Goal: Task Accomplishment & Management: Complete application form

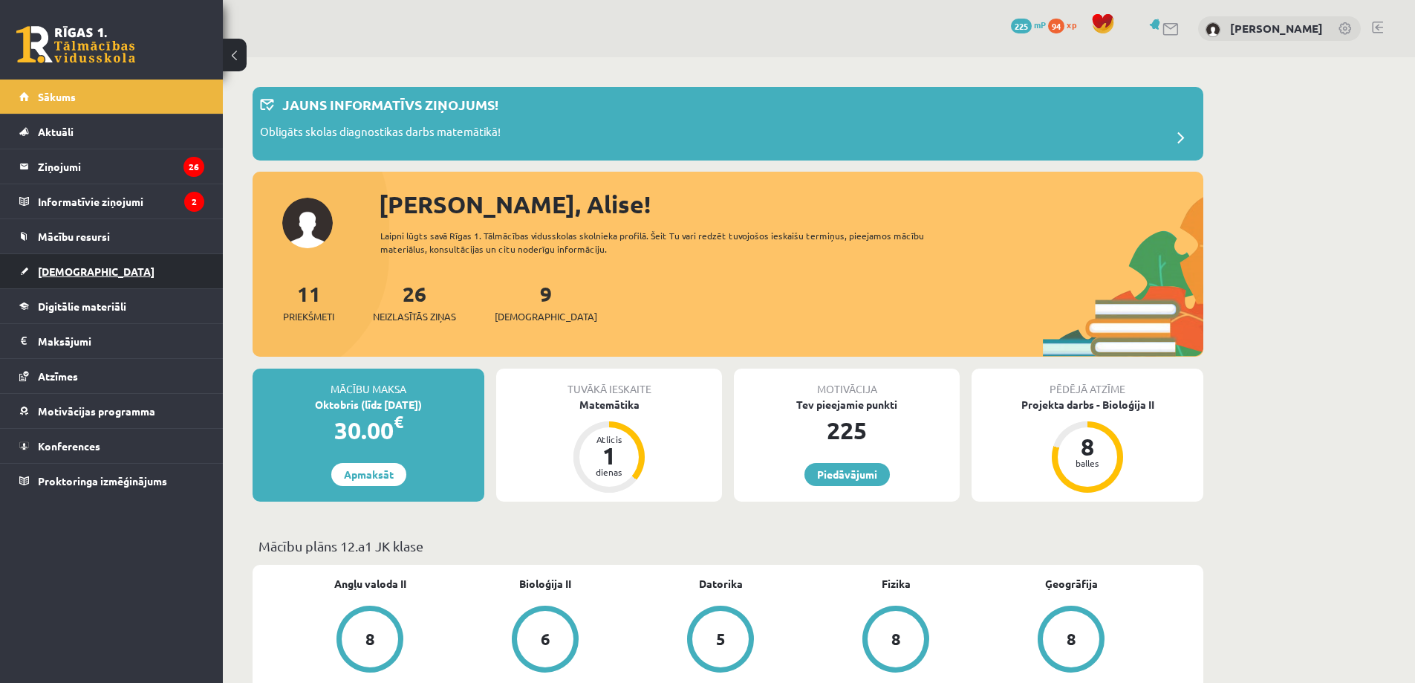
click at [137, 273] on link "[DEMOGRAPHIC_DATA]" at bounding box center [111, 271] width 185 height 34
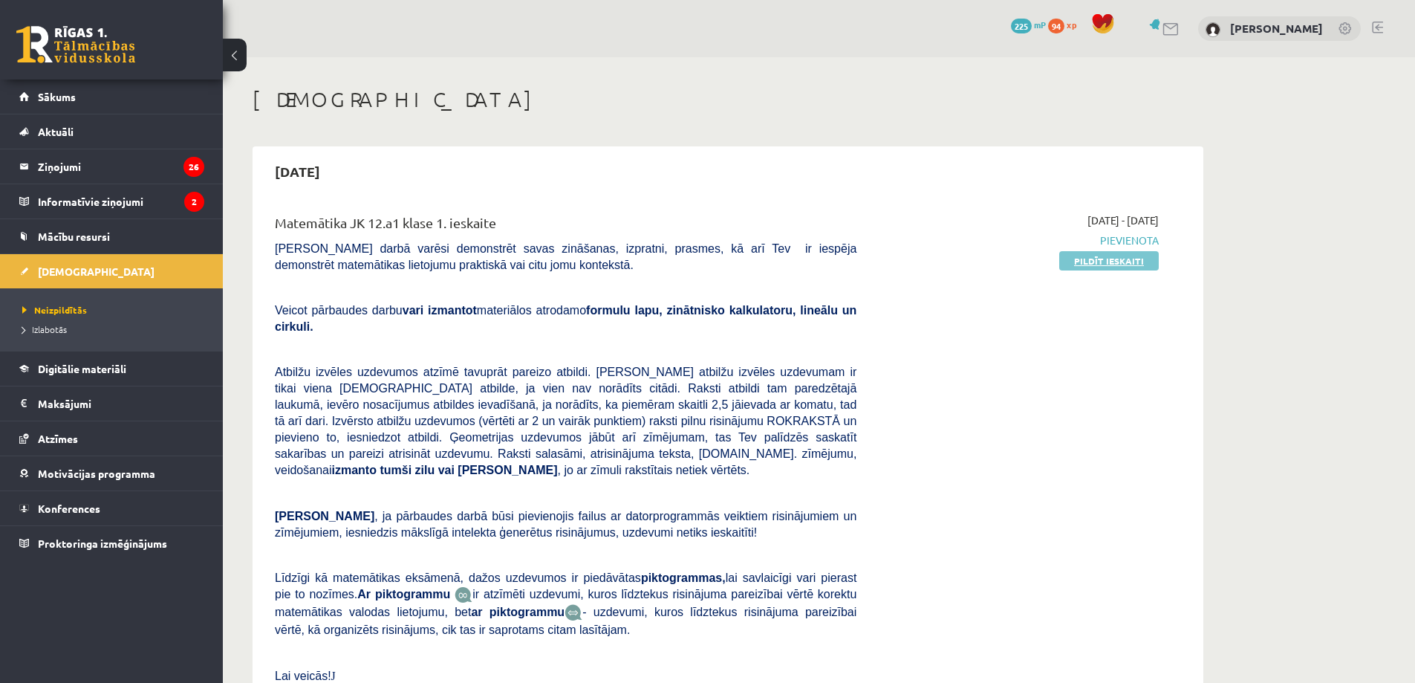
click at [1088, 261] on link "Pildīt ieskaiti" at bounding box center [1109, 260] width 100 height 19
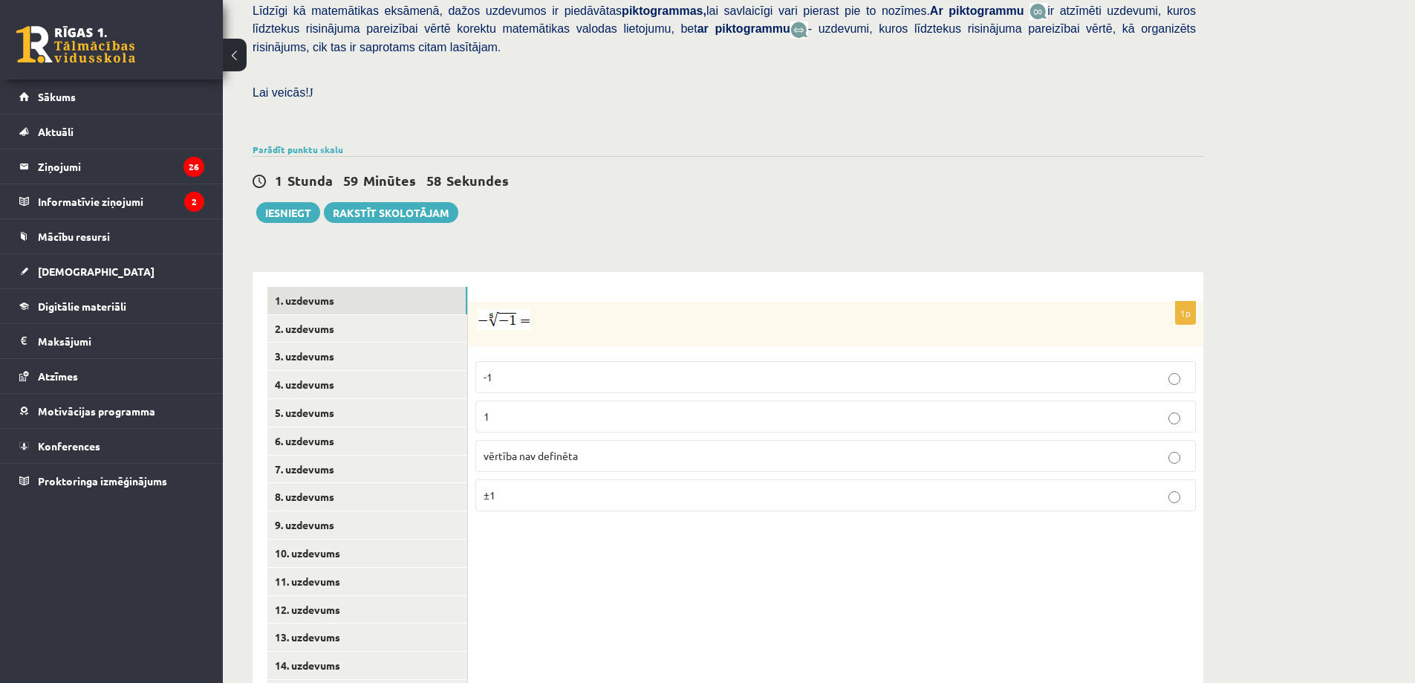
scroll to position [410, 0]
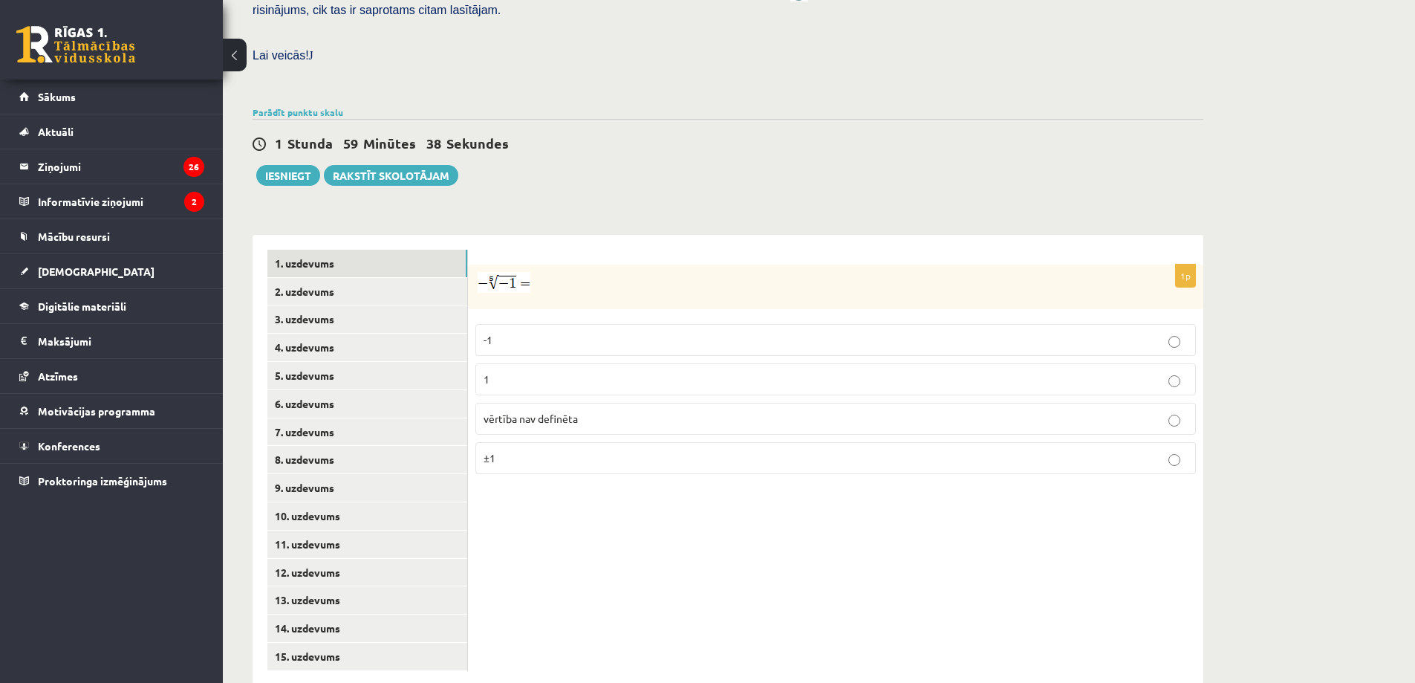
click at [554, 363] on label "1" at bounding box center [835, 379] width 721 height 32
click at [437, 278] on link "2. uzdevums" at bounding box center [367, 291] width 200 height 27
click at [546, 333] on p "x 5 6 x 5 6" at bounding box center [836, 342] width 704 height 18
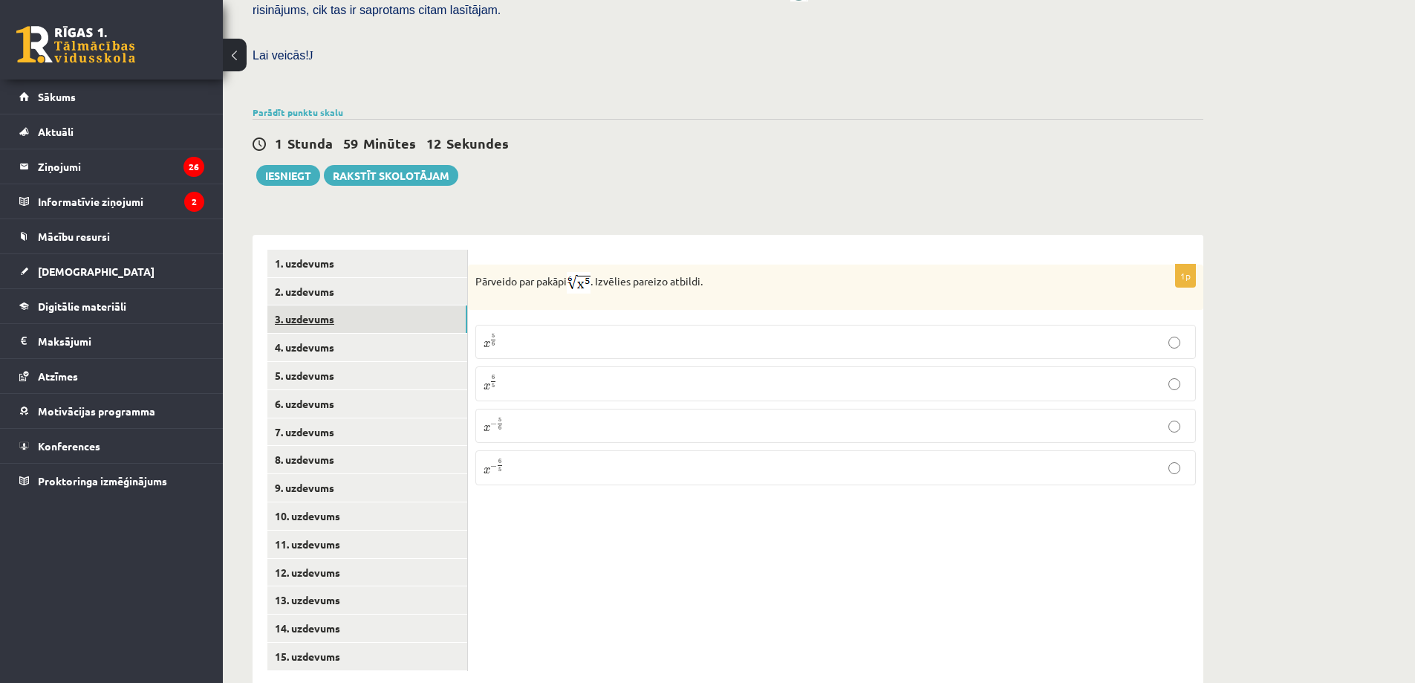
click at [402, 305] on link "3. uzdevums" at bounding box center [367, 318] width 200 height 27
click at [752, 347] on input "text" at bounding box center [763, 359] width 111 height 25
type input "****"
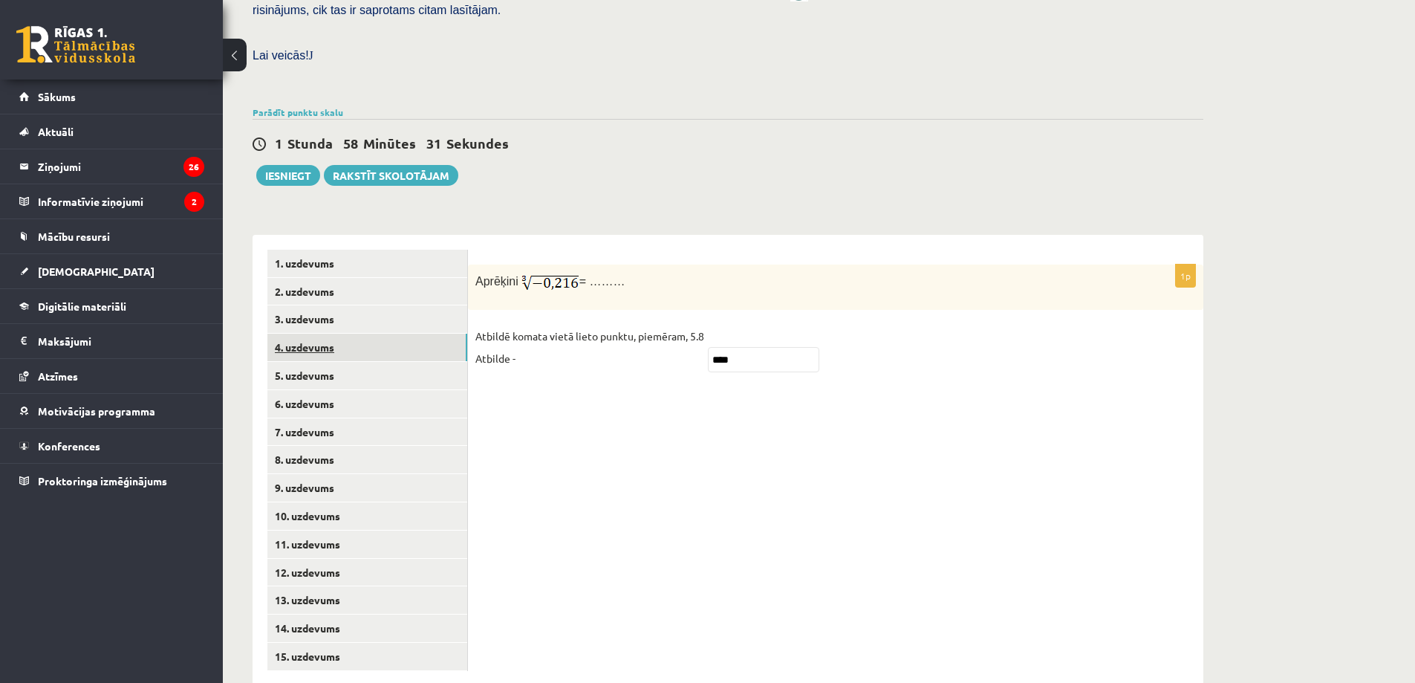
click at [358, 334] on link "4. uzdevums" at bounding box center [367, 347] width 200 height 27
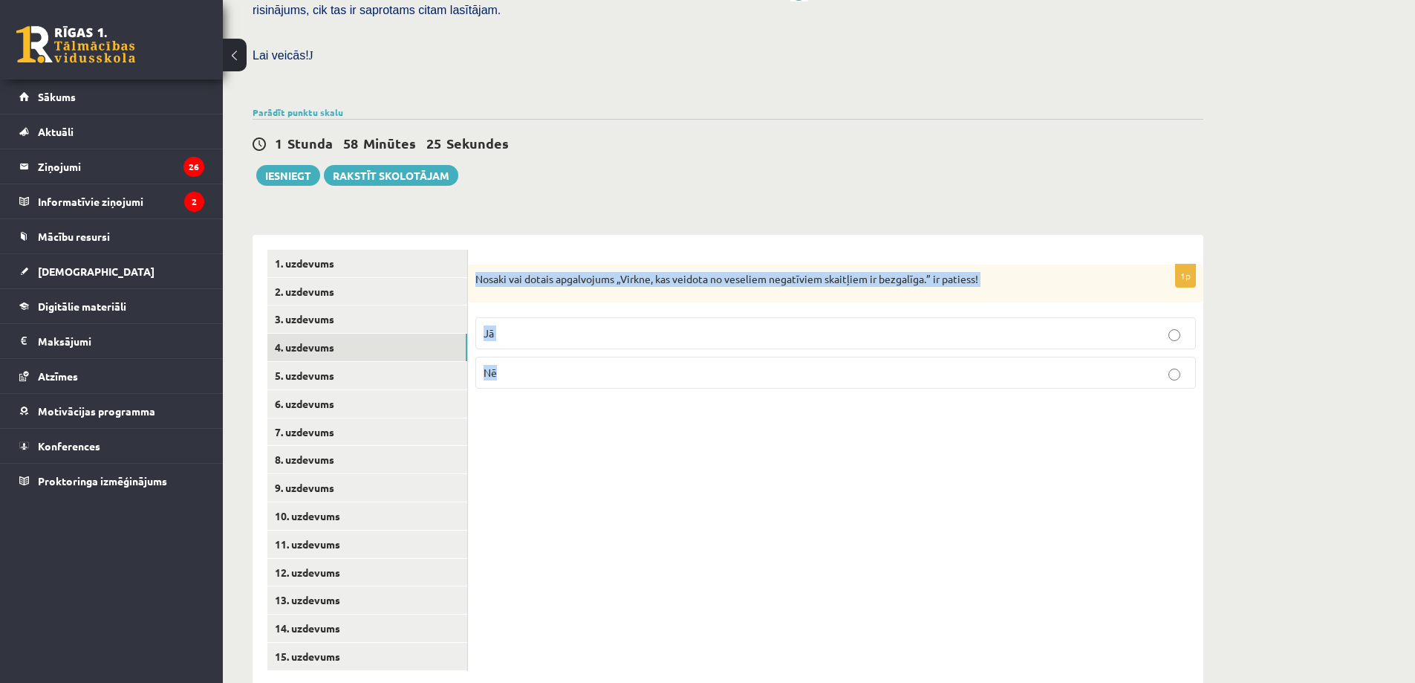
drag, startPoint x: 475, startPoint y: 246, endPoint x: 527, endPoint y: 334, distance: 101.9
click at [527, 334] on div "1p Nosaki vai dotais apgalvojums „Virkne, kas veidota no veseliem negatīviem sk…" at bounding box center [835, 332] width 735 height 137
copy div "Nosaki vai dotais apgalvojums „Virkne, kas veidota no veseliem negatīviem skait…"
click at [559, 325] on p "Jā" at bounding box center [836, 333] width 704 height 16
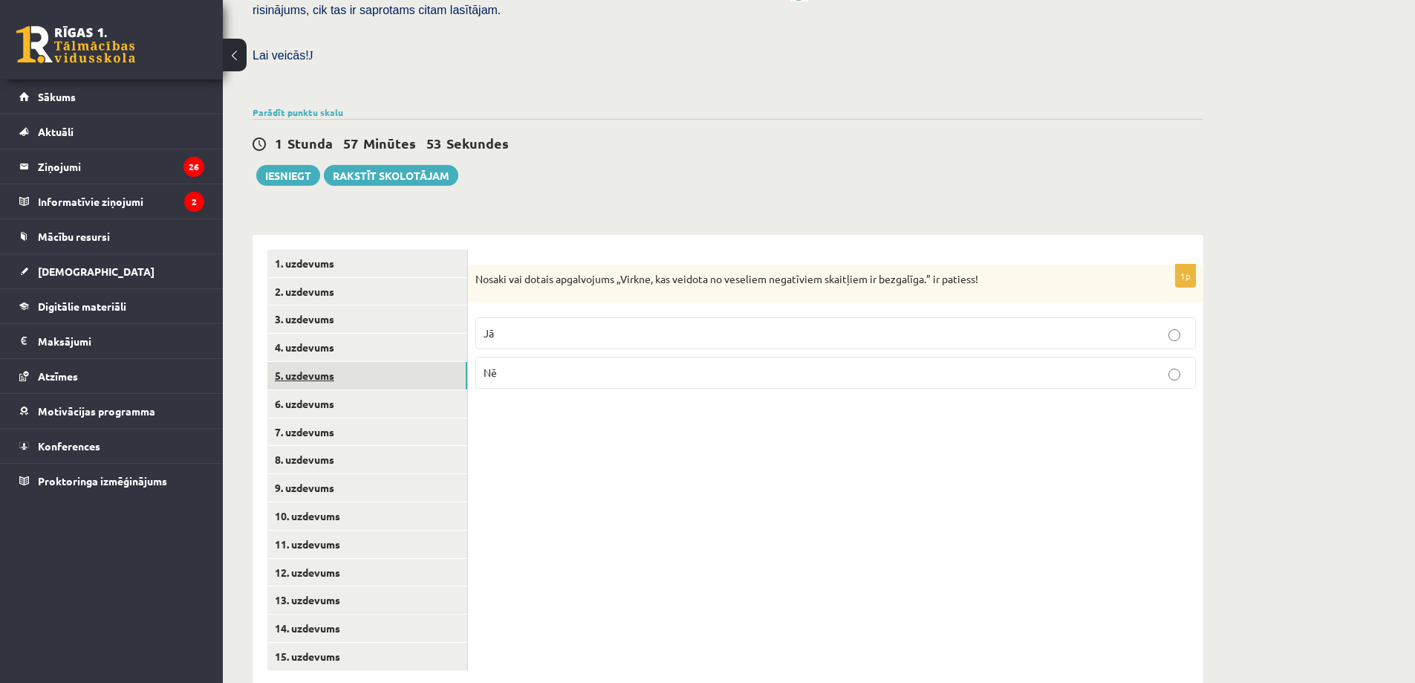
click at [388, 362] on link "5. uzdevums" at bounding box center [367, 375] width 200 height 27
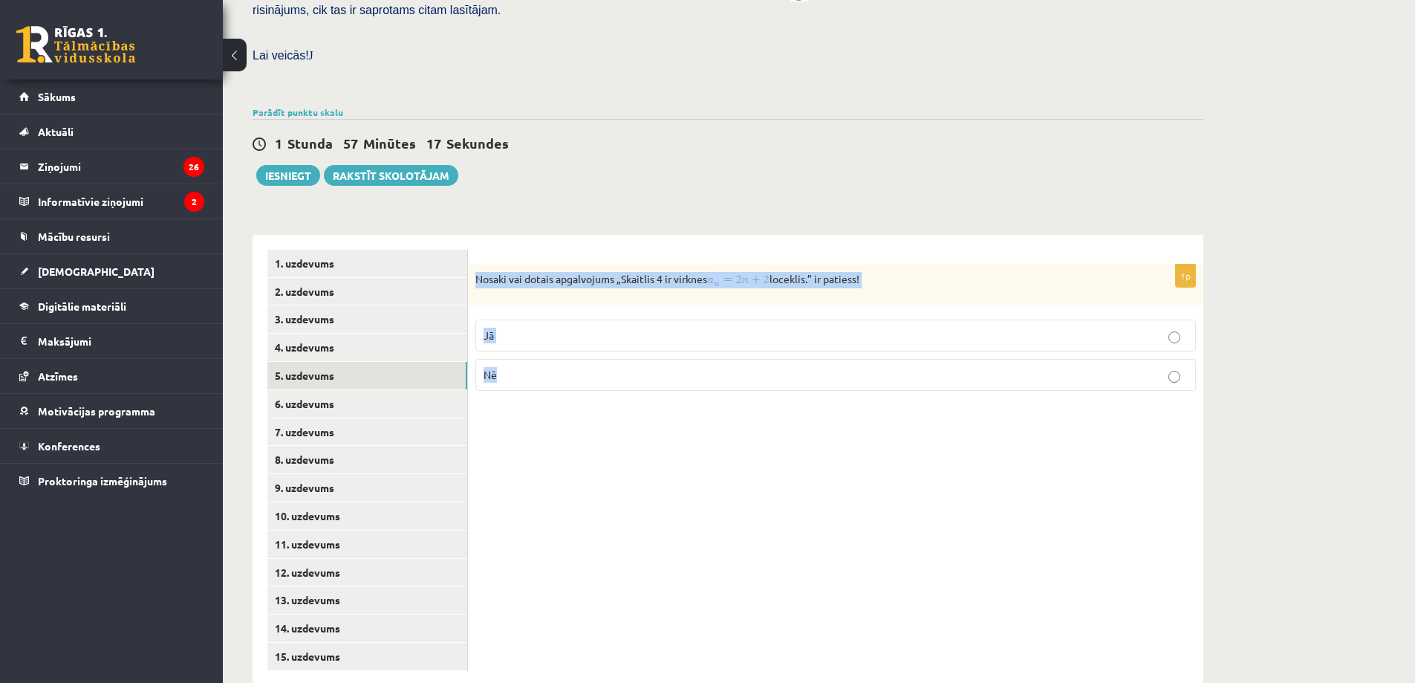
drag, startPoint x: 475, startPoint y: 246, endPoint x: 822, endPoint y: 331, distance: 357.3
click at [822, 331] on div "1p Nosaki vai dotais apgalvojums „Skaitlis 4 ir virknes loceklis.” ir patiess! …" at bounding box center [835, 333] width 735 height 138
copy div "Nosaki vai dotais apgalvojums „Skaitlis 4 ir virknes loceklis.” ir patiess! Jā …"
click at [706, 422] on div "1p Nosaki vai dotais apgalvojums „Skaitlis 4 ir virknes loceklis.” ir patiess! …" at bounding box center [835, 460] width 735 height 451
click at [733, 272] on img at bounding box center [738, 280] width 62 height 16
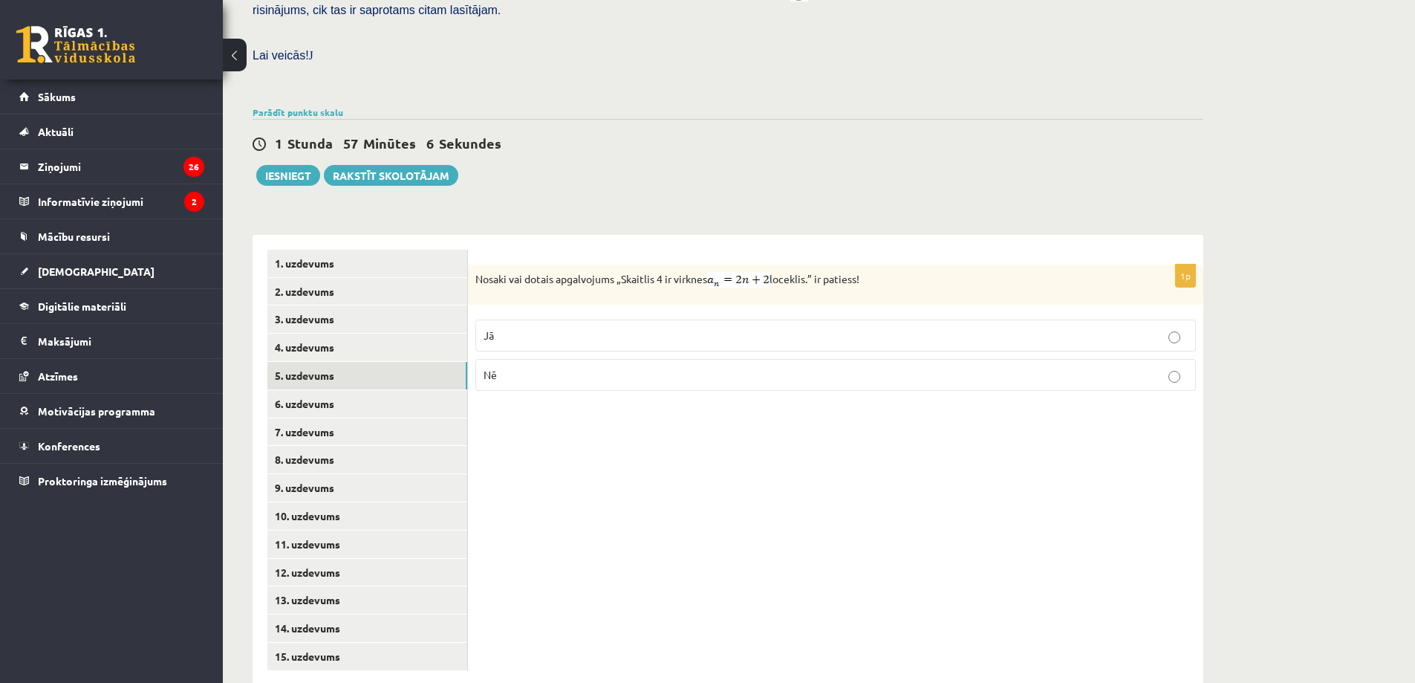
click at [733, 272] on img at bounding box center [738, 280] width 62 height 16
click at [730, 328] on p "Jā" at bounding box center [836, 336] width 704 height 16
click at [393, 390] on link "6. uzdevums" at bounding box center [367, 403] width 200 height 27
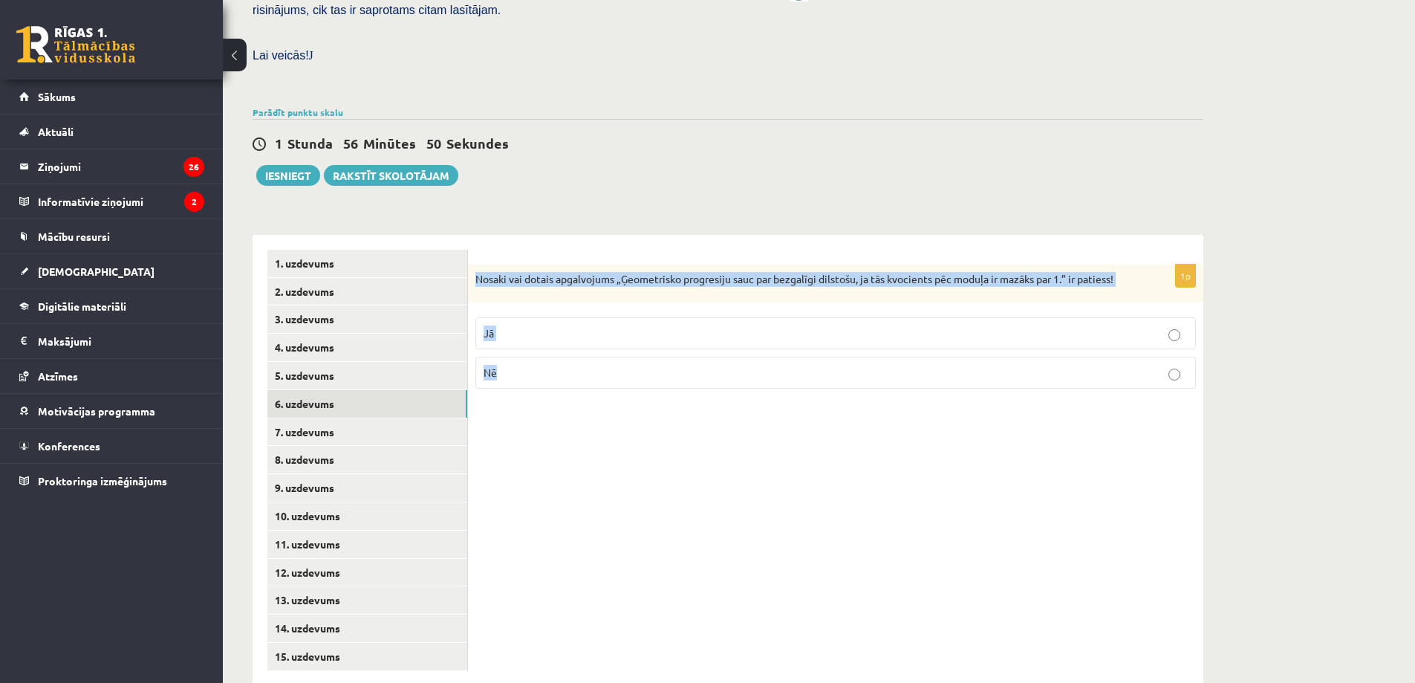
drag, startPoint x: 475, startPoint y: 249, endPoint x: 512, endPoint y: 336, distance: 94.9
click at [512, 336] on div "1p Nosaki vai dotais apgalvojums „Ģeometrisko progresiju sauc par bezgalīgi dil…" at bounding box center [835, 332] width 735 height 137
copy div "Nosaki vai dotais apgalvojums „Ģeometrisko progresiju sauc par bezgalīgi dilsto…"
click at [558, 325] on p "Jā" at bounding box center [836, 333] width 704 height 16
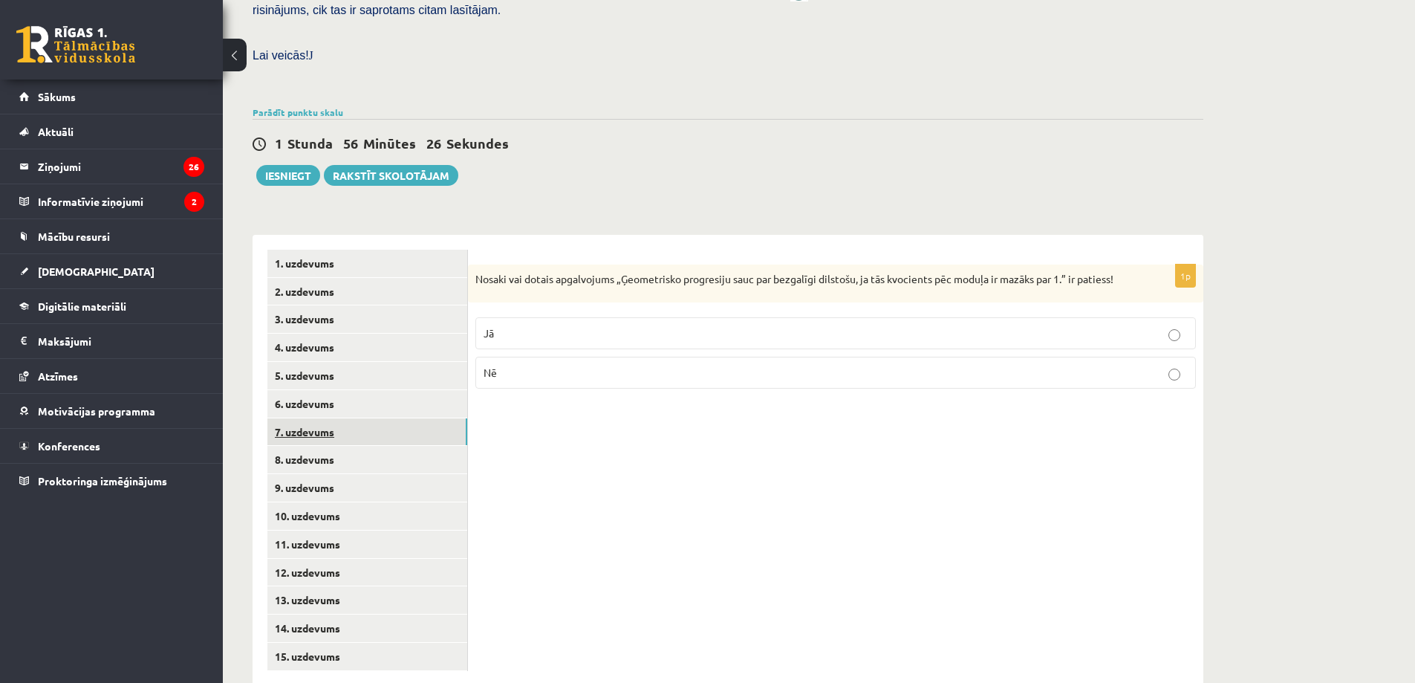
click at [366, 418] on link "7. uzdevums" at bounding box center [367, 431] width 200 height 27
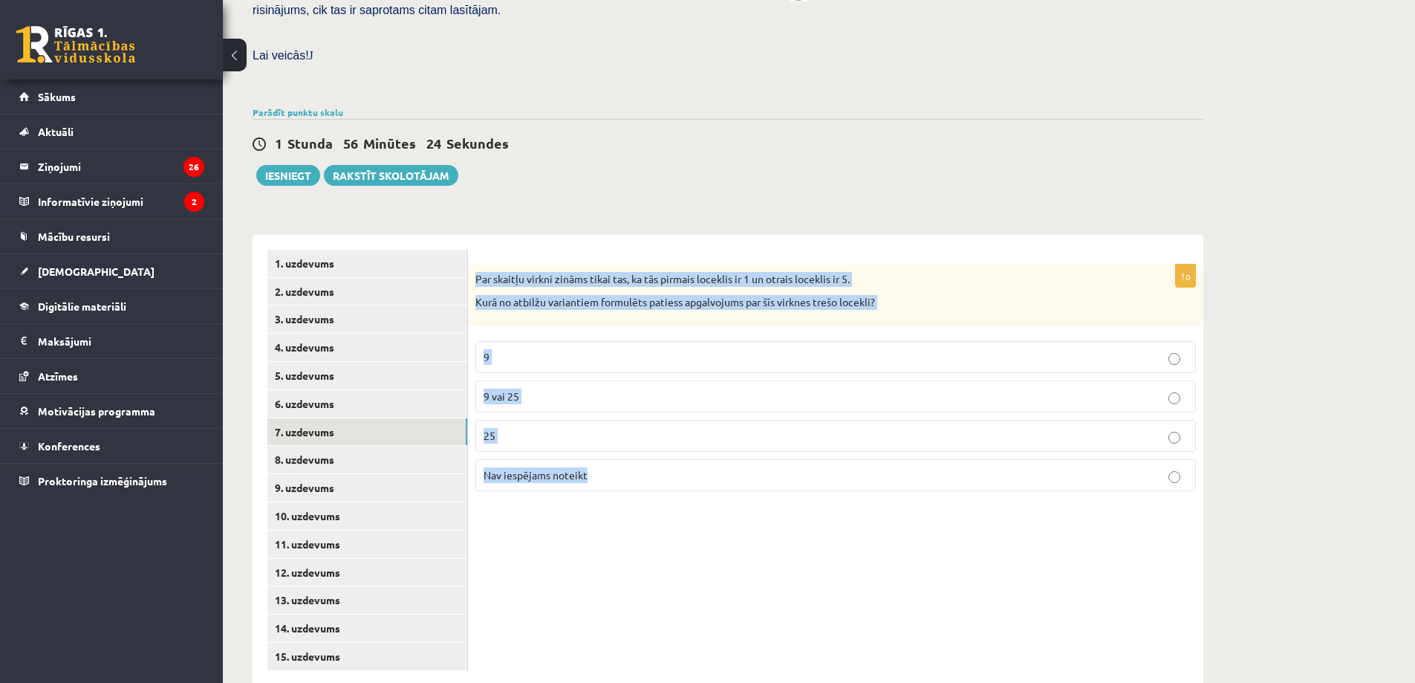
drag, startPoint x: 473, startPoint y: 252, endPoint x: 597, endPoint y: 446, distance: 230.8
click at [597, 446] on div "1p Par skaitļu virkni zināms tikai tas, ka tās pirmais loceklis ir 1 un otrais …" at bounding box center [835, 383] width 735 height 238
copy div "Par skaitļu virkni zināms tikai tas, ka tās pirmais loceklis ir 1 un otrais loc…"
click at [588, 467] on p "Nav iespējams noteikt" at bounding box center [836, 475] width 704 height 16
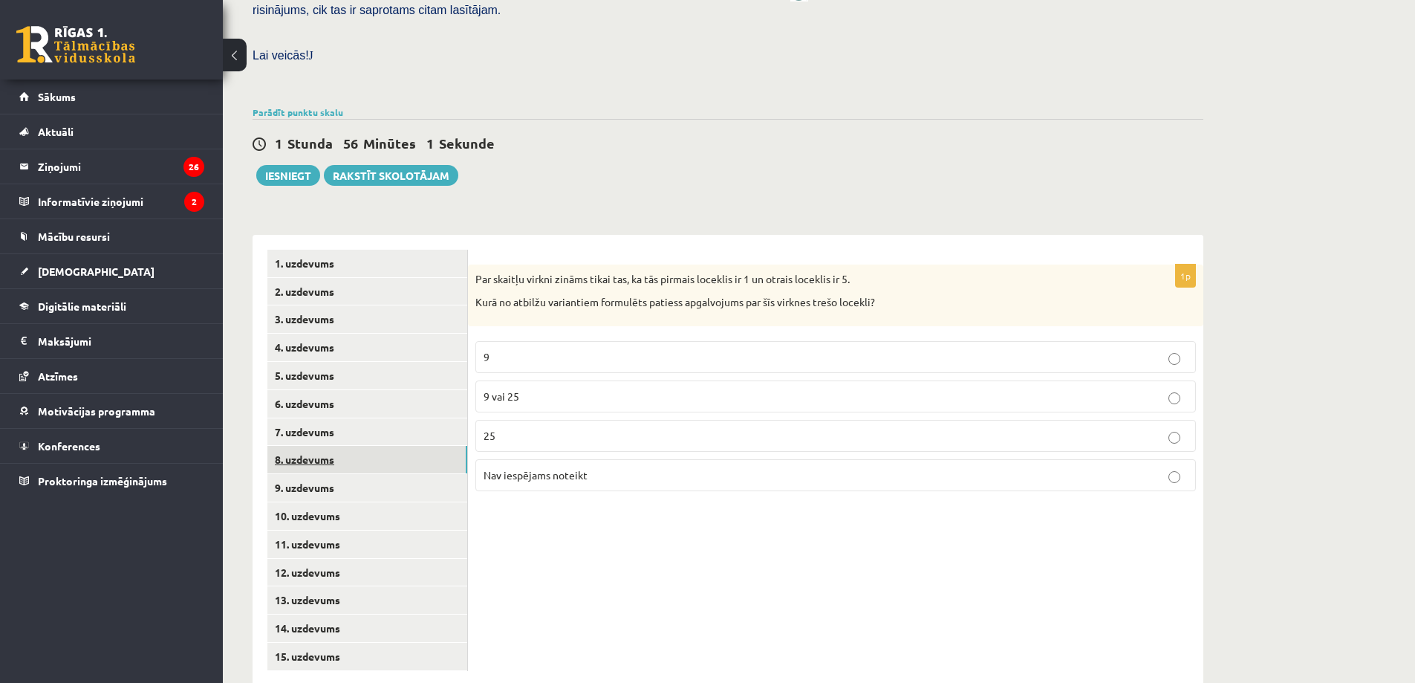
click at [410, 446] on link "8. uzdevums" at bounding box center [367, 459] width 200 height 27
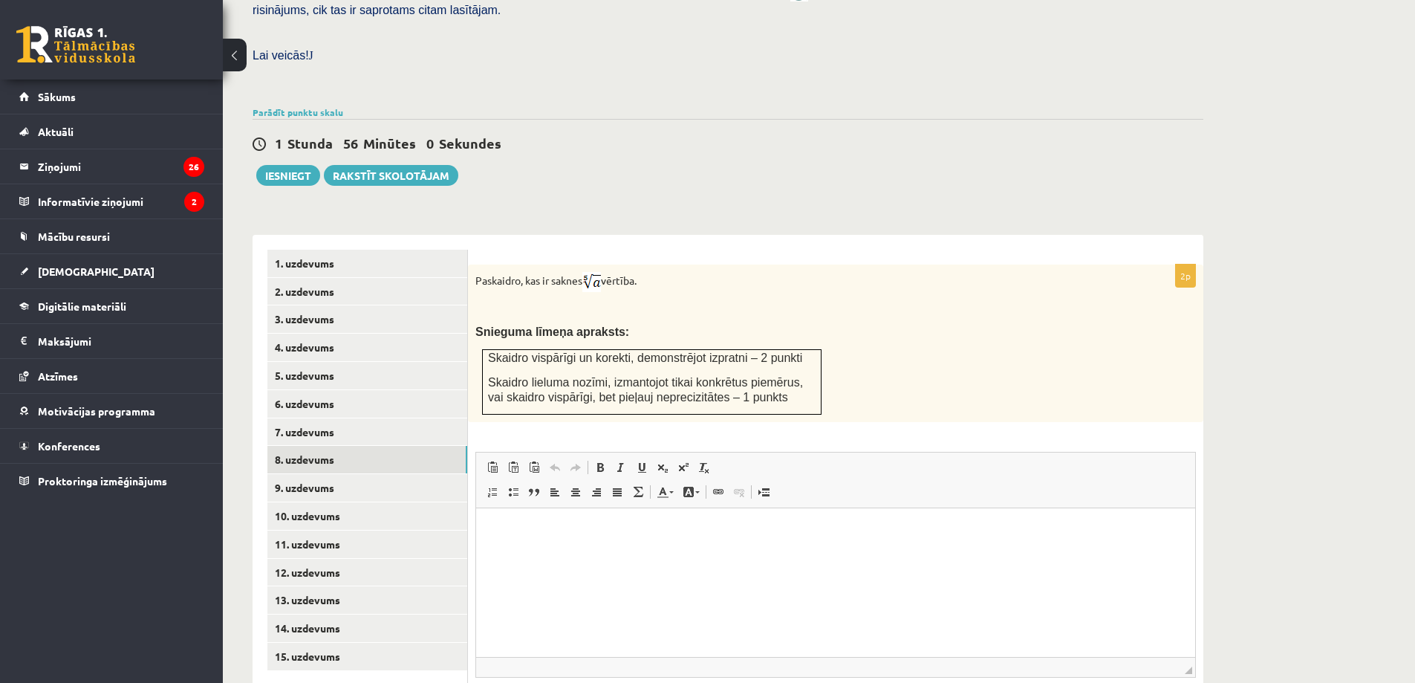
scroll to position [0, 0]
drag, startPoint x: 475, startPoint y: 247, endPoint x: 692, endPoint y: 273, distance: 218.5
click at [692, 273] on div "Paskaidro, kas ir saknes vērtība. Snieguma līmeņa apraksts: Skaidro vispārīgi u…" at bounding box center [835, 342] width 735 height 157
click at [728, 324] on p "Snieguma līmeņa apraksts:" at bounding box center [798, 332] width 646 height 16
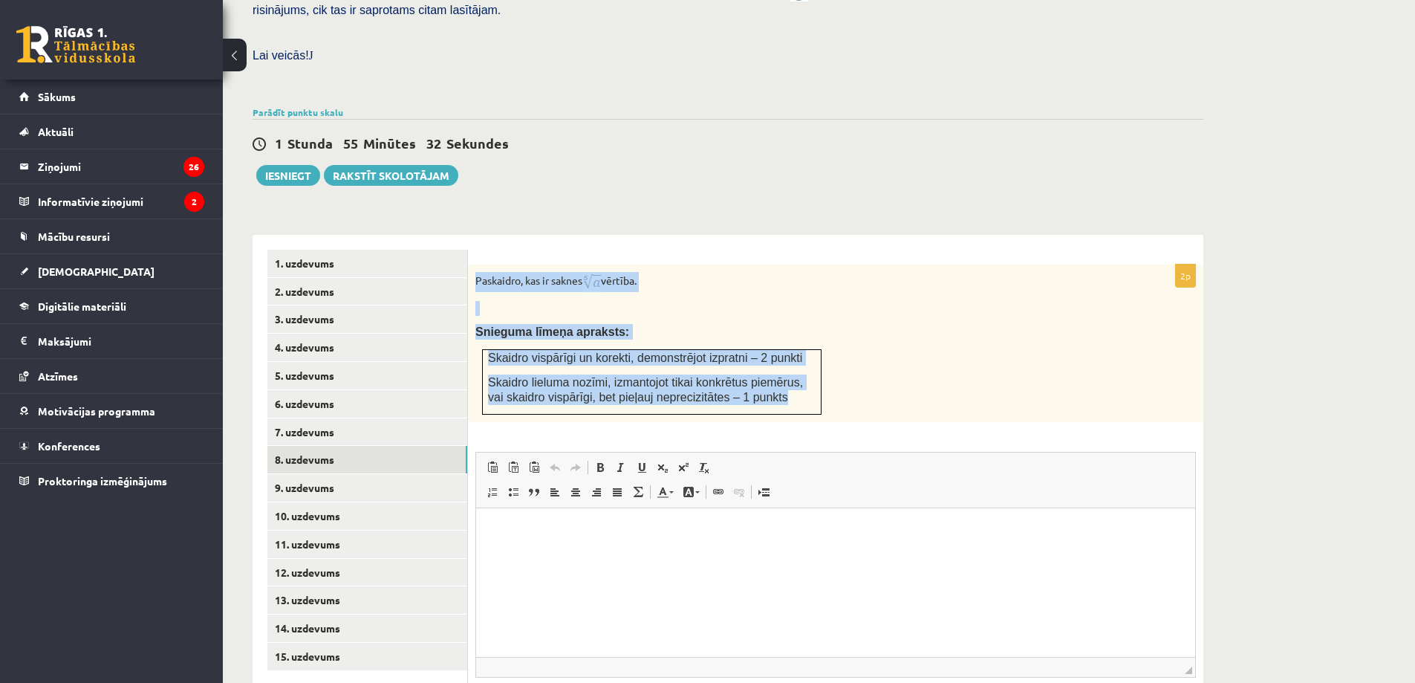
drag, startPoint x: 475, startPoint y: 247, endPoint x: 813, endPoint y: 378, distance: 362.0
click at [813, 378] on div "Paskaidro, kas ir saknes vērtība. Snieguma līmeņa apraksts: Skaidro vispārīgi u…" at bounding box center [835, 342] width 735 height 157
click at [863, 360] on div "Paskaidro, kas ir saknes vērtība. Snieguma līmeņa apraksts: Skaidro vispārīgi u…" at bounding box center [835, 342] width 735 height 157
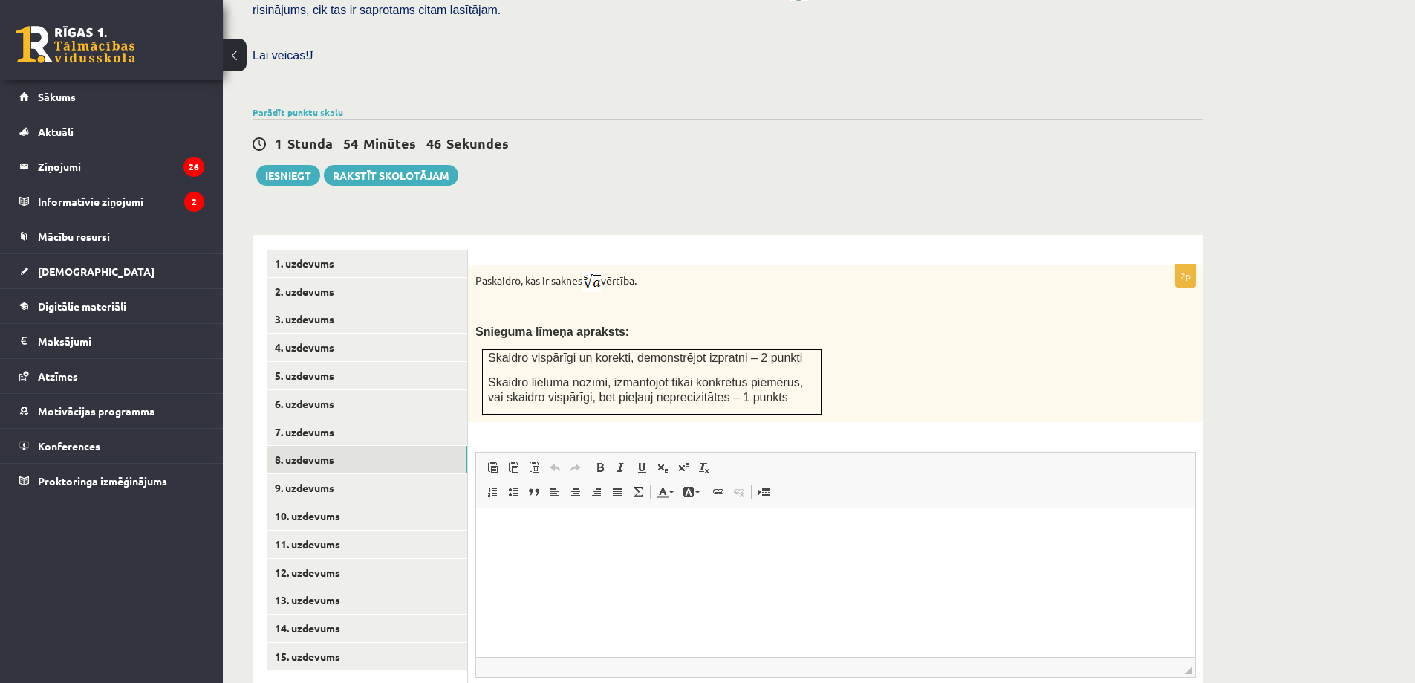
click at [601, 272] on img at bounding box center [591, 282] width 19 height 20
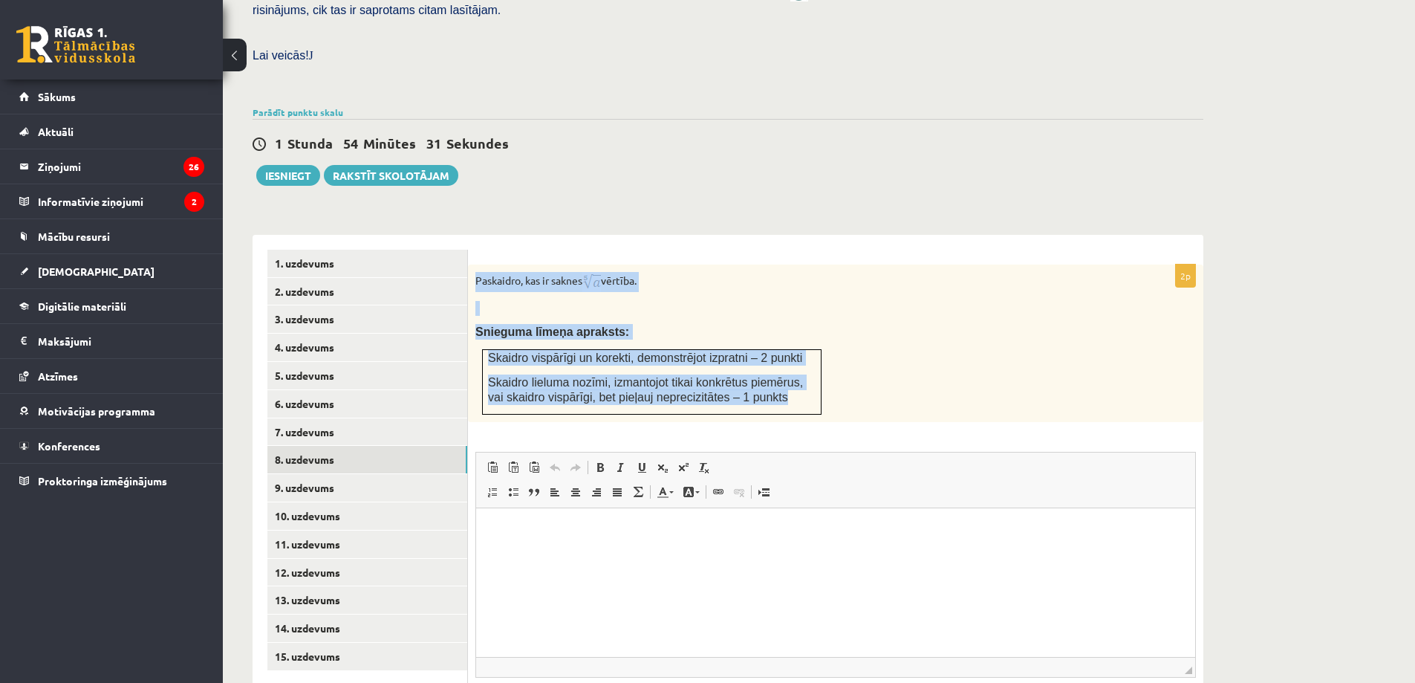
drag, startPoint x: 475, startPoint y: 249, endPoint x: 755, endPoint y: 366, distance: 303.6
click at [755, 366] on div "Paskaidro, kas ir saknes vērtība. Snieguma līmeņa apraksts: Skaidro vispārīgi u…" at bounding box center [835, 342] width 735 height 157
copy div "Paskaidro, kas ir saknes vērtība. Snieguma līmeņa apraksts: Skaidro vispārīgi u…"
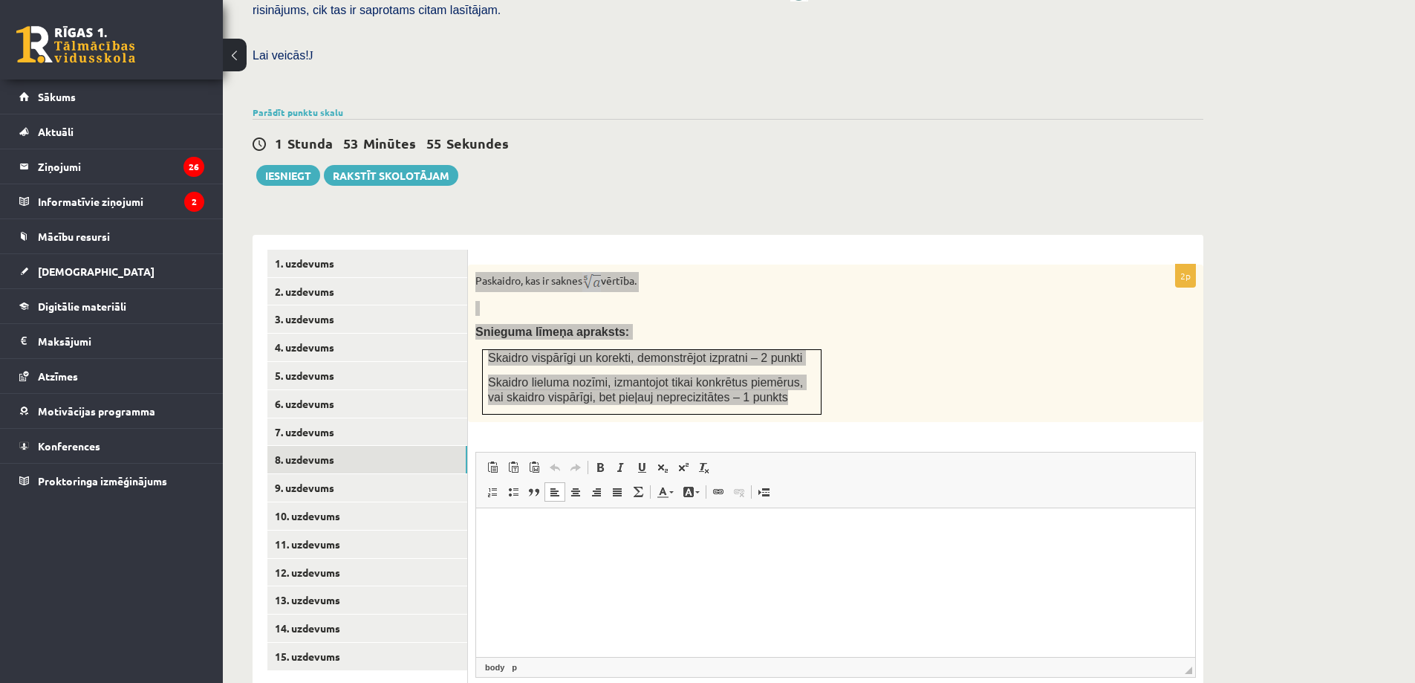
click at [524, 541] on html at bounding box center [835, 529] width 719 height 45
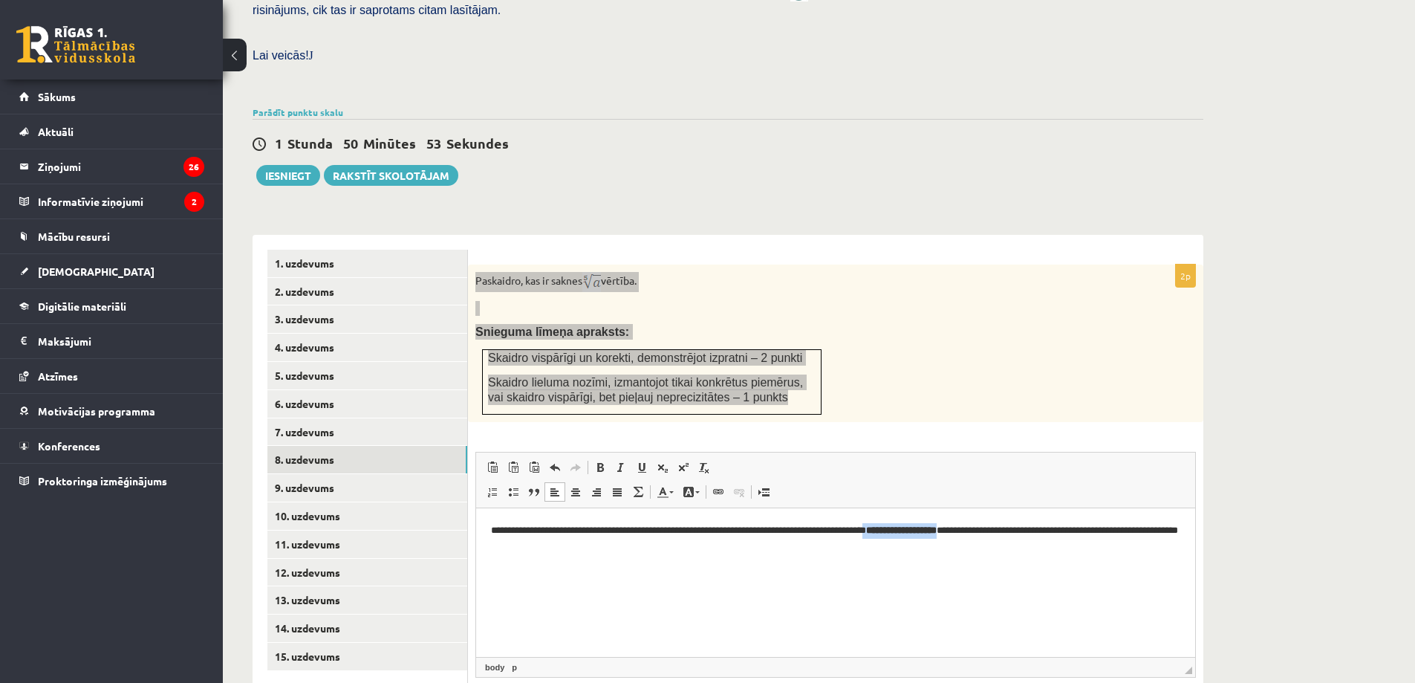
drag, startPoint x: 898, startPoint y: 524, endPoint x: 988, endPoint y: 532, distance: 90.3
click at [988, 532] on p "**********" at bounding box center [835, 537] width 689 height 31
click at [598, 461] on span at bounding box center [600, 467] width 12 height 12
click at [772, 568] on html "**********" at bounding box center [835, 537] width 719 height 61
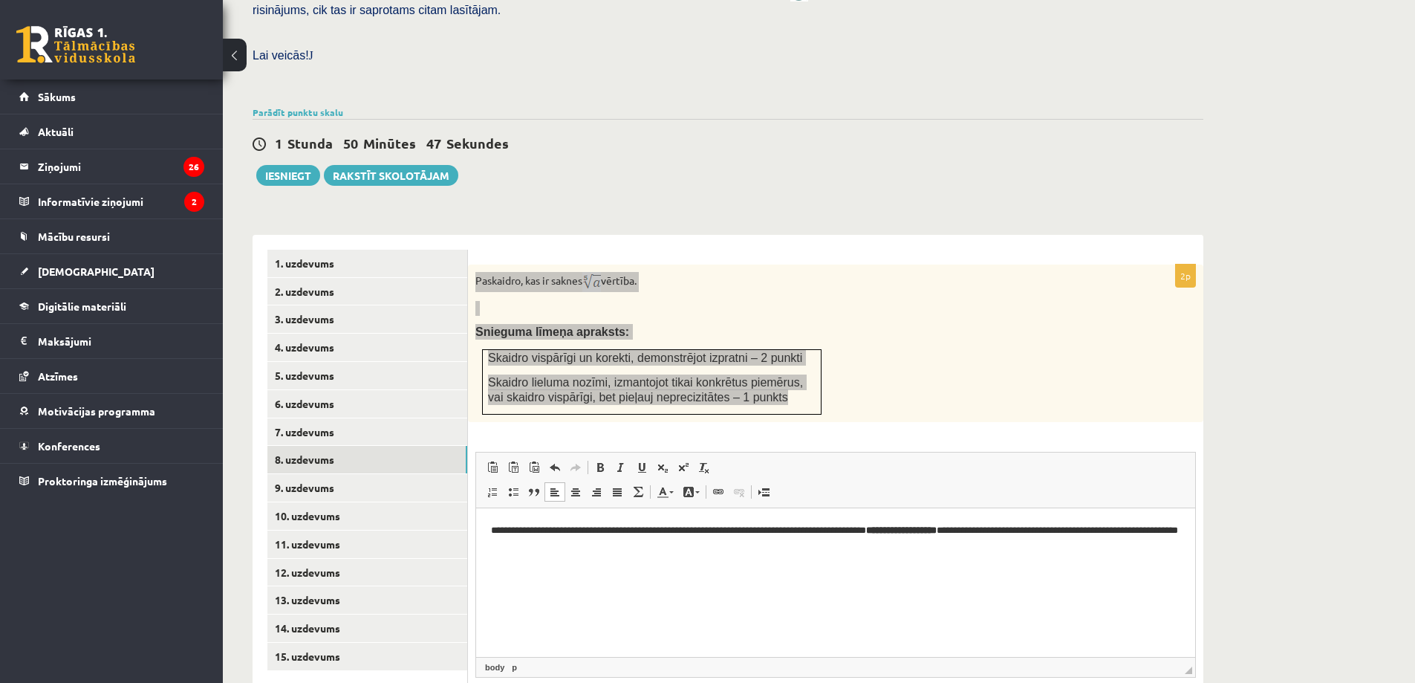
click at [937, 525] on strong "**********" at bounding box center [901, 529] width 71 height 10
click at [903, 525] on p "**********" at bounding box center [835, 530] width 689 height 16
click at [905, 533] on p "**********" at bounding box center [835, 537] width 689 height 31
click at [556, 545] on p "**********" at bounding box center [835, 537] width 689 height 31
click at [761, 486] on span at bounding box center [764, 492] width 12 height 12
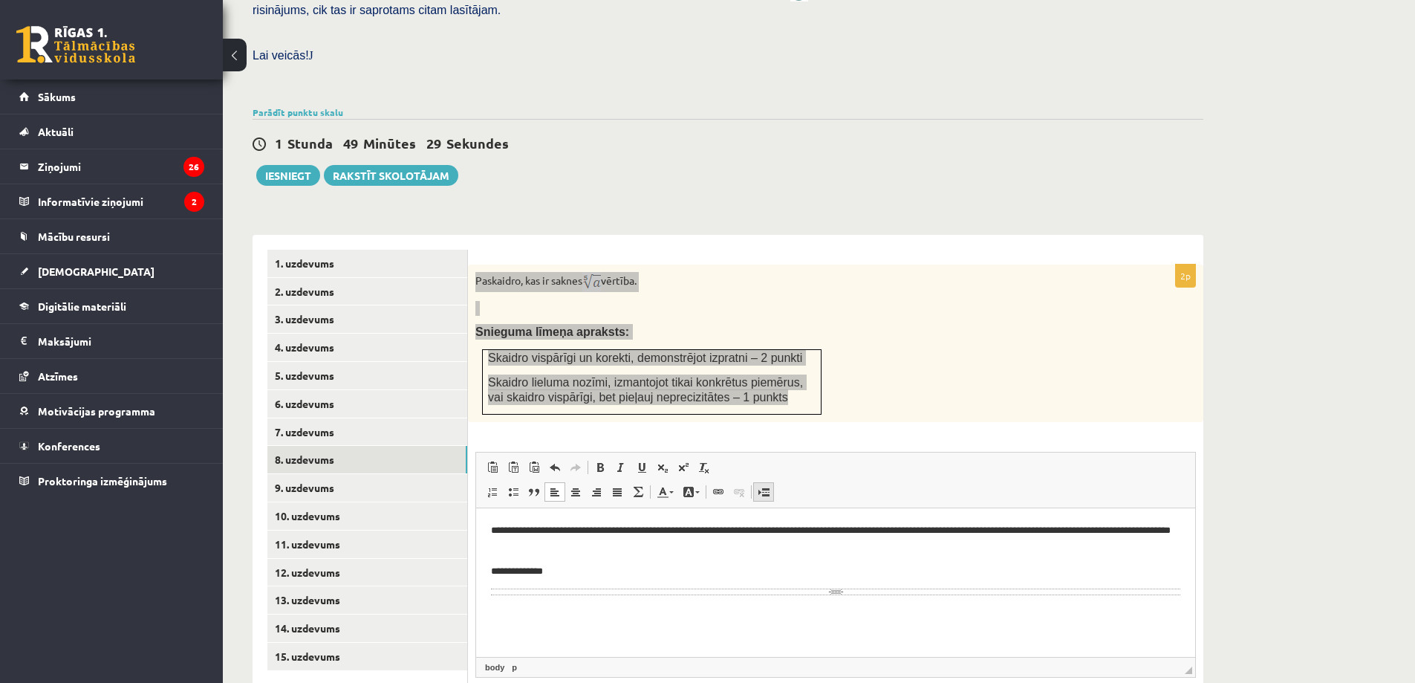
click at [768, 486] on span at bounding box center [764, 492] width 12 height 12
click at [755, 482] on link "Ievietot lapas pārtraukumu drukai" at bounding box center [763, 491] width 21 height 19
click at [553, 461] on span at bounding box center [555, 467] width 12 height 12
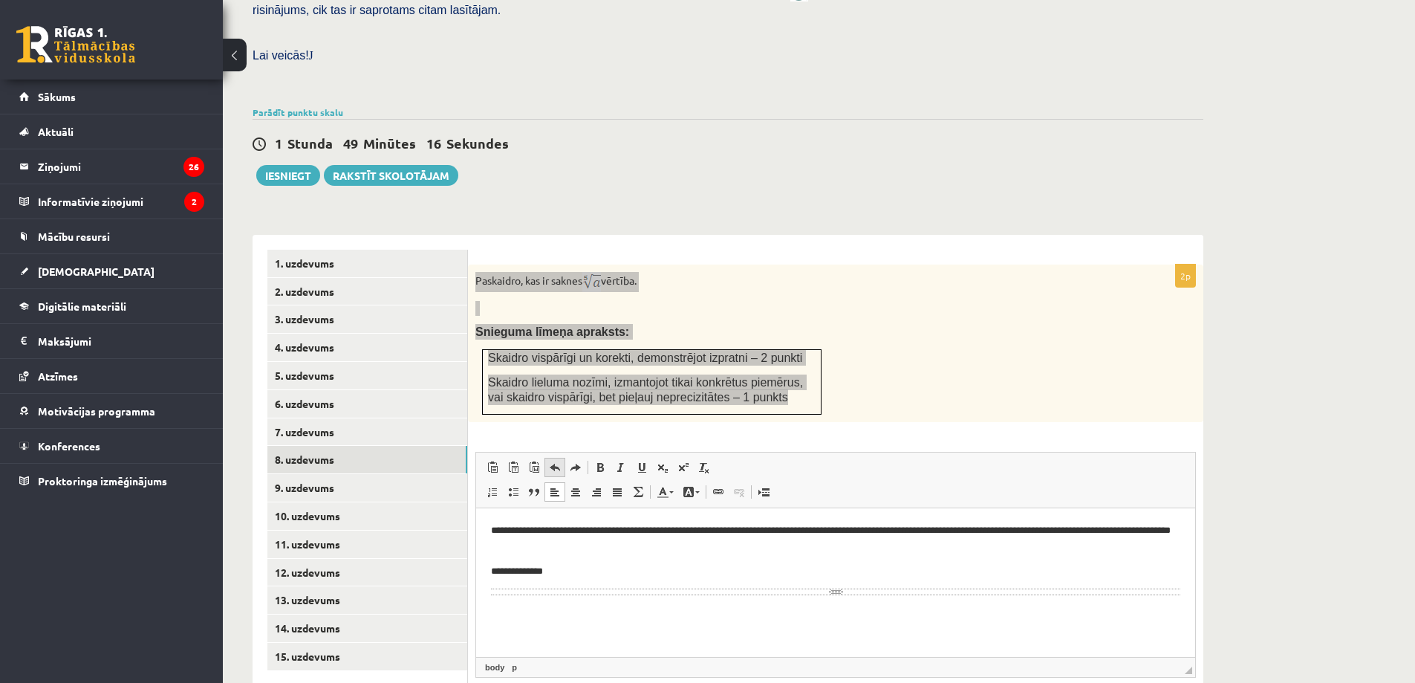
click at [553, 461] on span at bounding box center [555, 467] width 12 height 12
click at [495, 486] on span at bounding box center [493, 492] width 12 height 12
click at [554, 461] on span at bounding box center [555, 467] width 12 height 12
click at [681, 461] on span at bounding box center [683, 467] width 12 height 12
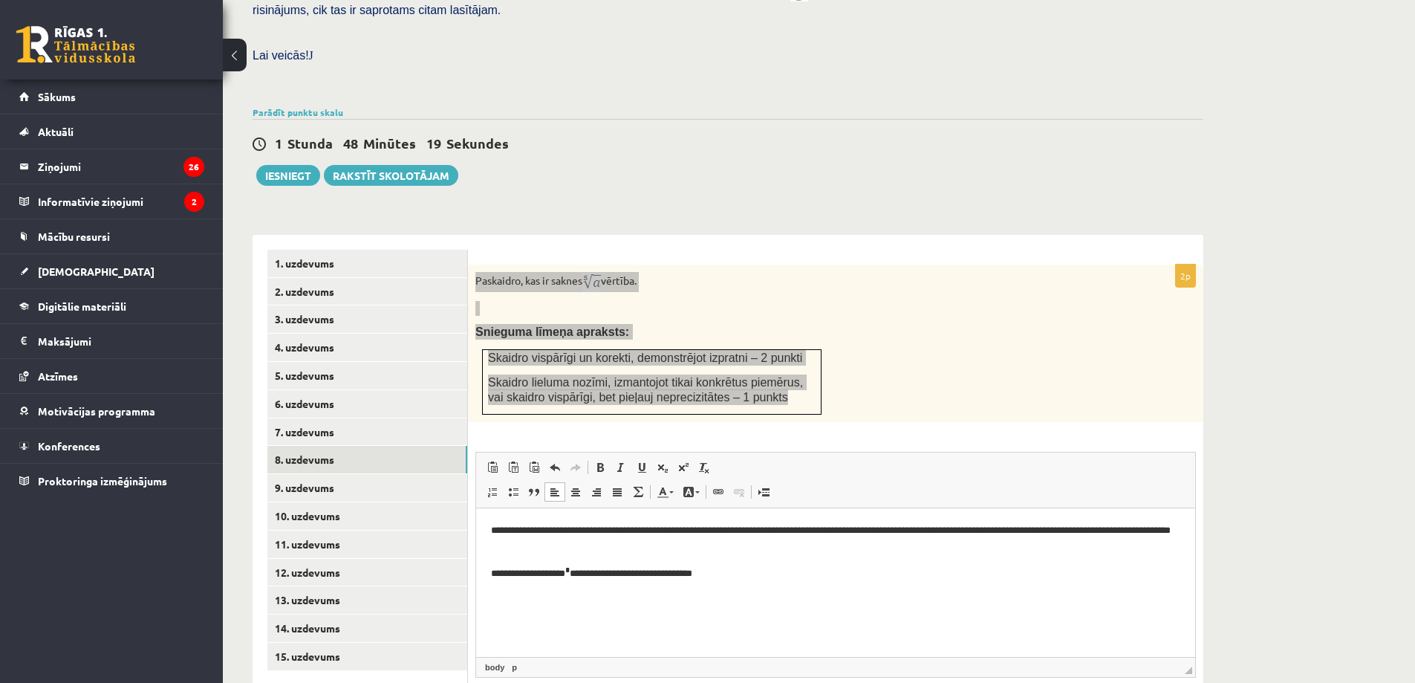
click at [1039, 519] on html "**********" at bounding box center [835, 551] width 719 height 88
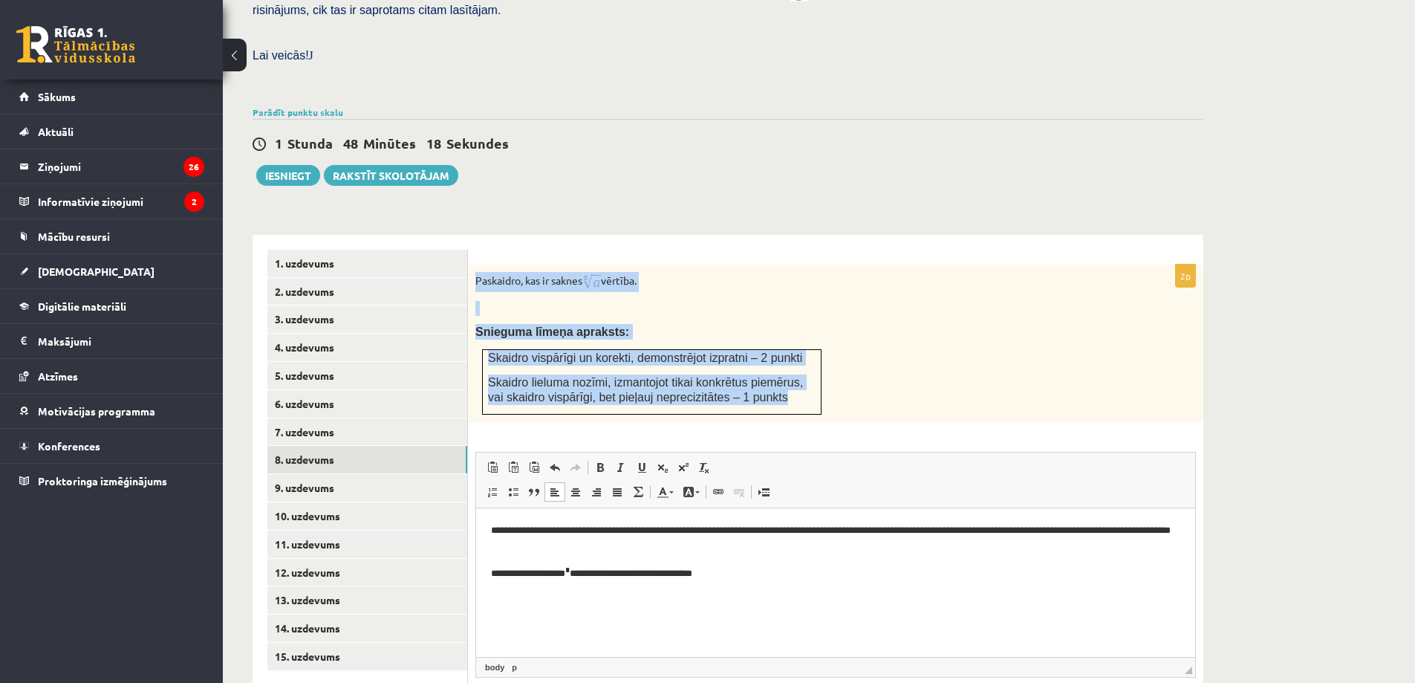
click at [743, 284] on div "Paskaidro, kas ir saknes vērtība. Snieguma līmeņa apraksts: Skaidro vispārīgi u…" at bounding box center [835, 342] width 735 height 157
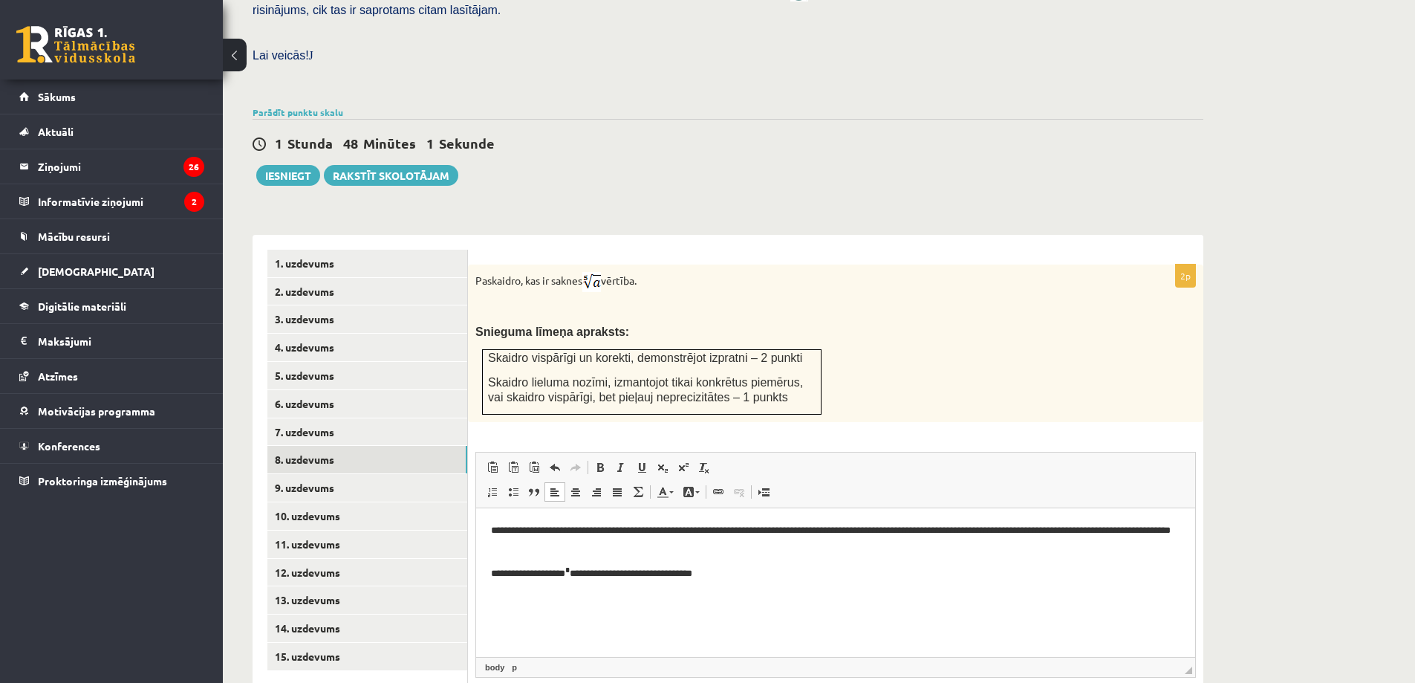
click at [747, 576] on p "**********" at bounding box center [835, 572] width 689 height 18
click at [431, 474] on link "9. uzdevums" at bounding box center [367, 487] width 200 height 27
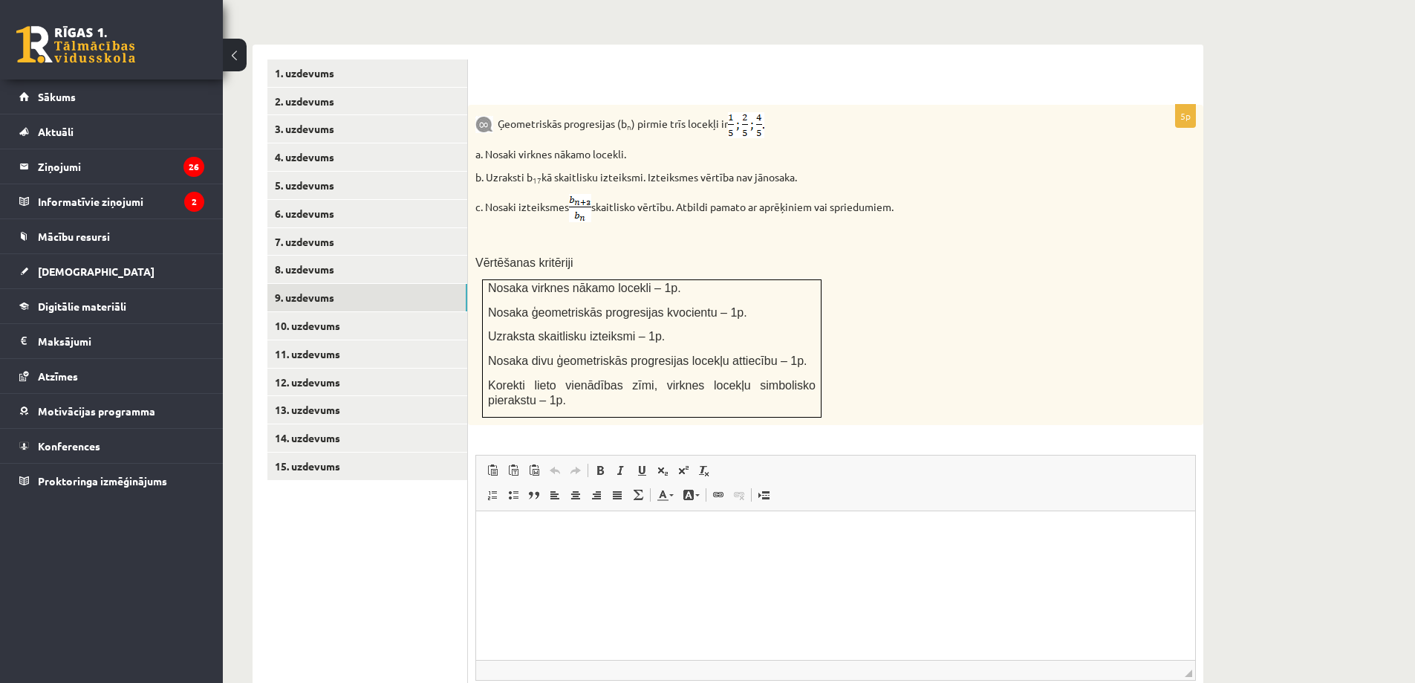
scroll to position [605, 0]
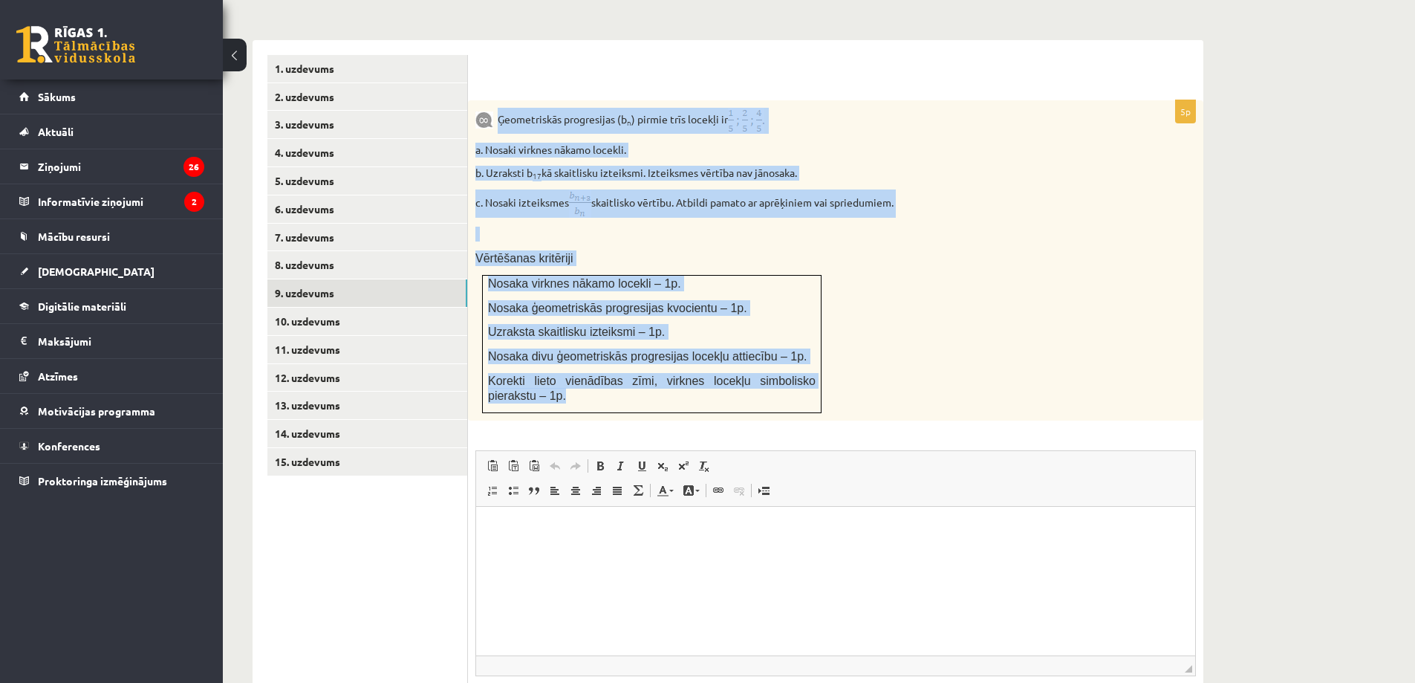
drag, startPoint x: 498, startPoint y: 88, endPoint x: 810, endPoint y: 364, distance: 416.8
click at [810, 364] on div "Ģeometriskās progresijas (b n ) pirmie trīs locekļi ir a. Nosaki virknes nākamo…" at bounding box center [835, 260] width 735 height 320
copy div "Ģeometriskās progresijas (b n ) pirmie trīs locekļi ir a. Nosaki virknes nākamo…"
click at [851, 108] on p "Ģeometriskās progresijas (b n ) pirmie trīs locekļi ir" at bounding box center [798, 121] width 646 height 26
drag, startPoint x: 498, startPoint y: 83, endPoint x: 758, endPoint y: 373, distance: 389.3
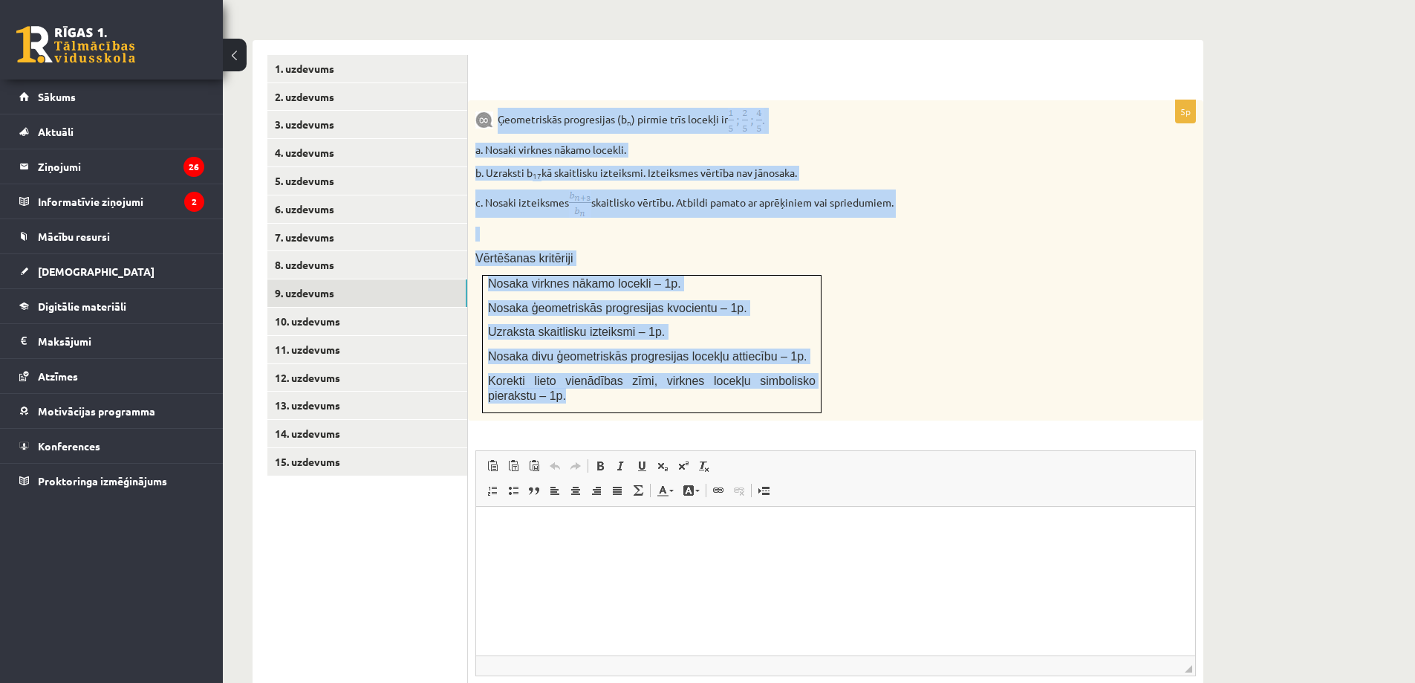
click at [758, 373] on div "Ģeometriskās progresijas (b n ) pirmie trīs locekļi ir a. Nosaki virknes nākamo…" at bounding box center [835, 260] width 735 height 320
copy div "Ģeometriskās progresijas (b n ) pirmie trīs locekļi ir a. Nosaki virknes nākamo…"
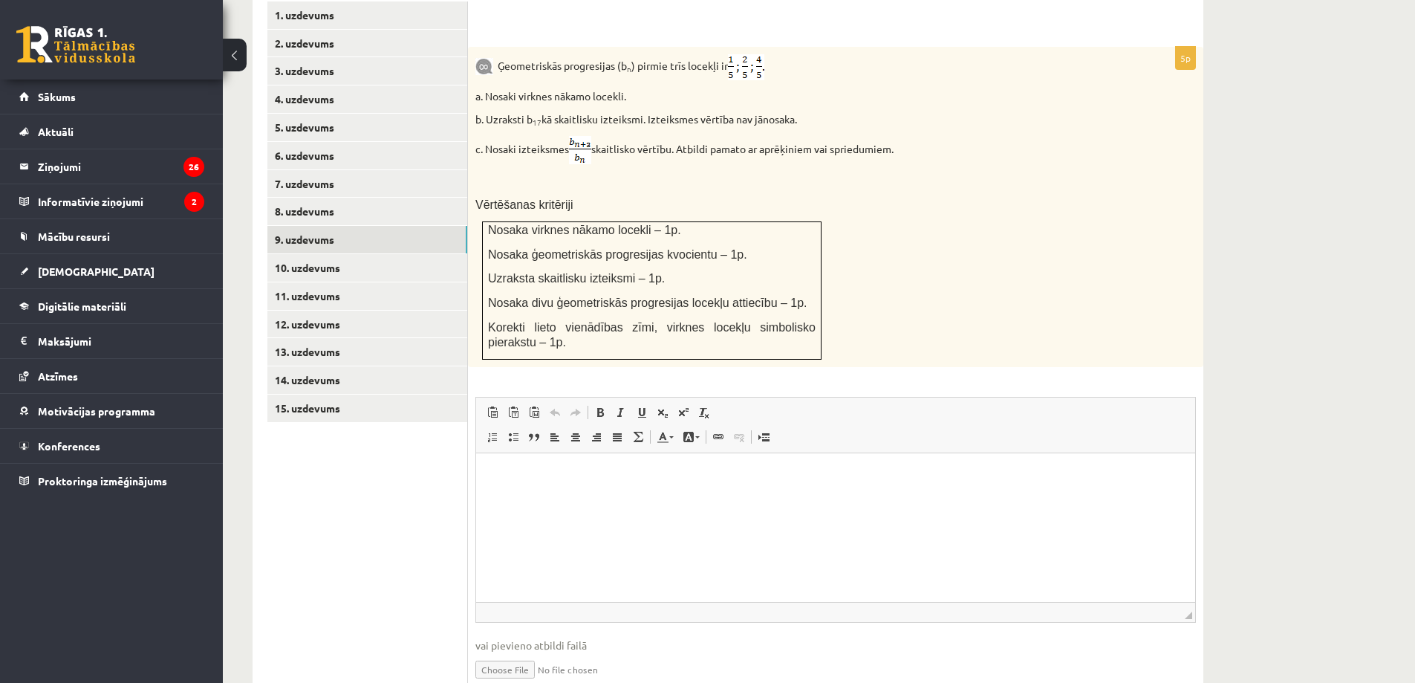
scroll to position [694, 0]
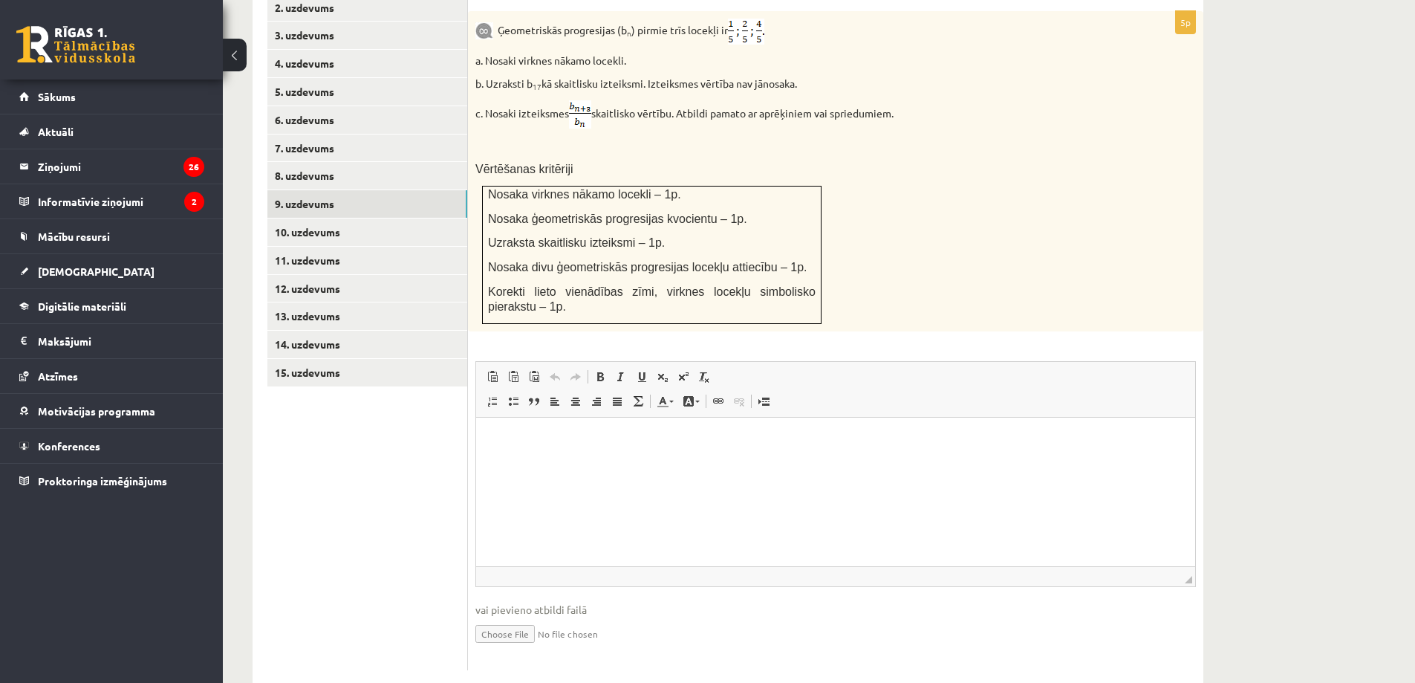
click at [490, 617] on input "file" at bounding box center [835, 632] width 721 height 30
type input "**********"
click at [584, 449] on html at bounding box center [835, 439] width 719 height 45
click at [371, 218] on link "10. uzdevums" at bounding box center [367, 231] width 200 height 27
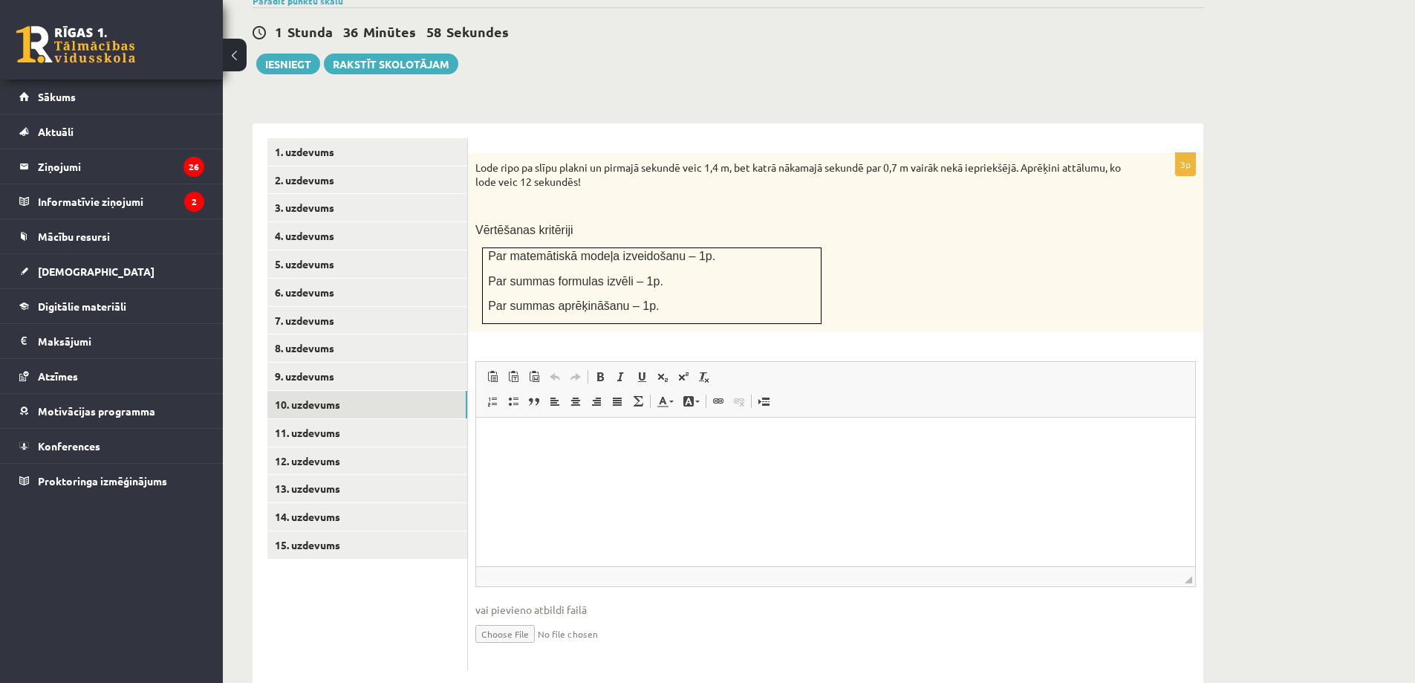
scroll to position [0, 0]
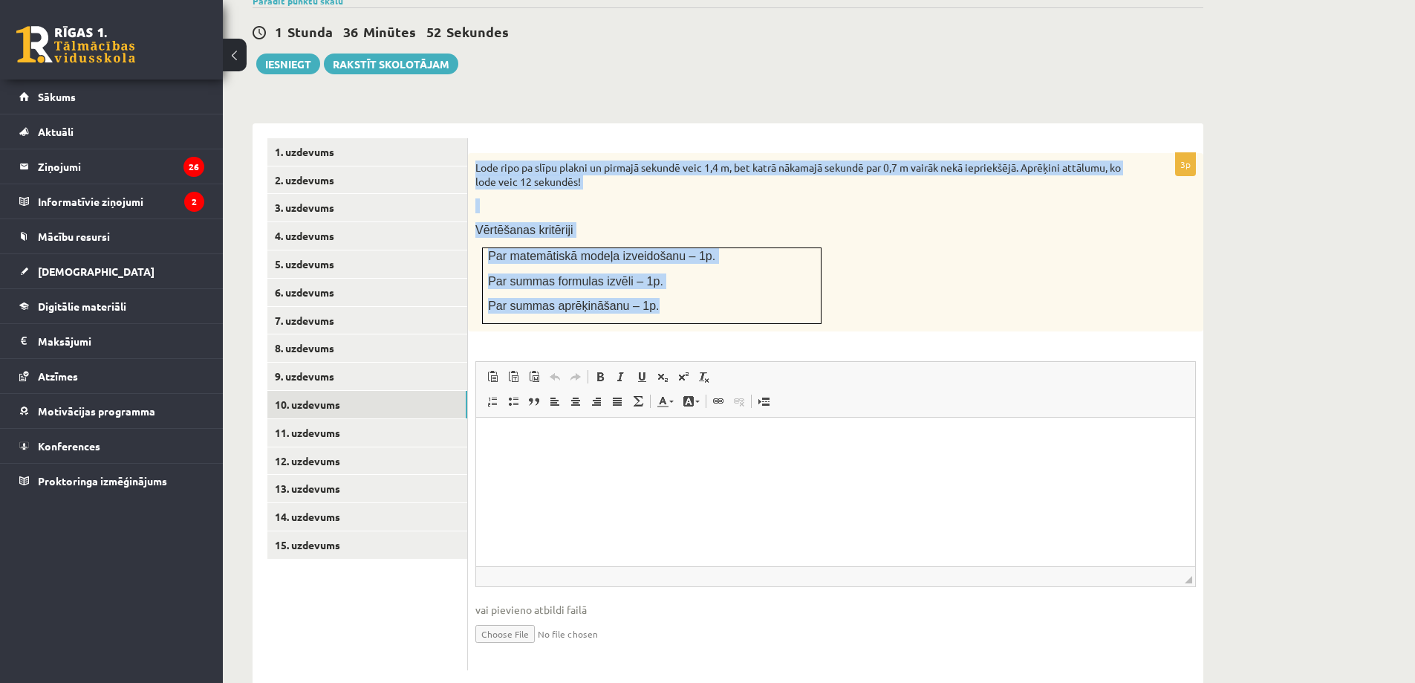
drag, startPoint x: 478, startPoint y: 134, endPoint x: 649, endPoint y: 283, distance: 227.5
click at [649, 283] on div "Lode ripo pa slīpu plakni un pirmajā sekundē veic 1,4 m, bet katrā nākamajā sek…" at bounding box center [835, 242] width 735 height 178
copy div "Lode ripo pa slīpu plakni un pirmajā sekundē veic 1,4 m, bet katrā nākamajā sek…"
click at [726, 198] on p at bounding box center [798, 205] width 646 height 15
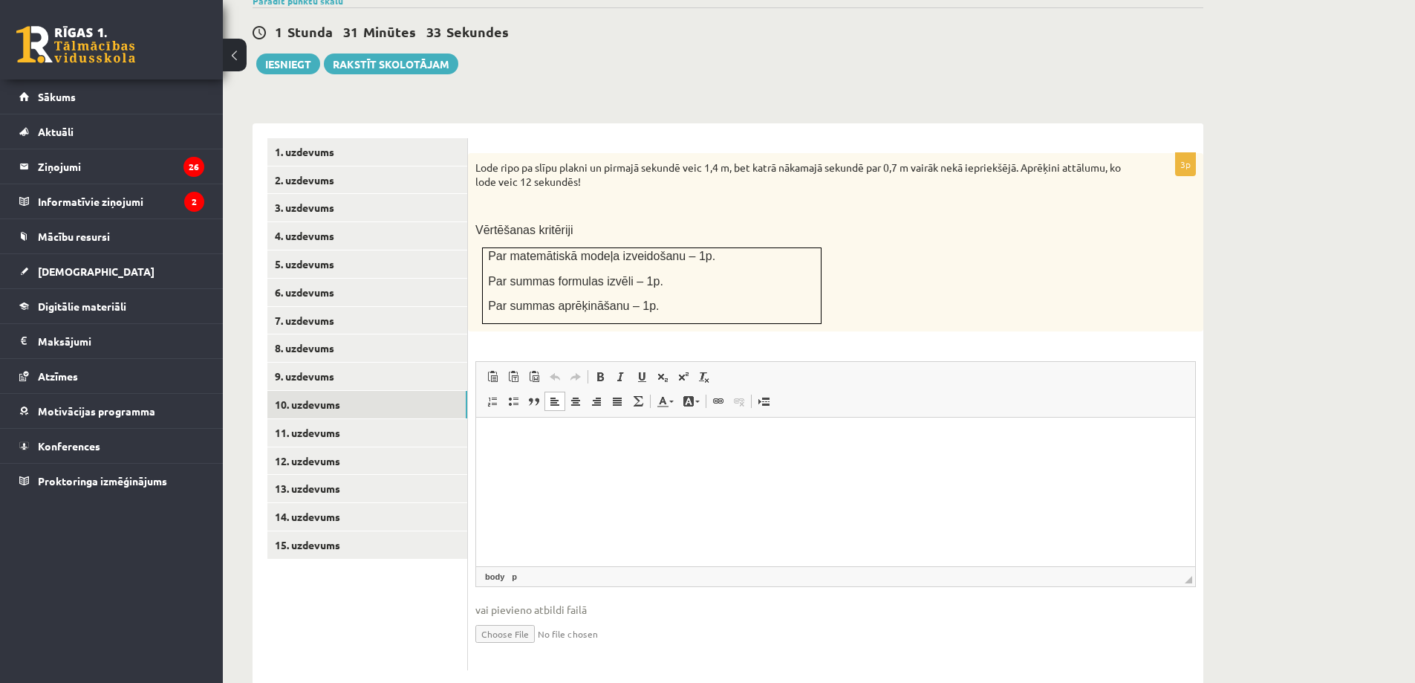
click at [634, 463] on html at bounding box center [835, 439] width 719 height 45
click at [532, 617] on input "file" at bounding box center [835, 632] width 721 height 30
type input "**********"
click at [422, 419] on link "11. uzdevums" at bounding box center [367, 432] width 200 height 27
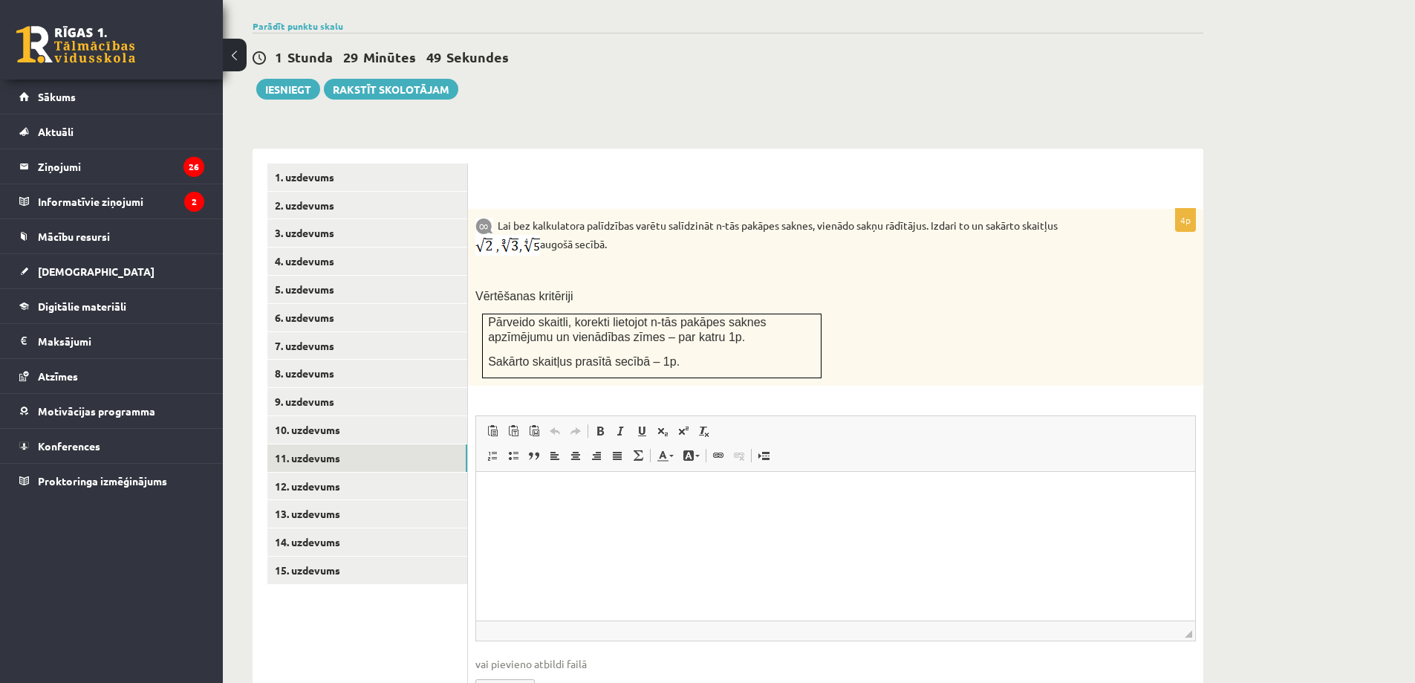
scroll to position [504, 0]
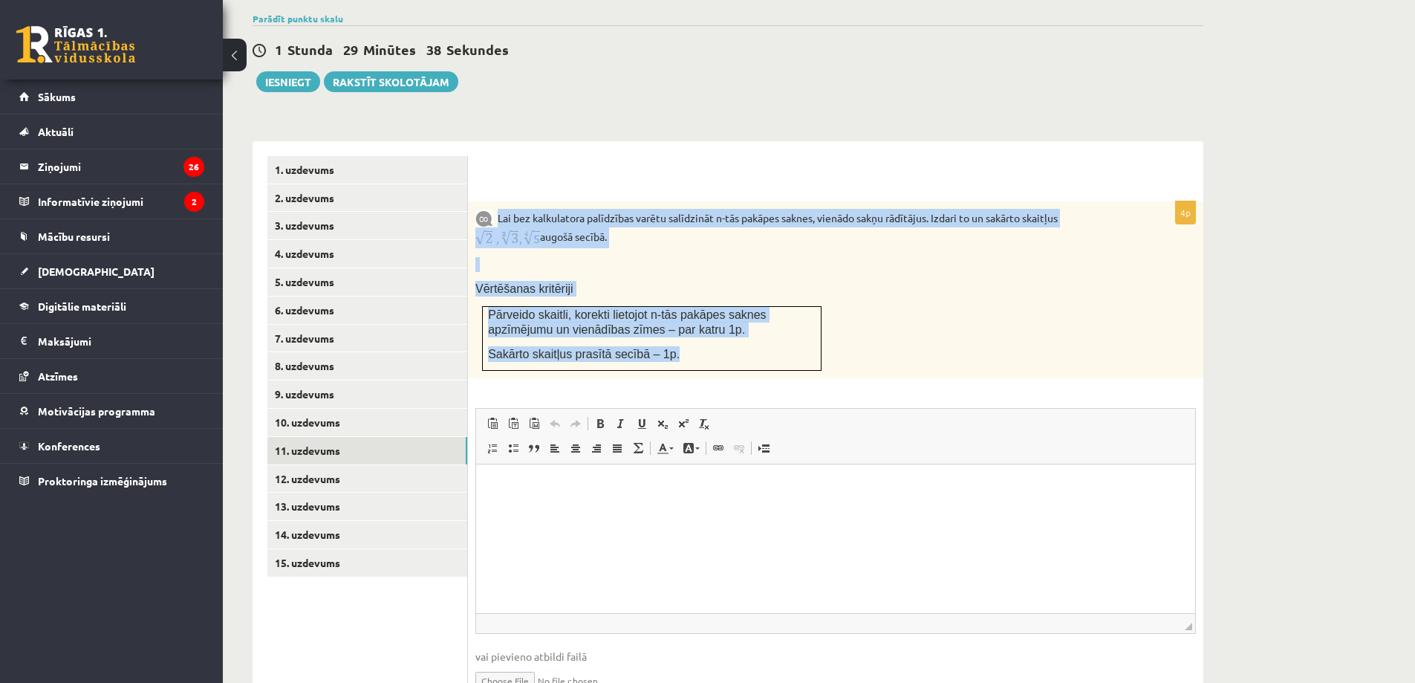
drag, startPoint x: 500, startPoint y: 178, endPoint x: 695, endPoint y: 310, distance: 236.3
click at [695, 310] on div "Lai bez kalkulatora palīdzības varētu salīdzināt n-tās pakāpes saknes, vienādo …" at bounding box center [835, 290] width 735 height 178
click at [643, 240] on div "Lai bez kalkulatora palīdzības varētu salīdzināt n-tās pakāpes saknes, vienādo …" at bounding box center [835, 290] width 735 height 178
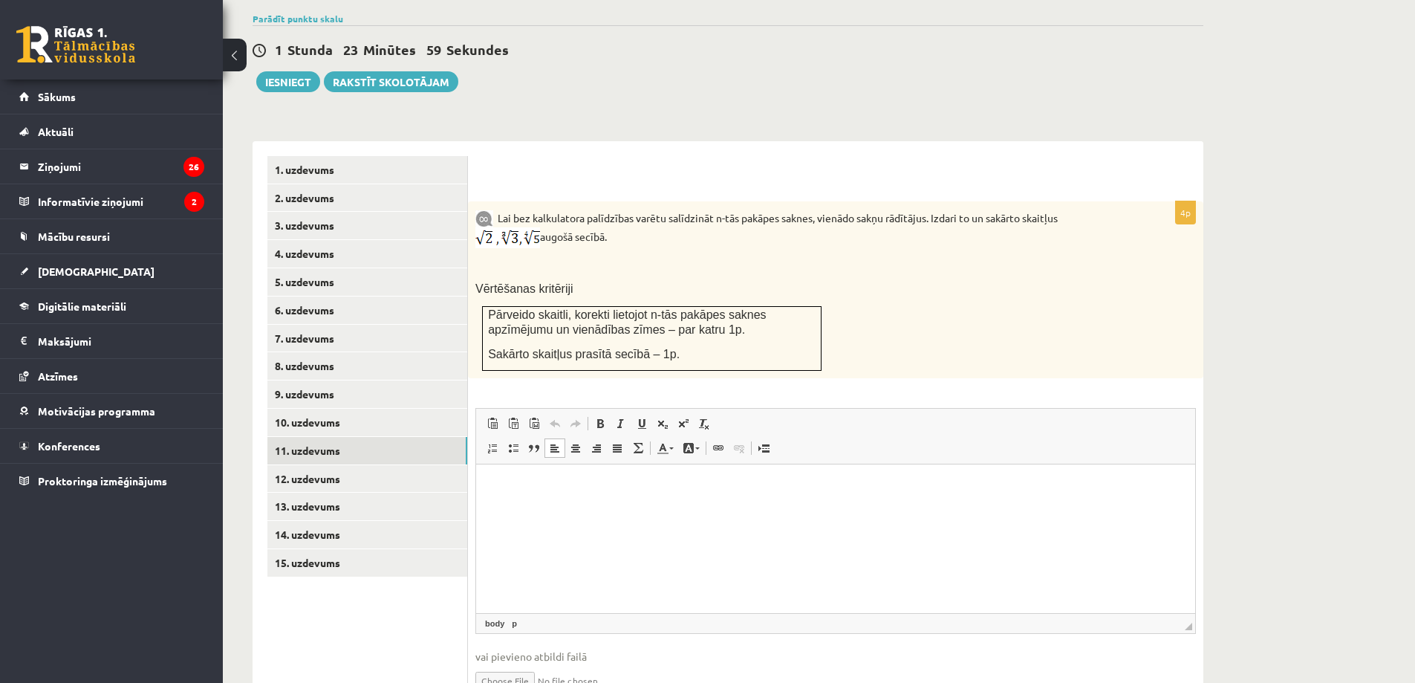
click at [557, 510] on html at bounding box center [835, 486] width 719 height 45
click at [498, 664] on input "file" at bounding box center [835, 679] width 721 height 30
type input "**********"
click at [371, 465] on link "12. uzdevums" at bounding box center [367, 478] width 200 height 27
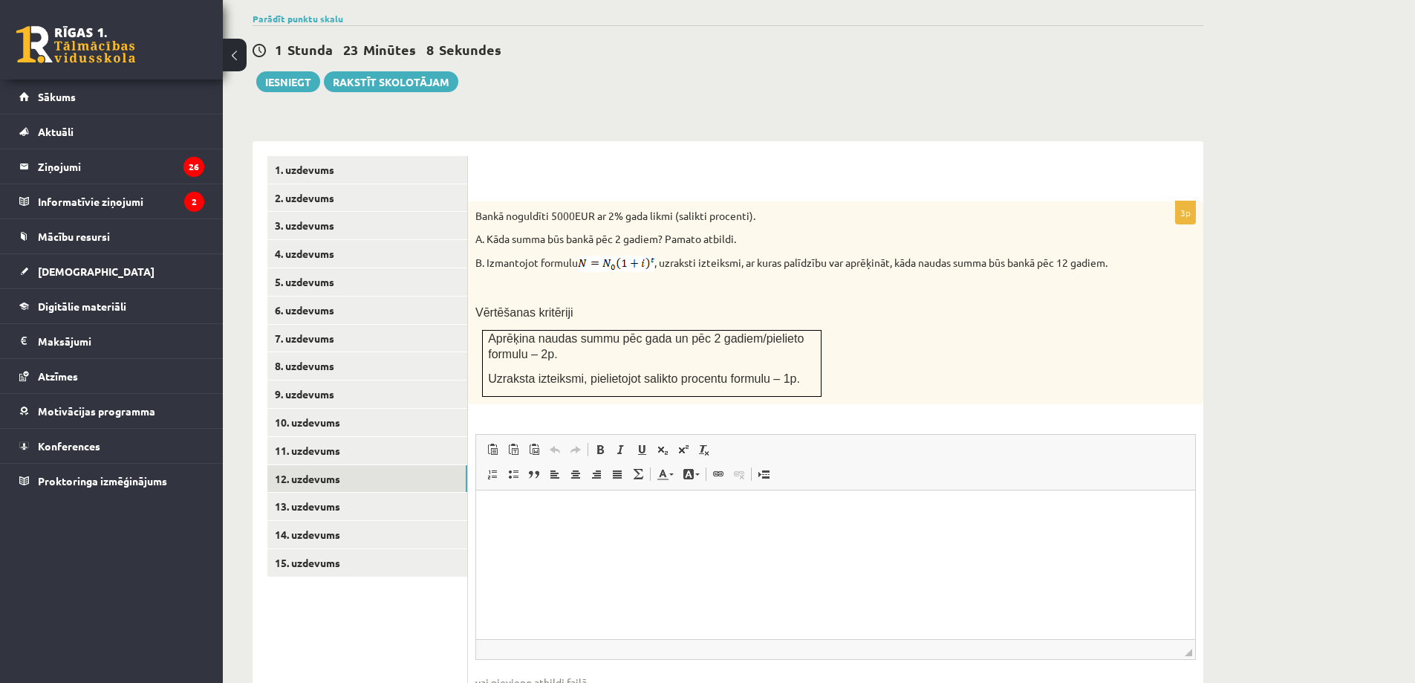
scroll to position [0, 0]
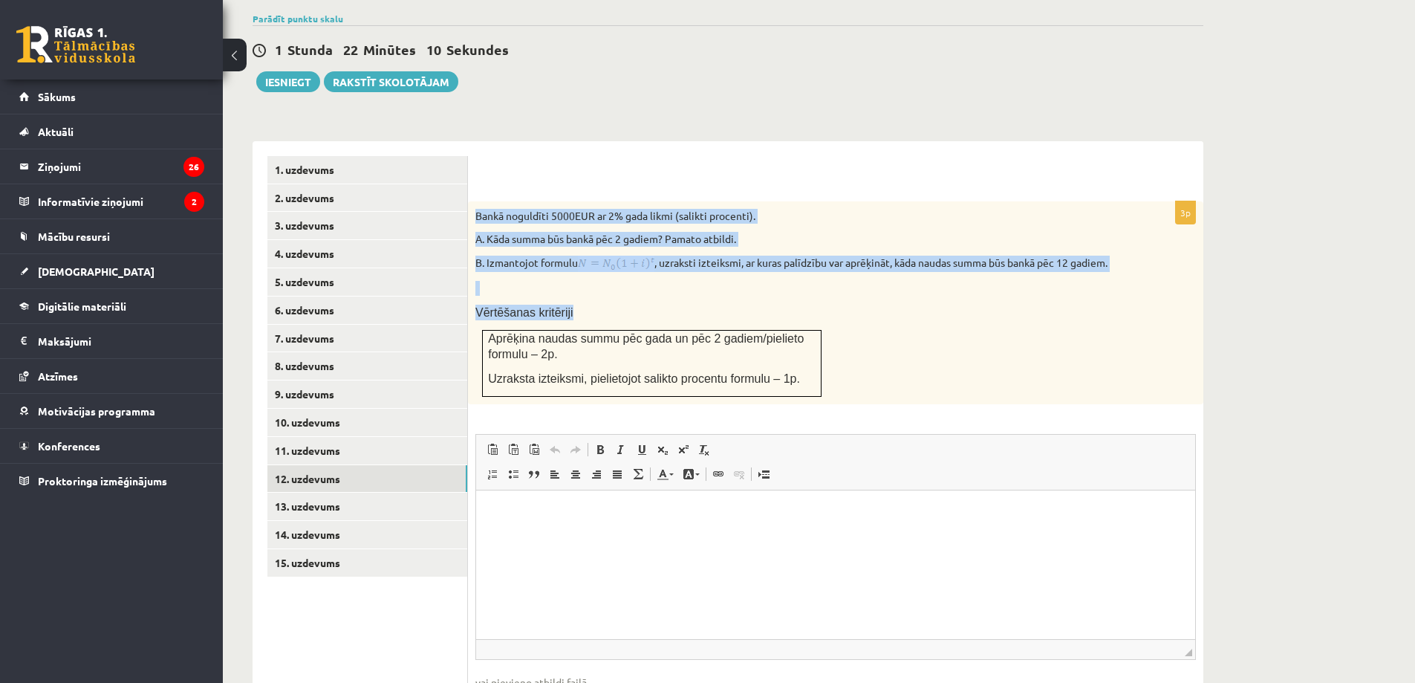
drag, startPoint x: 475, startPoint y: 181, endPoint x: 835, endPoint y: 347, distance: 396.8
click at [835, 347] on div "Bankā noguldīti 5000EUR ar 2% gada likmi (salikti procenti). A. Kāda summa būs …" at bounding box center [835, 303] width 735 height 204
click at [720, 290] on div "Bankā noguldīti 5000EUR ar 2% gada likmi (salikti procenti). A. Kāda summa būs …" at bounding box center [835, 303] width 735 height 204
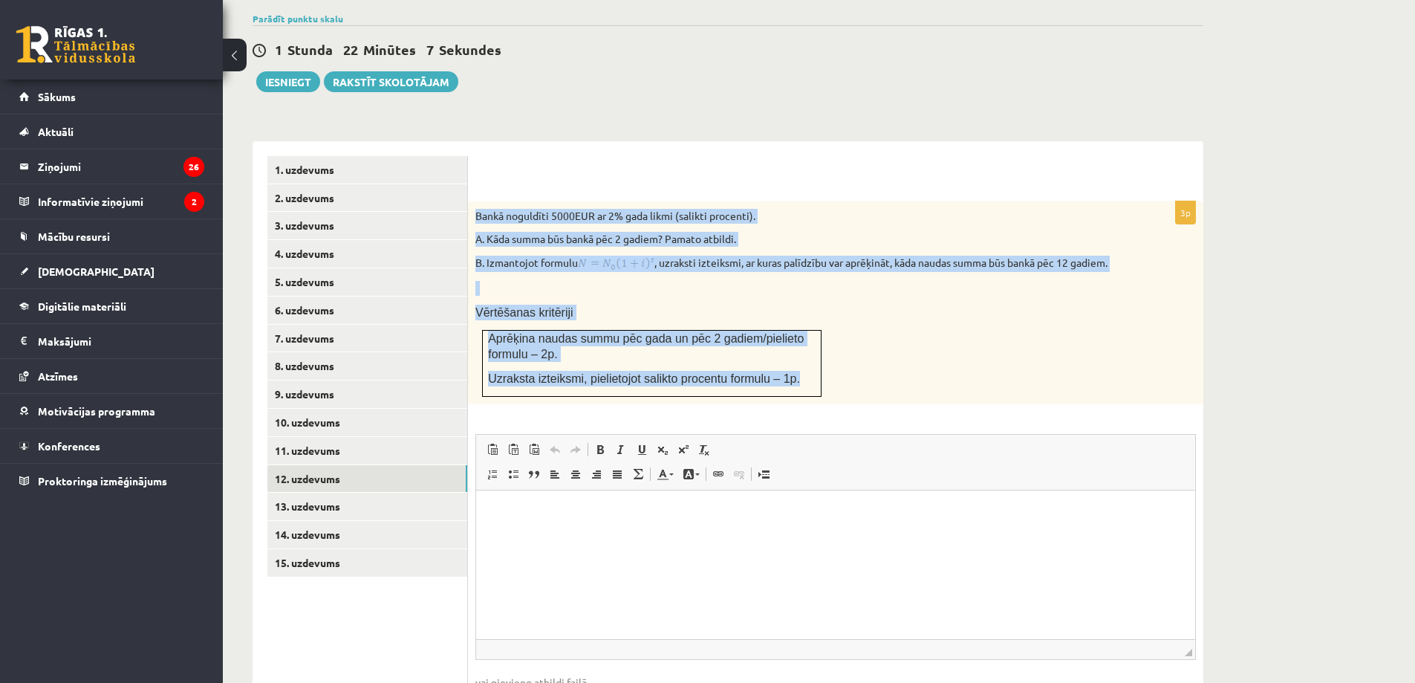
drag, startPoint x: 476, startPoint y: 185, endPoint x: 782, endPoint y: 357, distance: 350.9
click at [782, 357] on div "Bankā noguldīti 5000EUR ar 2% gada likmi (salikti procenti). A. Kāda summa būs …" at bounding box center [835, 303] width 735 height 204
copy div "Bankā noguldīti 5000EUR ar 2% gada likmi (salikti procenti). A. Kāda summa būs …"
click at [640, 292] on div "Bankā noguldīti 5000EUR ar 2% gada likmi (salikti procenti). A. Kāda summa būs …" at bounding box center [835, 303] width 735 height 204
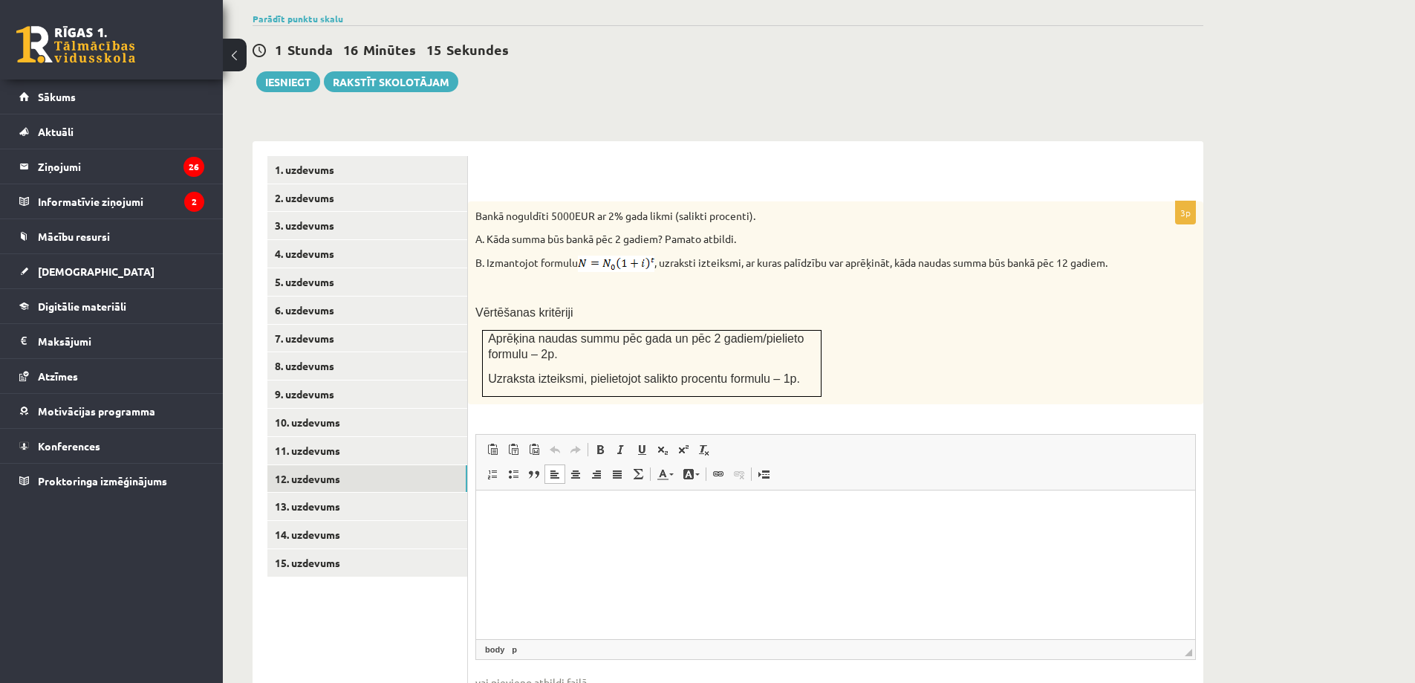
click at [556, 502] on html at bounding box center [835, 512] width 719 height 45
type input "**********"
click at [363, 492] on link "13. uzdevums" at bounding box center [367, 505] width 200 height 27
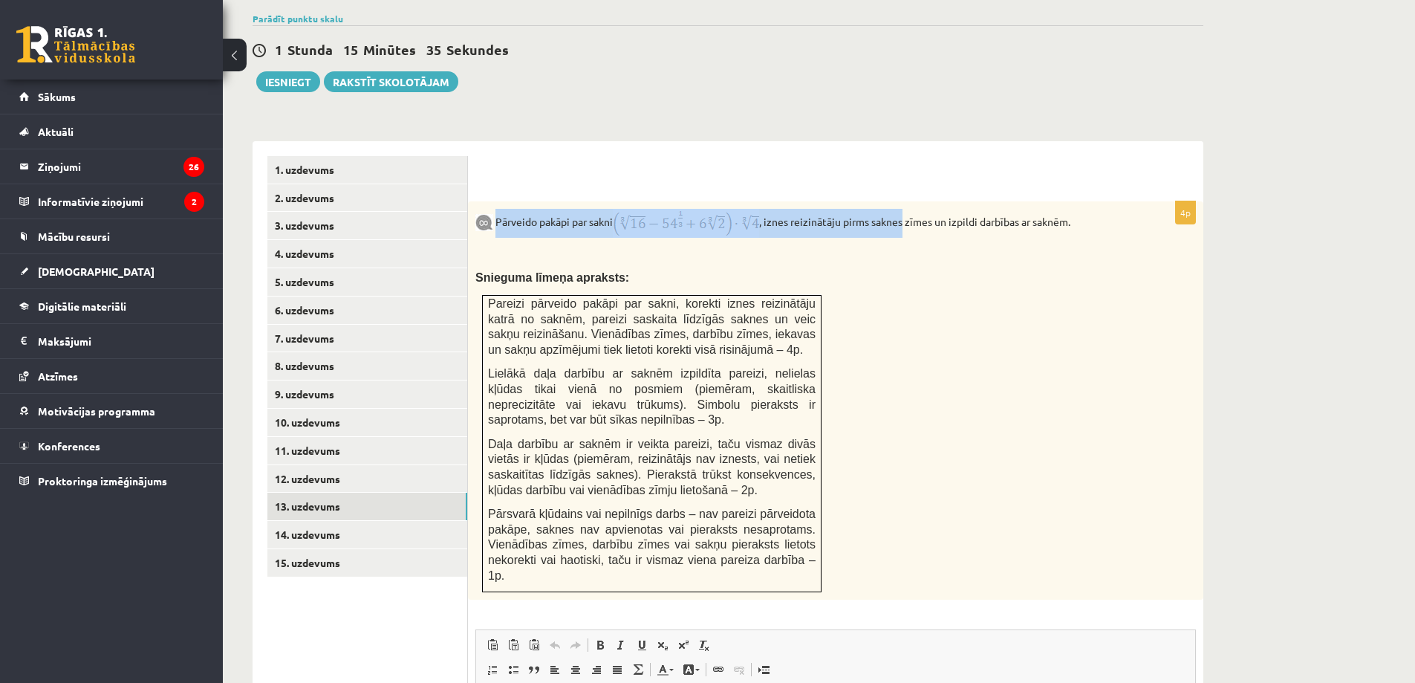
drag, startPoint x: 497, startPoint y: 189, endPoint x: 914, endPoint y: 202, distance: 416.9
click at [914, 209] on p "Pārveido pakāpi par sakni , iznes reizinātāju pirms saknes zīmes un izpildi dar…" at bounding box center [798, 223] width 646 height 29
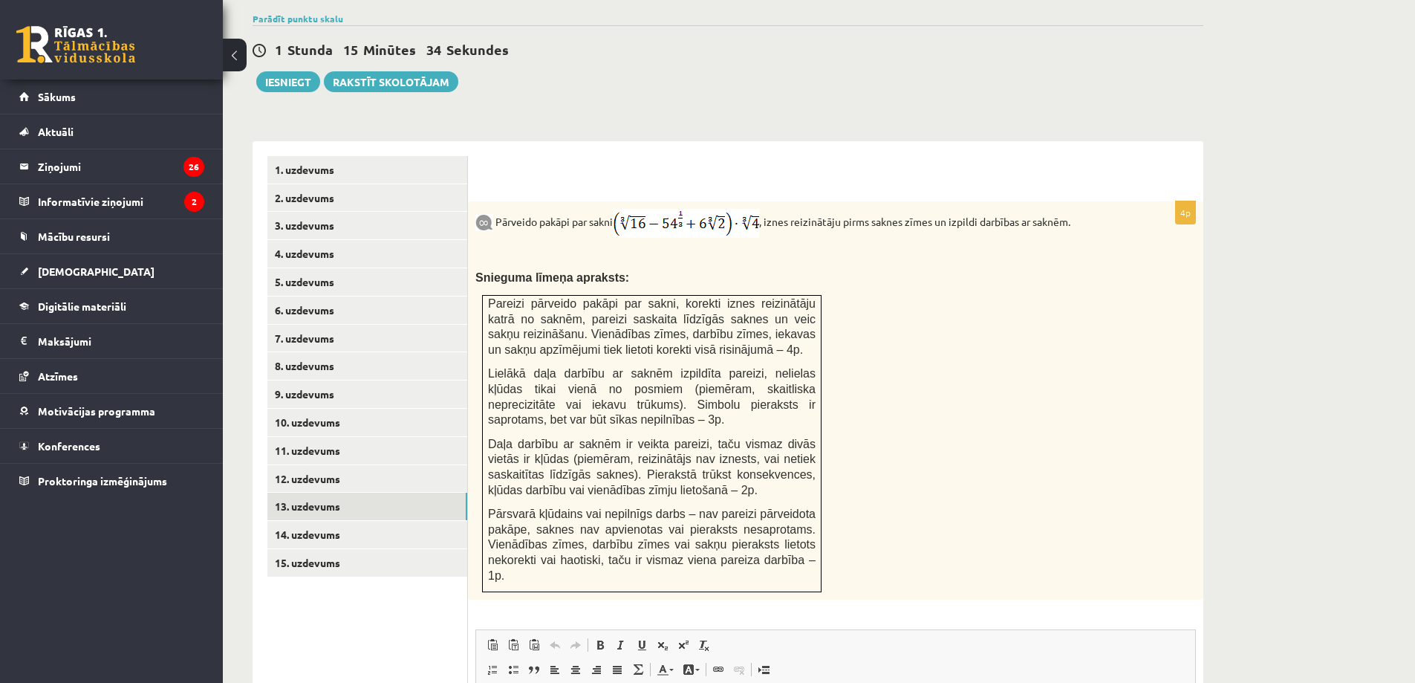
click at [871, 279] on div "Pārveido pakāpi par sakni , iznes reizinātāju pirms saknes zīmes un izpildi dar…" at bounding box center [835, 400] width 735 height 398
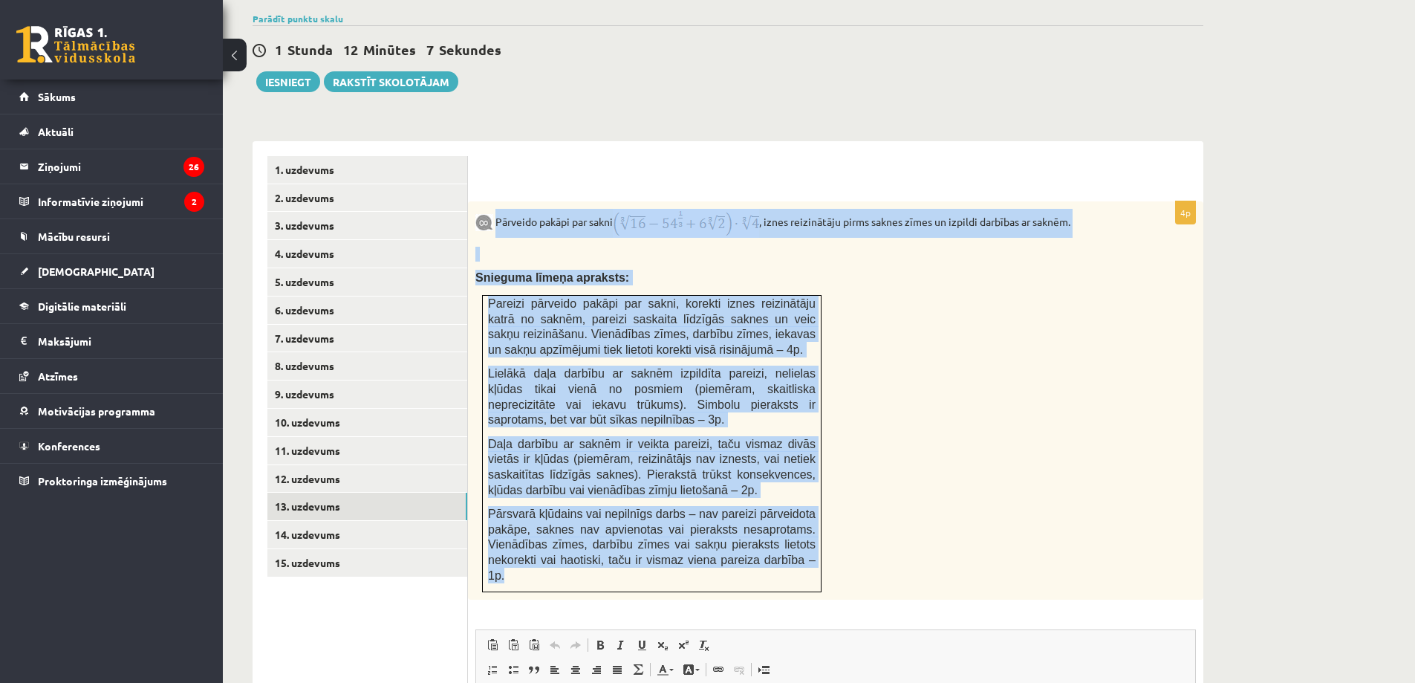
drag, startPoint x: 496, startPoint y: 192, endPoint x: 796, endPoint y: 526, distance: 448.2
click at [796, 526] on div "Pārveido pakāpi par sakni , iznes reizinātāju pirms saknes zīmes un izpildi dar…" at bounding box center [835, 400] width 735 height 398
copy div "Pārveido pakāpi par sakni , iznes reizinātāju pirms saknes zīmes un izpildi dar…"
click at [1070, 359] on div "Pārveido pakāpi par sakni , iznes reizinātāju pirms saknes zīmes un izpildi dar…" at bounding box center [835, 400] width 735 height 398
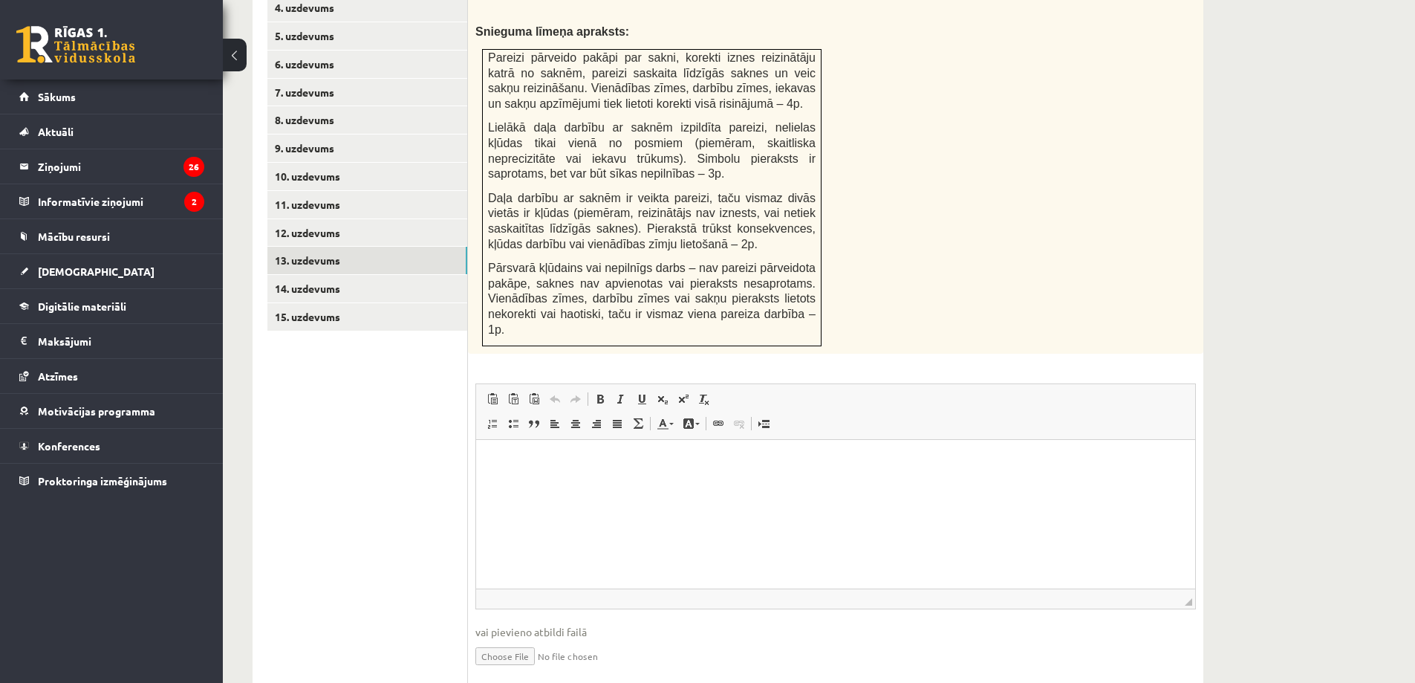
scroll to position [757, 0]
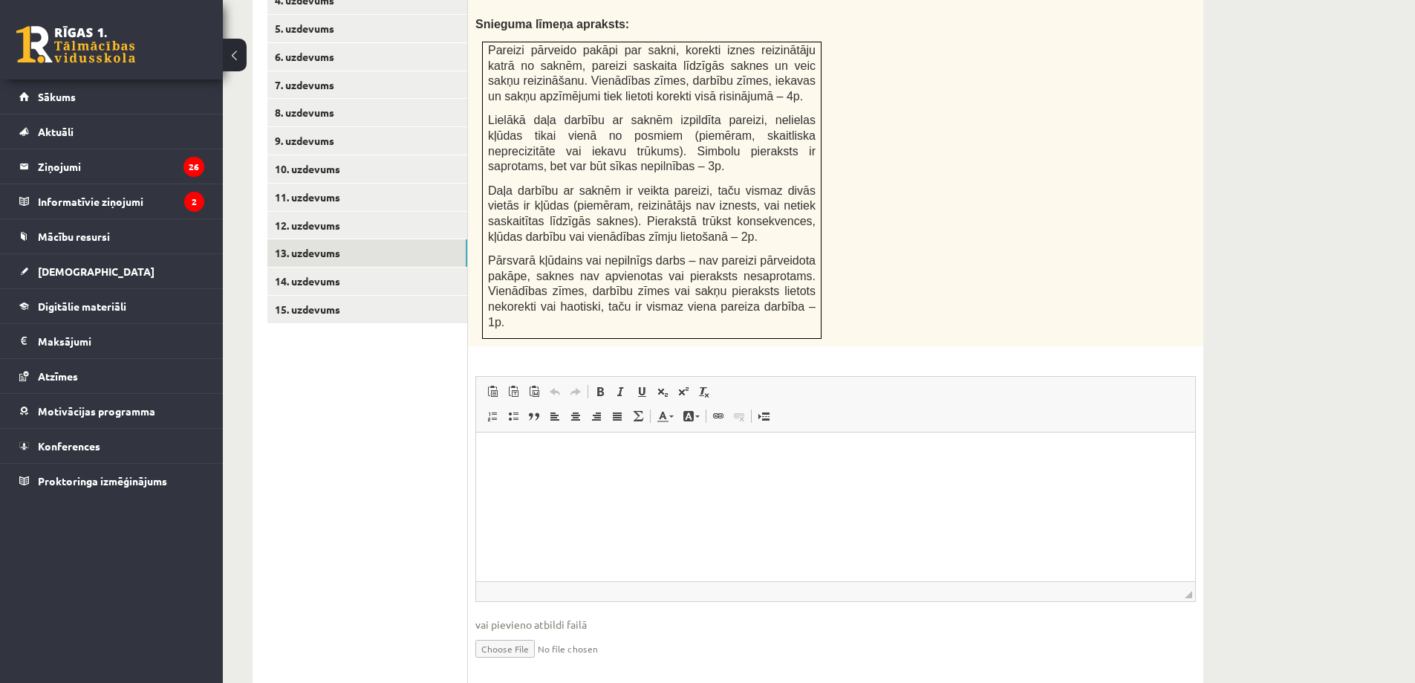
click at [1108, 478] on html at bounding box center [835, 454] width 719 height 45
click at [509, 632] on input "file" at bounding box center [835, 647] width 721 height 30
type input "**********"
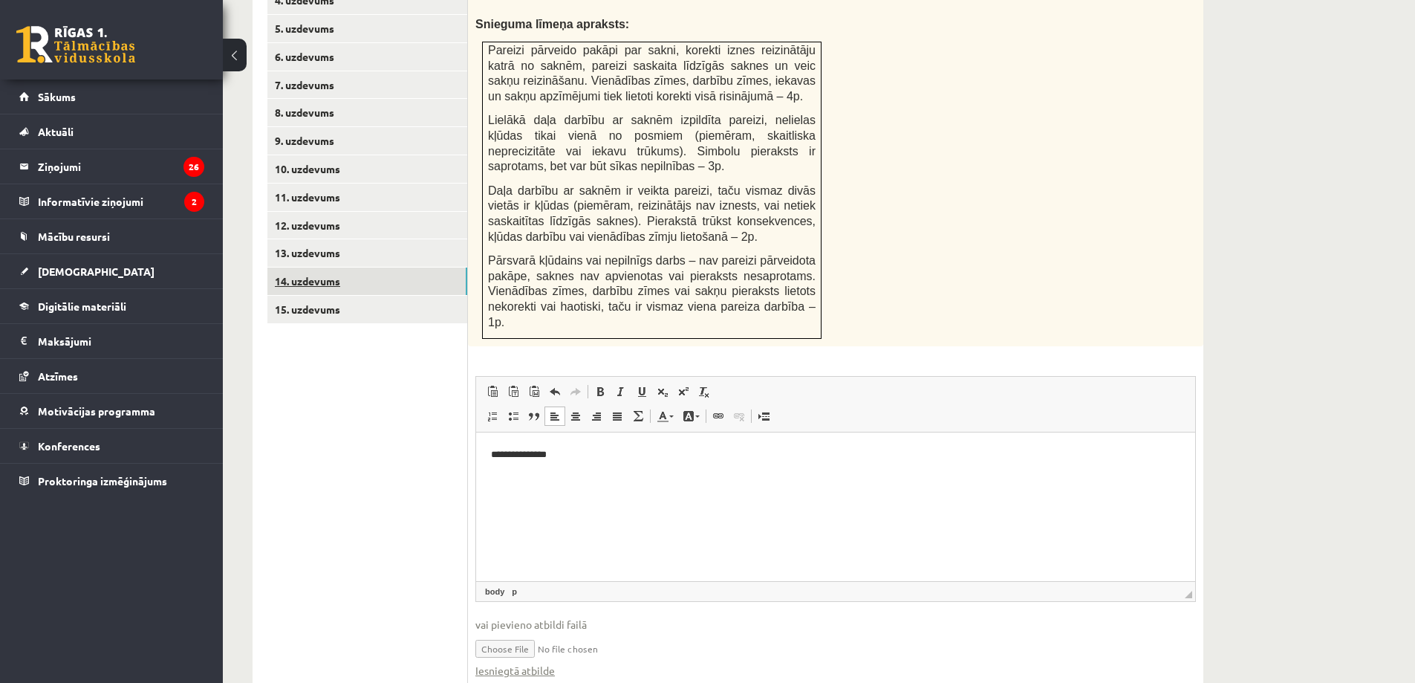
click at [308, 267] on link "14. uzdevums" at bounding box center [367, 280] width 200 height 27
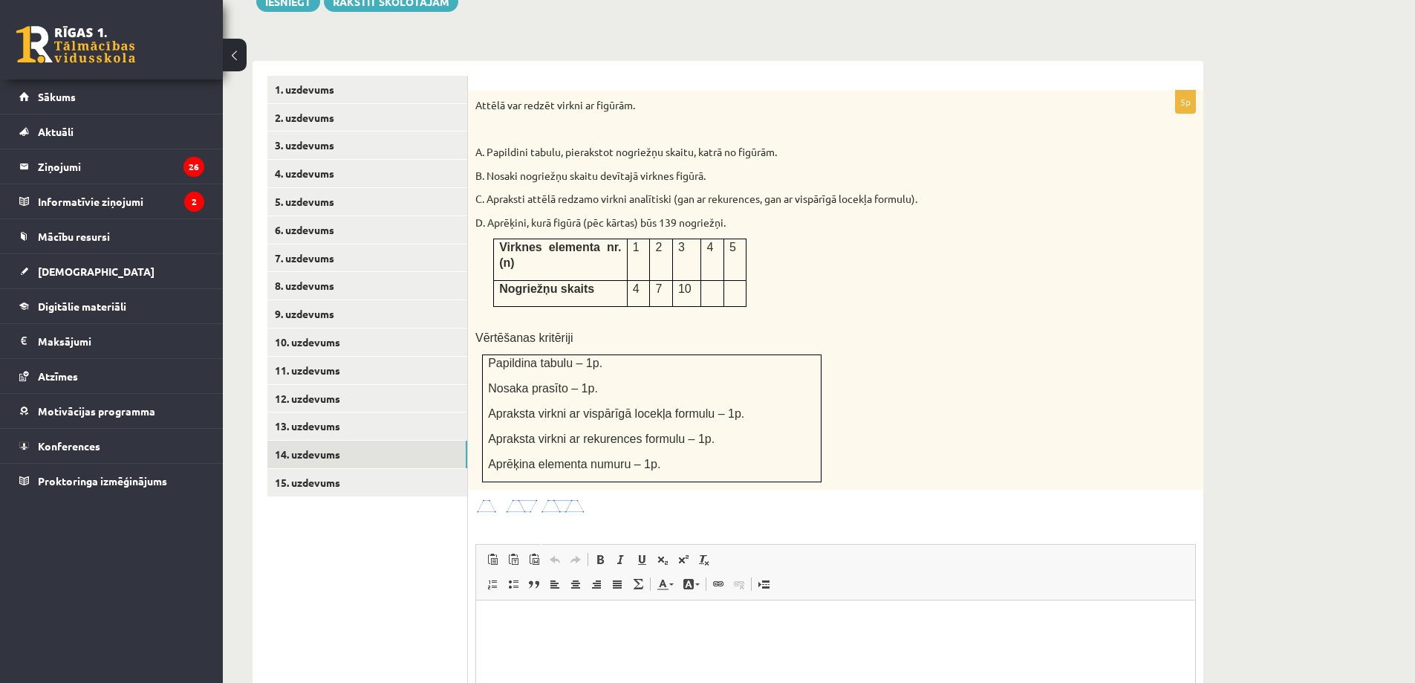
scroll to position [571, 0]
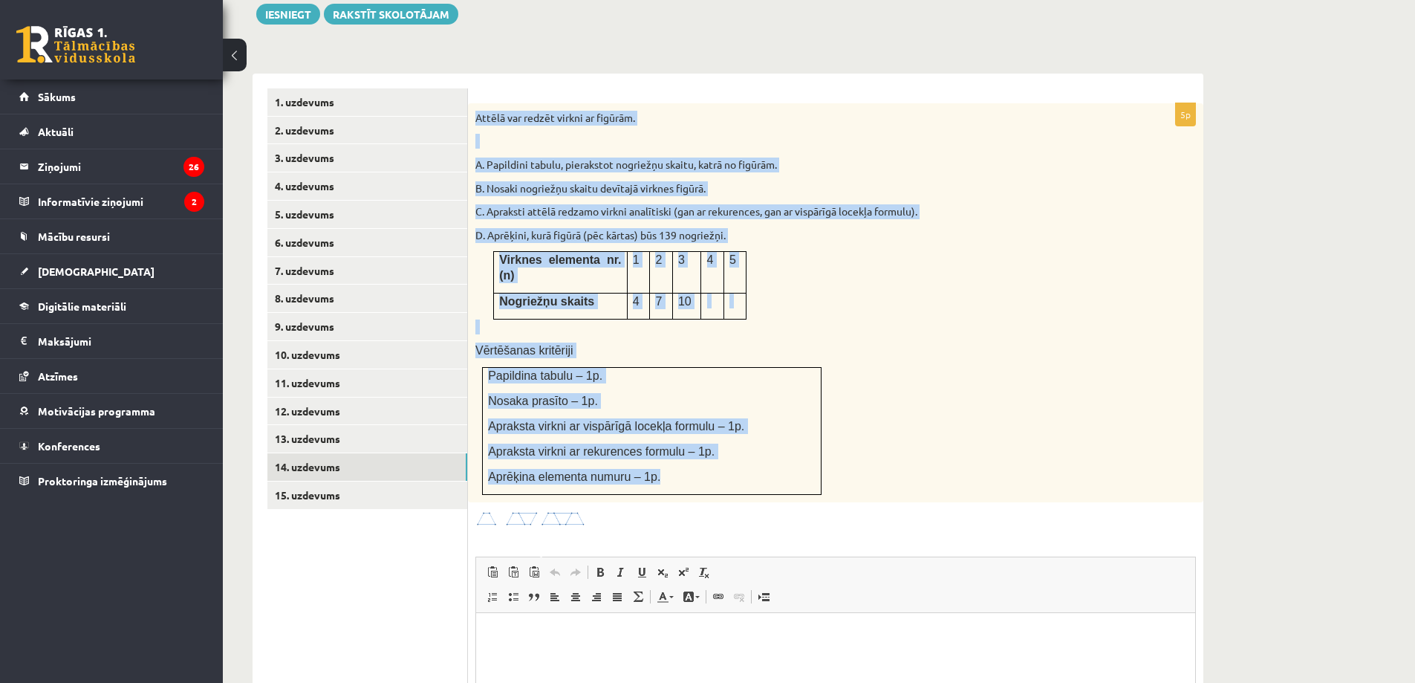
drag, startPoint x: 475, startPoint y: 83, endPoint x: 671, endPoint y: 431, distance: 398.8
click at [671, 431] on div "Attēlā var redzēt virkni ar figūrām. A. Papildini tabulu, pierakstot nogriežņu …" at bounding box center [835, 302] width 735 height 399
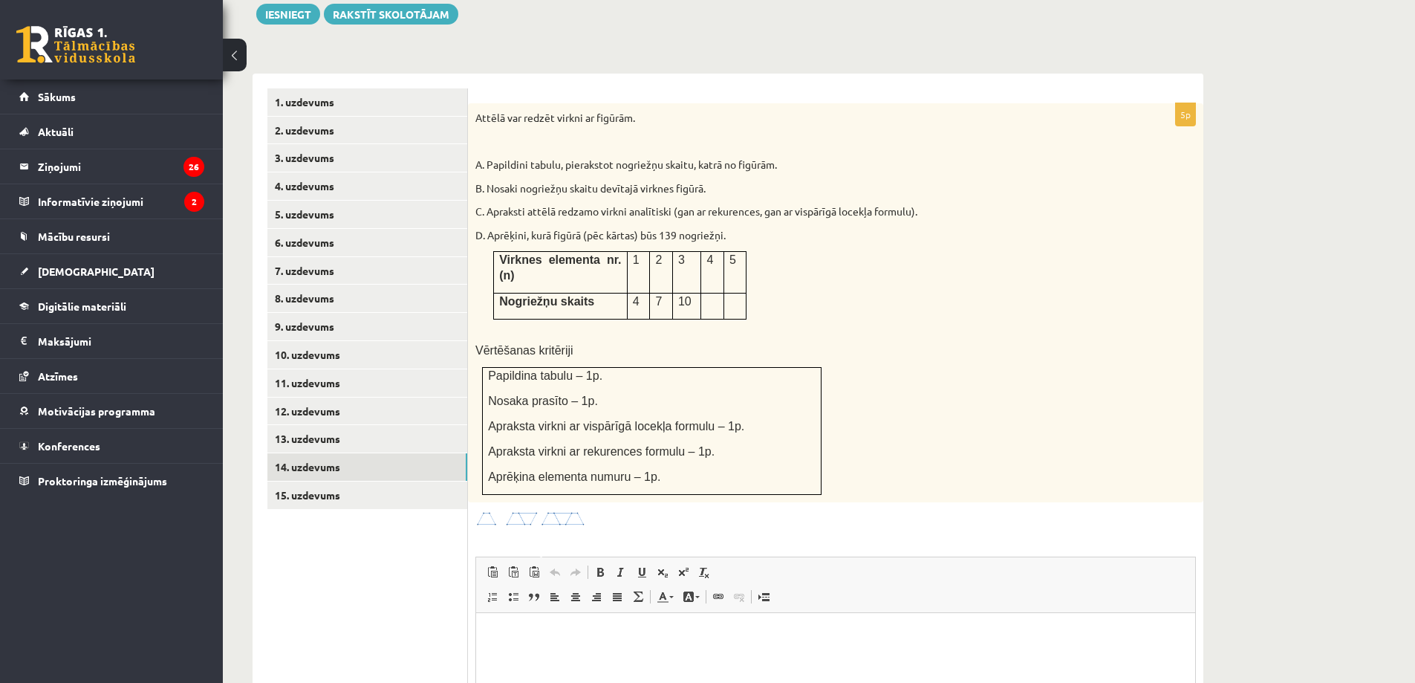
drag, startPoint x: 605, startPoint y: 296, endPoint x: 548, endPoint y: 483, distance: 194.8
click at [548, 483] on div "5p Attēlā var redzēt virkni ar figūrām. A. Papildini tabulu, pierakstot nogriež…" at bounding box center [835, 484] width 735 height 763
click at [539, 510] on img at bounding box center [530, 518] width 111 height 17
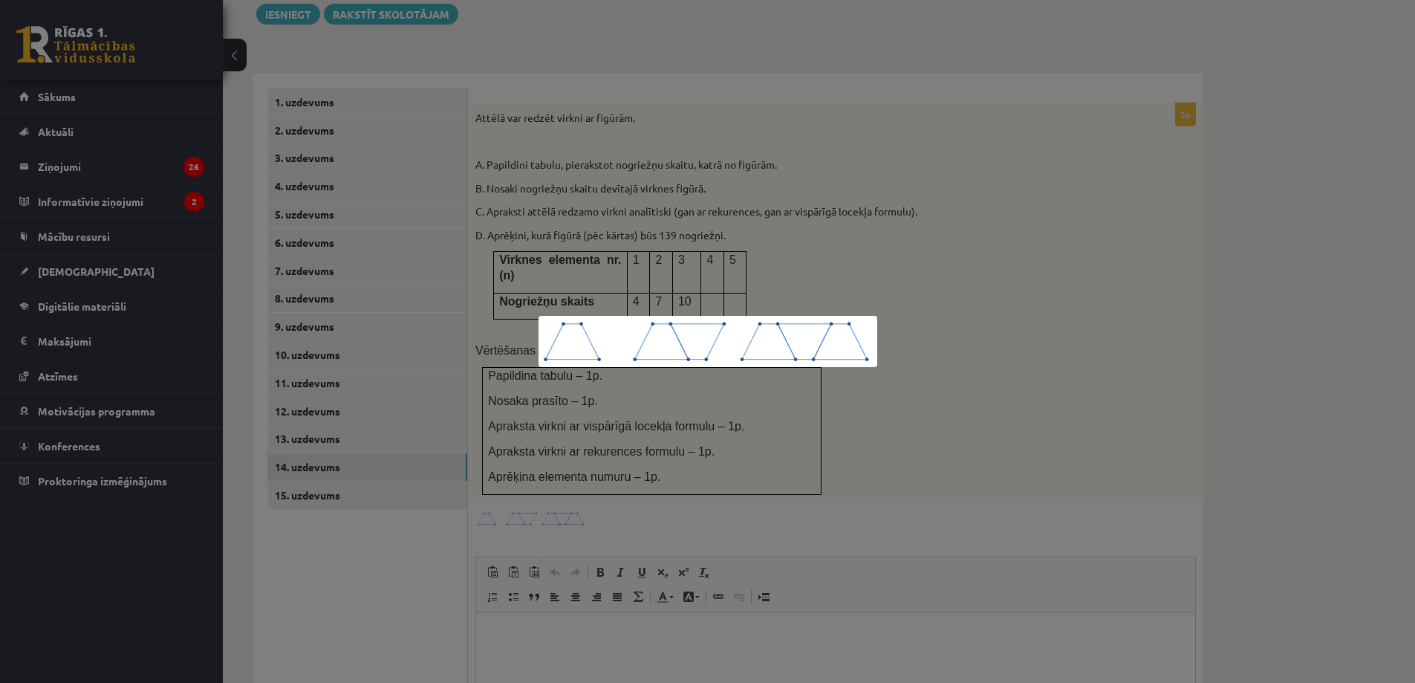
click at [562, 261] on div at bounding box center [707, 341] width 1415 height 683
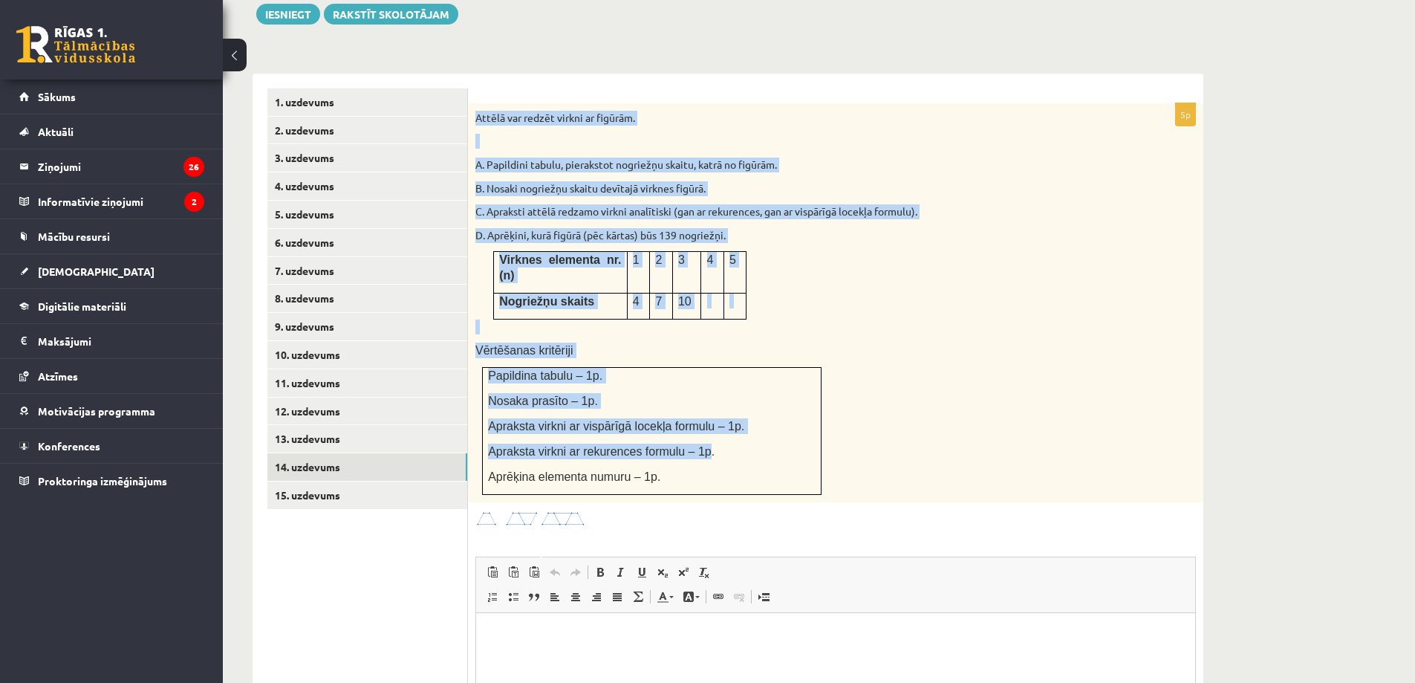
drag, startPoint x: 475, startPoint y: 83, endPoint x: 692, endPoint y: 409, distance: 391.6
click at [692, 409] on div "Attēlā var redzēt virkni ar figūrām. A. Papildini tabulu, pierakstot nogriežņu …" at bounding box center [835, 302] width 735 height 399
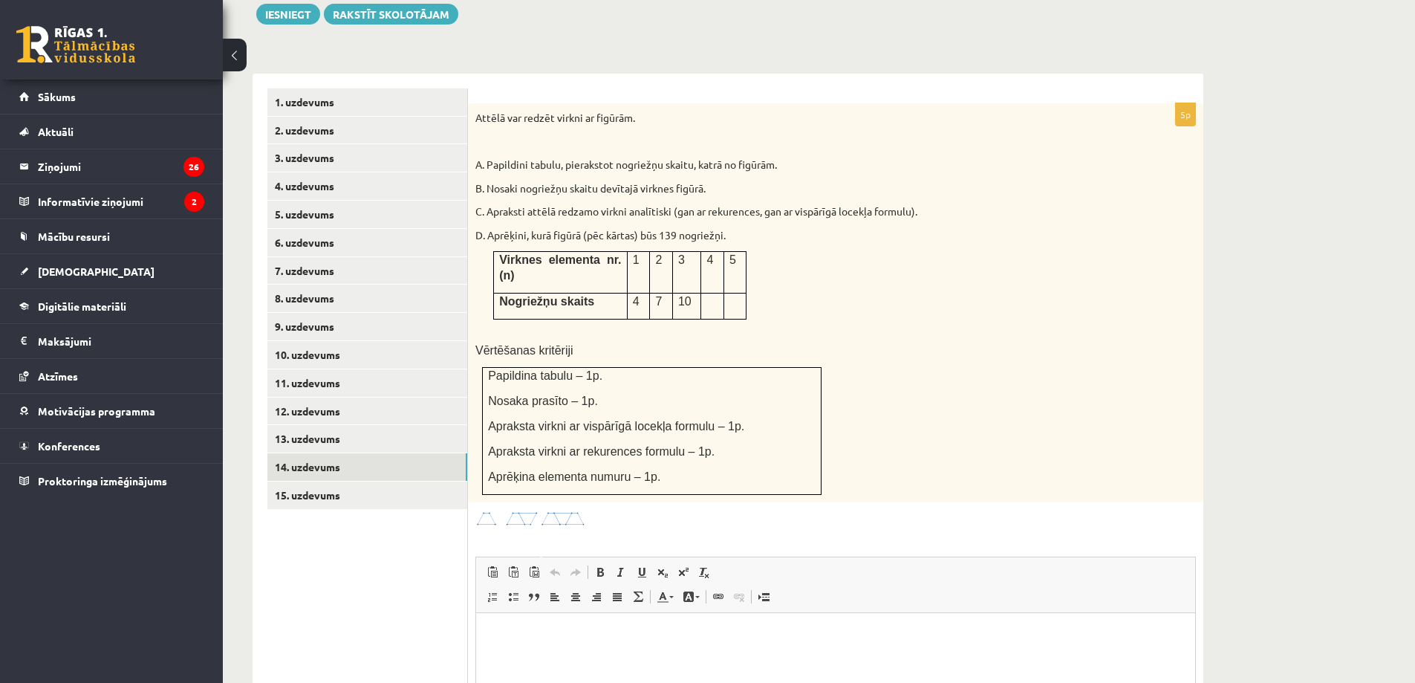
click at [634, 438] on td "Papildina tabulu – 1p. Nosaka prasīto – 1p. Apraksta virkni ar vispārīgā locekļ…" at bounding box center [652, 431] width 339 height 127
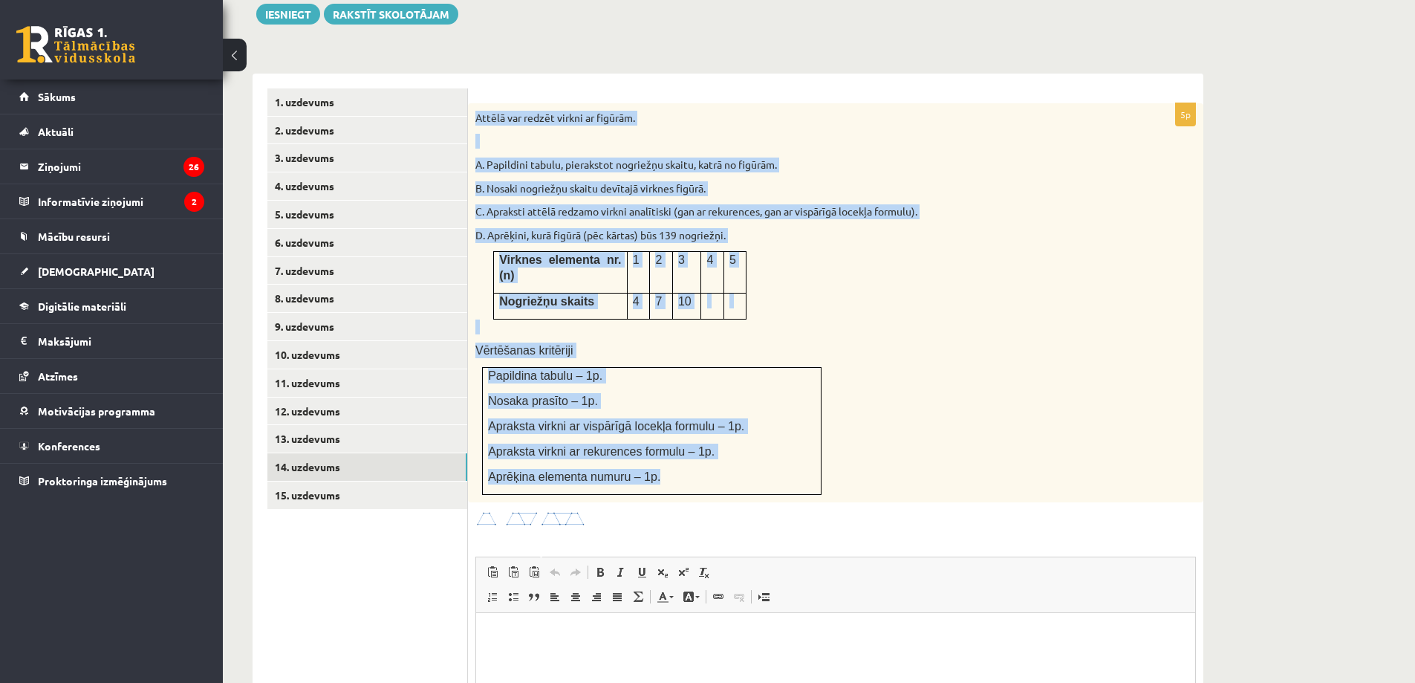
drag, startPoint x: 471, startPoint y: 85, endPoint x: 654, endPoint y: 432, distance: 391.8
click at [654, 432] on div "Attēlā var redzēt virkni ar figūrām. A. Papildini tabulu, pierakstot nogriežņu …" at bounding box center [835, 302] width 735 height 399
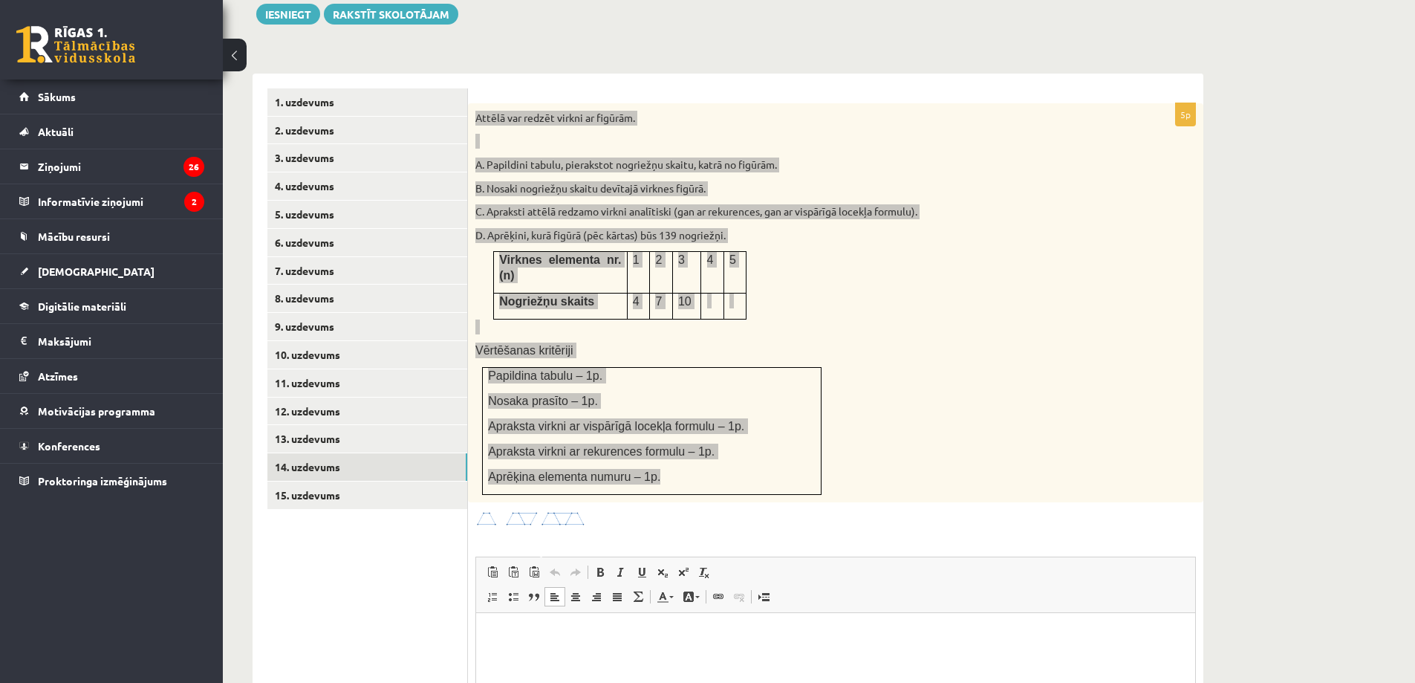
click at [579, 644] on html at bounding box center [835, 635] width 719 height 45
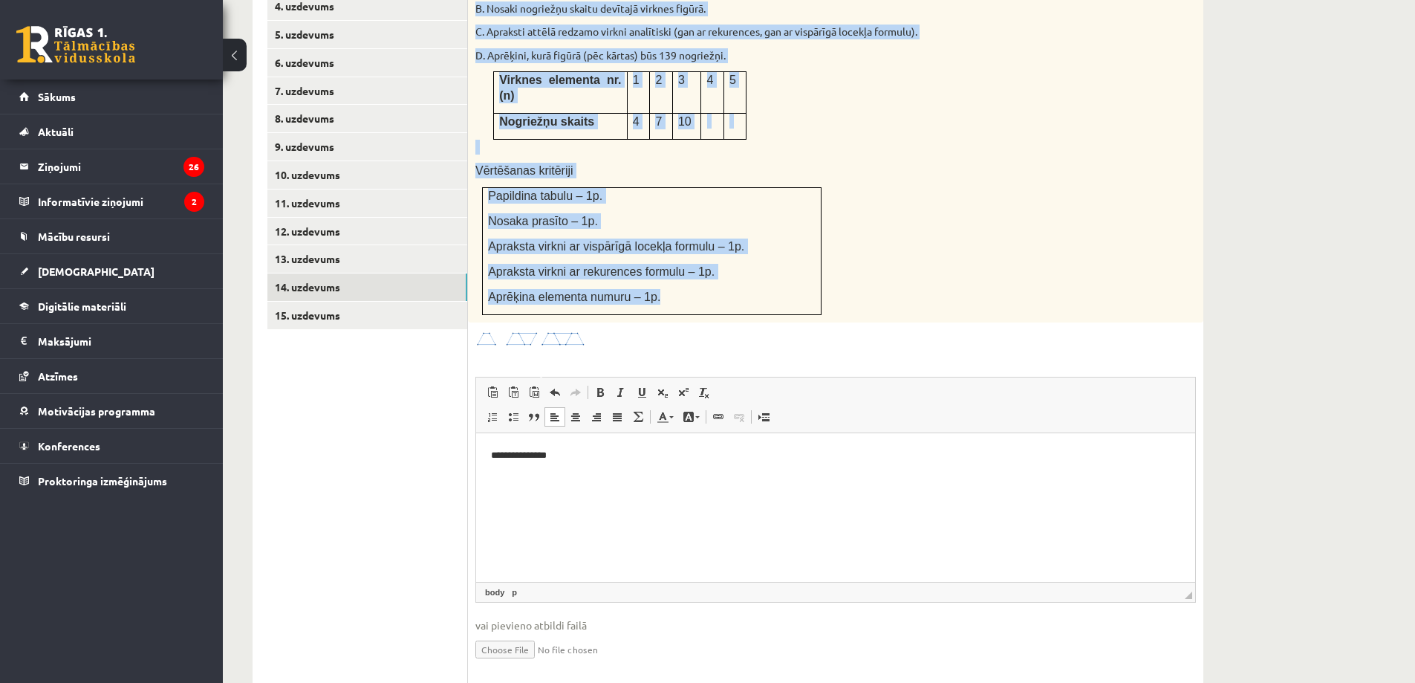
click at [512, 633] on input "file" at bounding box center [835, 648] width 721 height 30
type input "**********"
click at [381, 302] on link "15. uzdevums" at bounding box center [367, 315] width 200 height 27
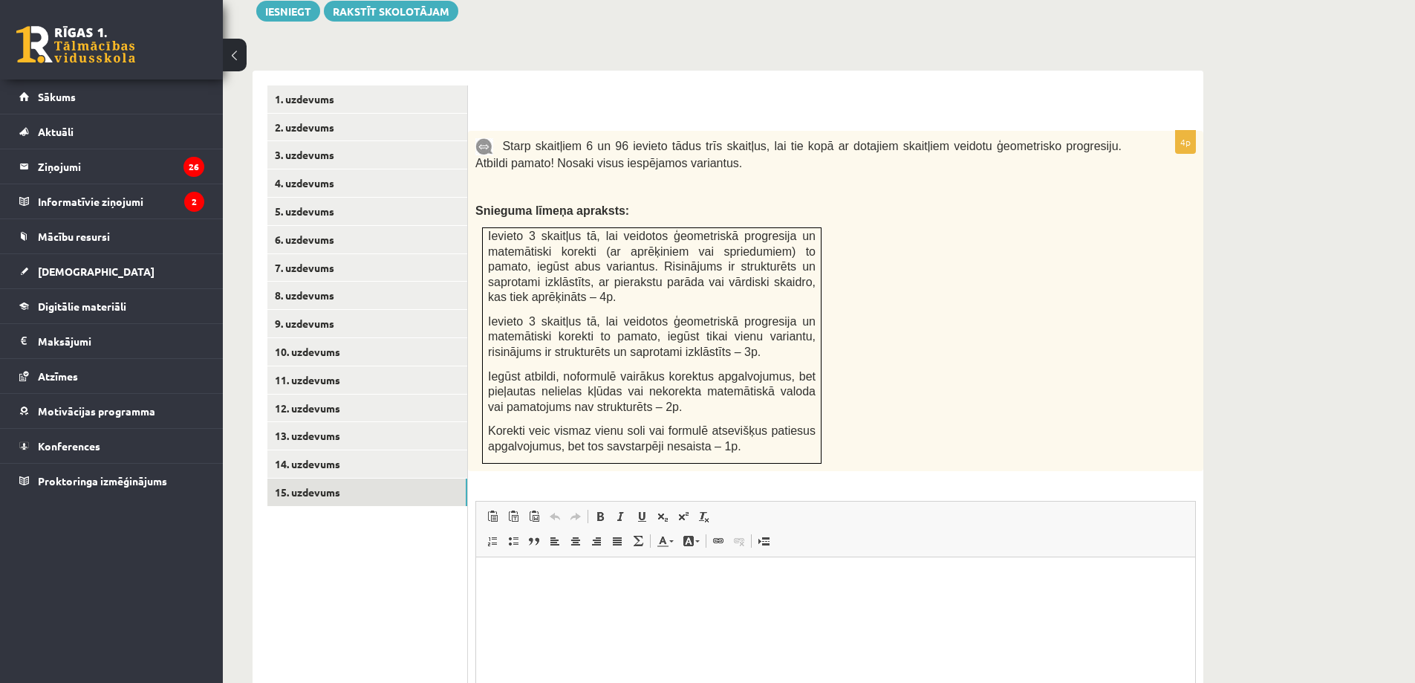
scroll to position [573, 0]
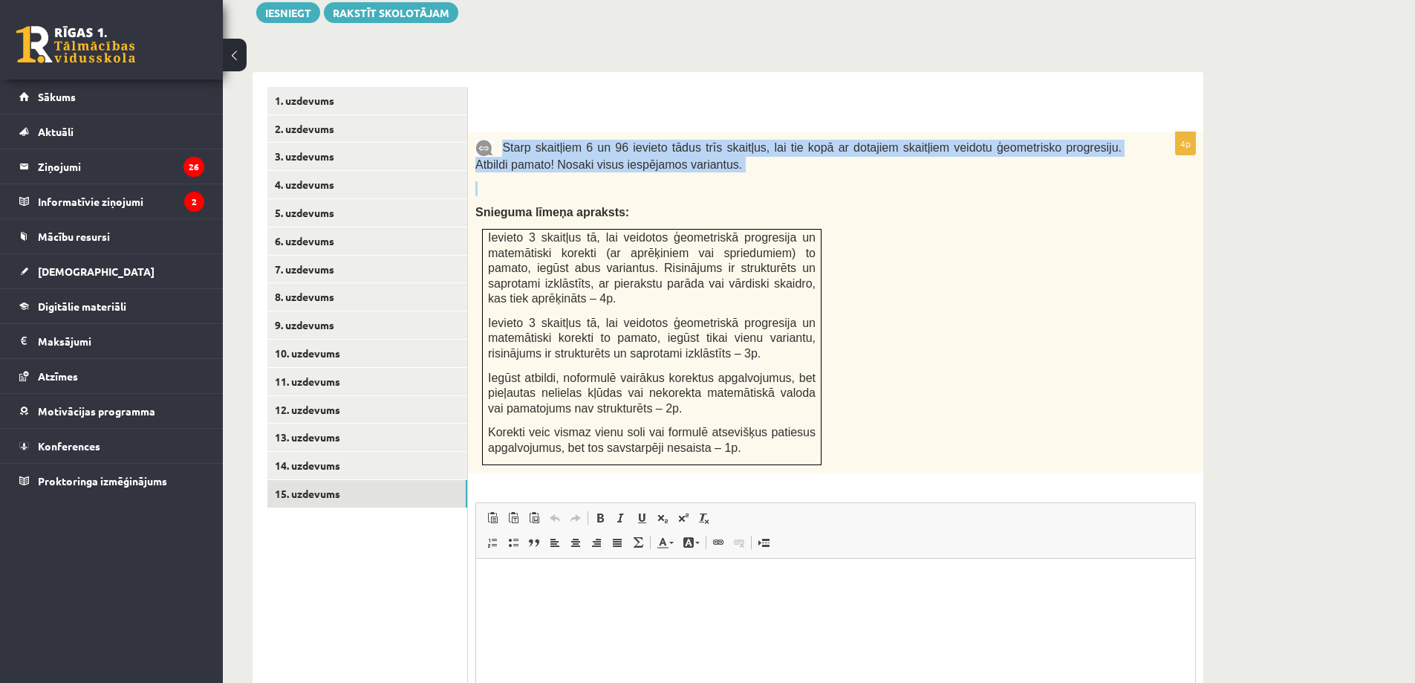
drag, startPoint x: 504, startPoint y: 112, endPoint x: 690, endPoint y: 149, distance: 189.2
click at [690, 149] on div "Starp skaitļiem 6 un 96 ievieto tādus trīs skaitļus, lai tie kopā ar dotajiem s…" at bounding box center [835, 302] width 735 height 340
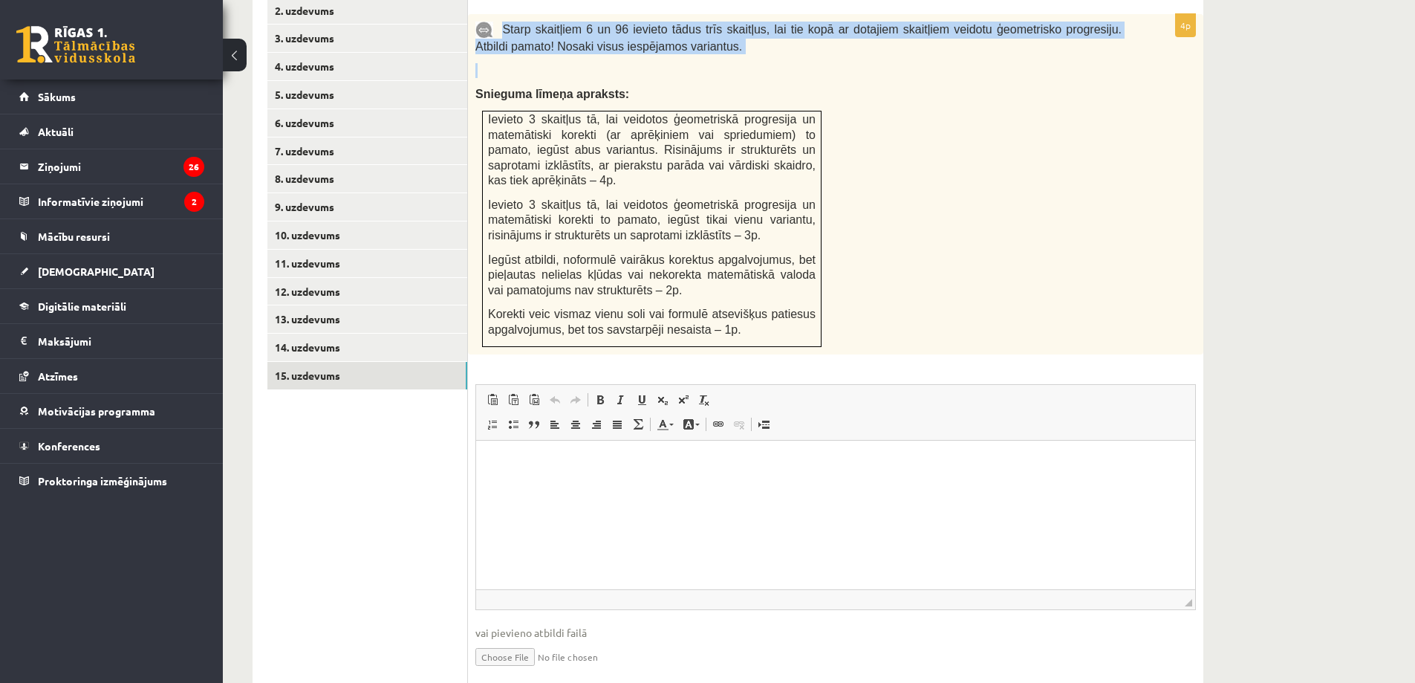
scroll to position [713, 0]
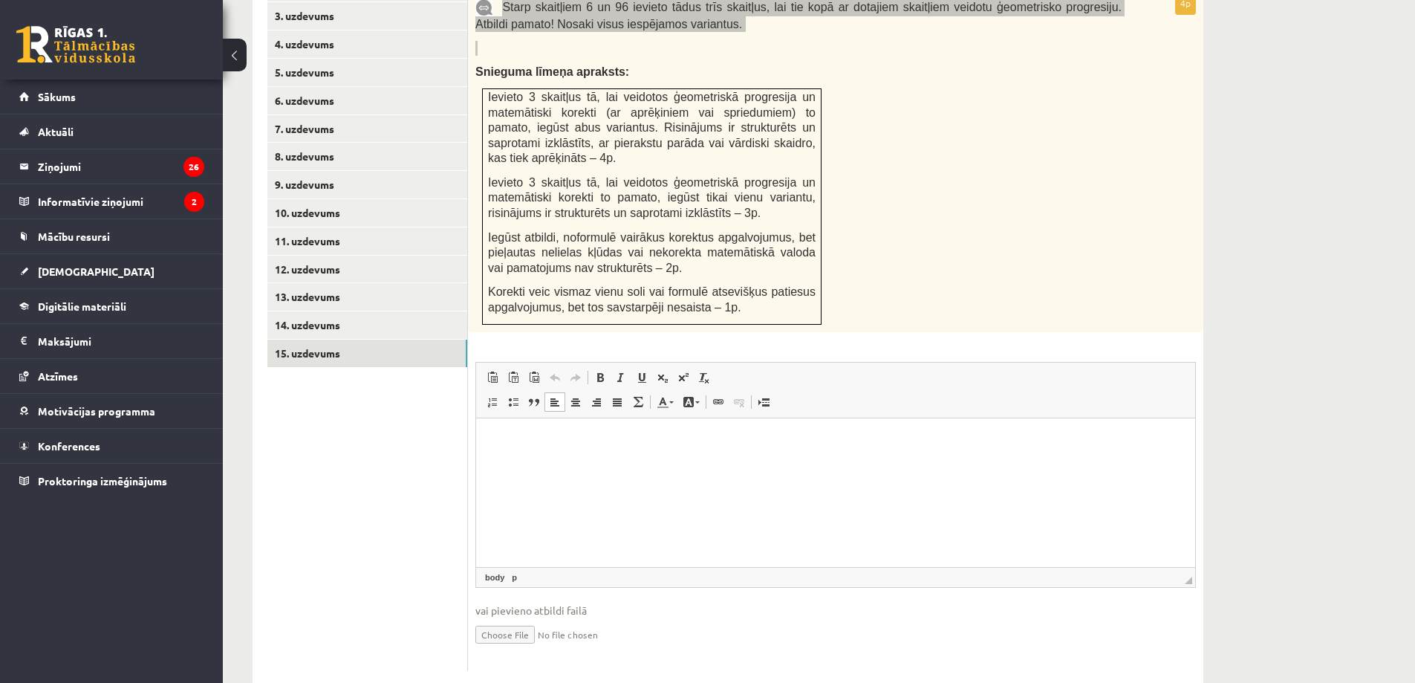
click at [598, 463] on html at bounding box center [835, 439] width 719 height 45
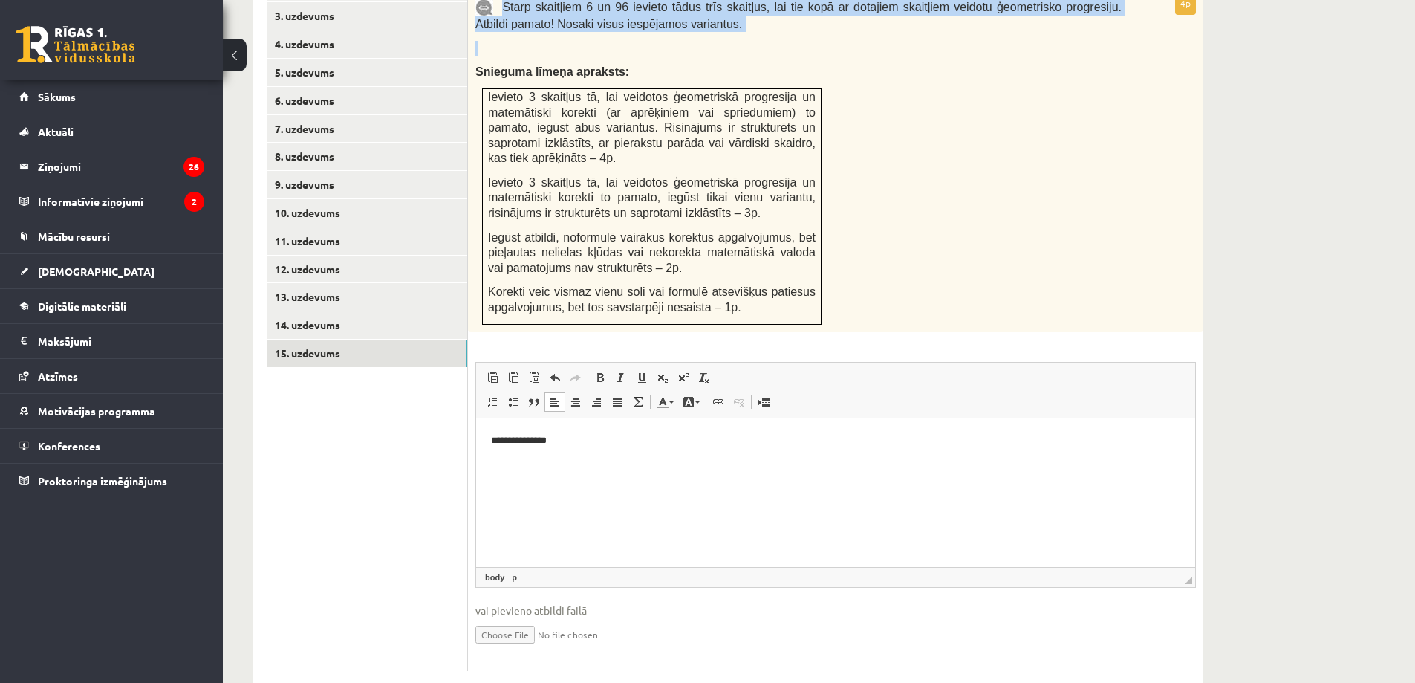
click at [495, 618] on input "file" at bounding box center [835, 633] width 721 height 30
type input "**********"
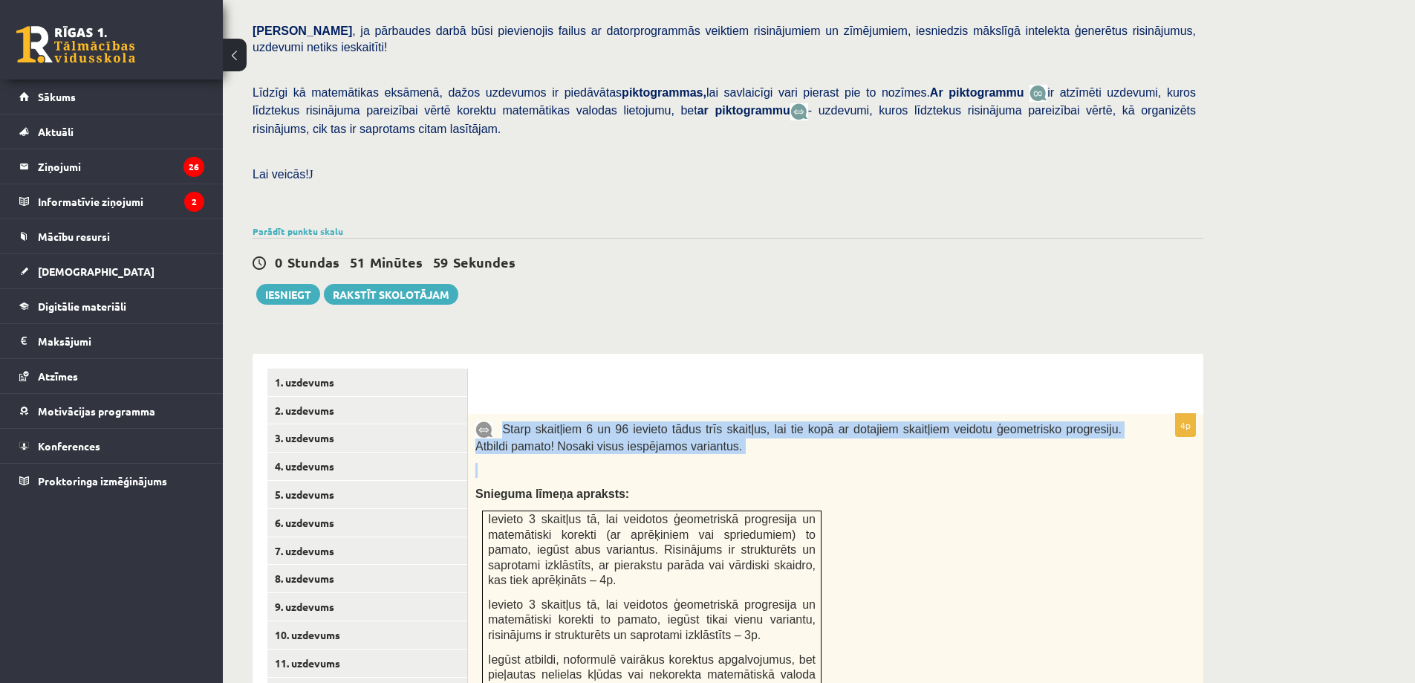
scroll to position [284, 0]
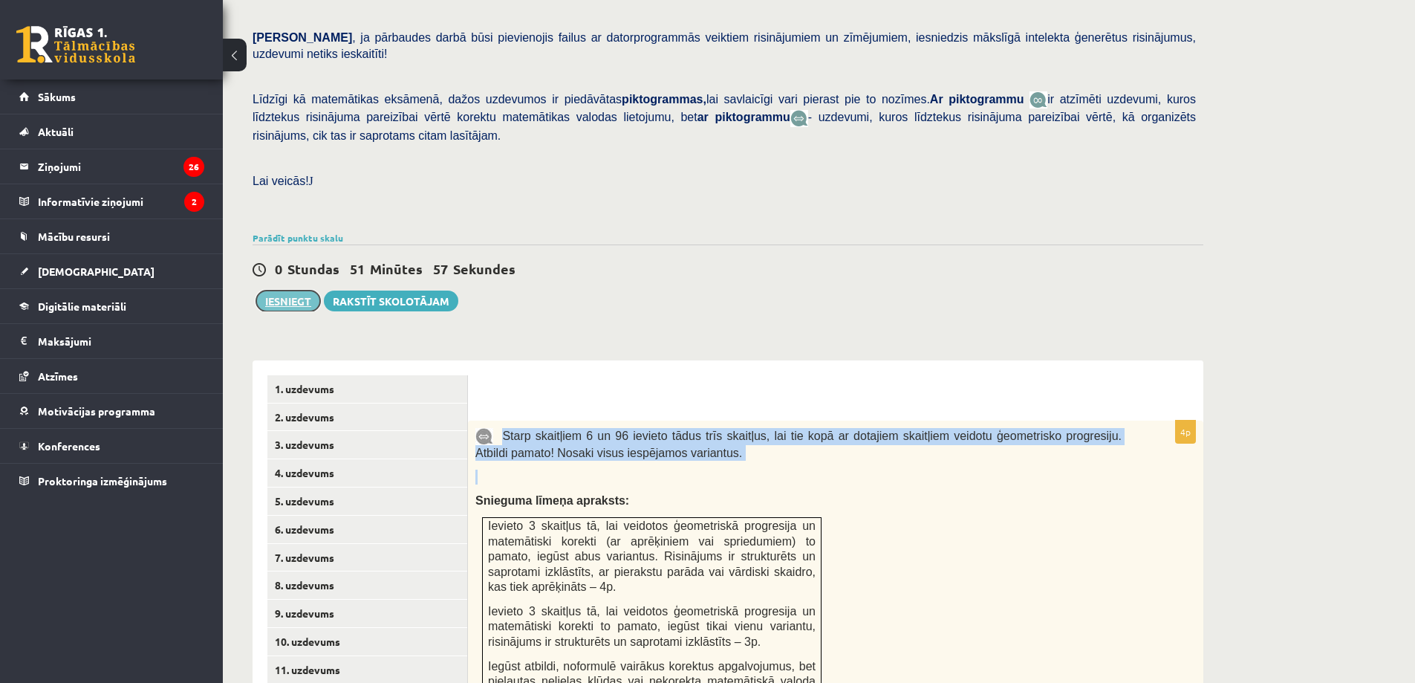
click at [281, 290] on button "Iesniegt" at bounding box center [288, 300] width 64 height 21
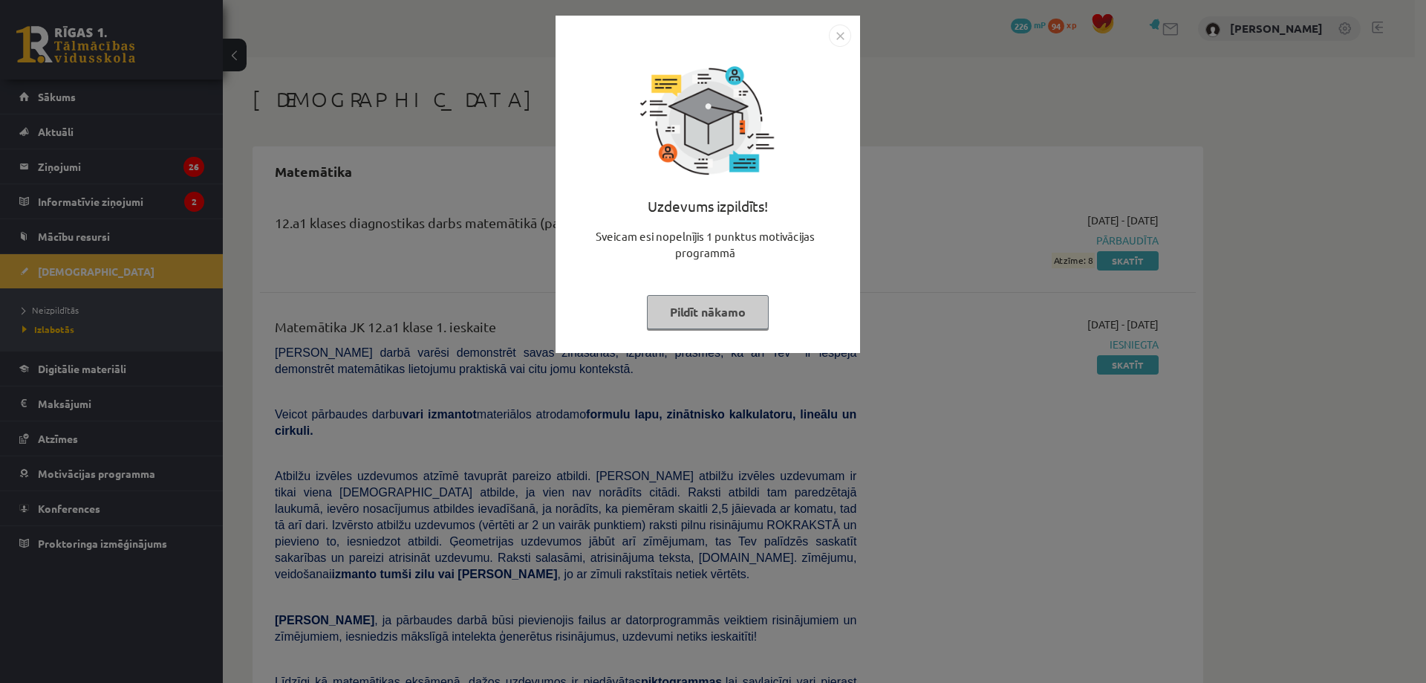
click at [845, 38] on img "Close" at bounding box center [840, 36] width 22 height 22
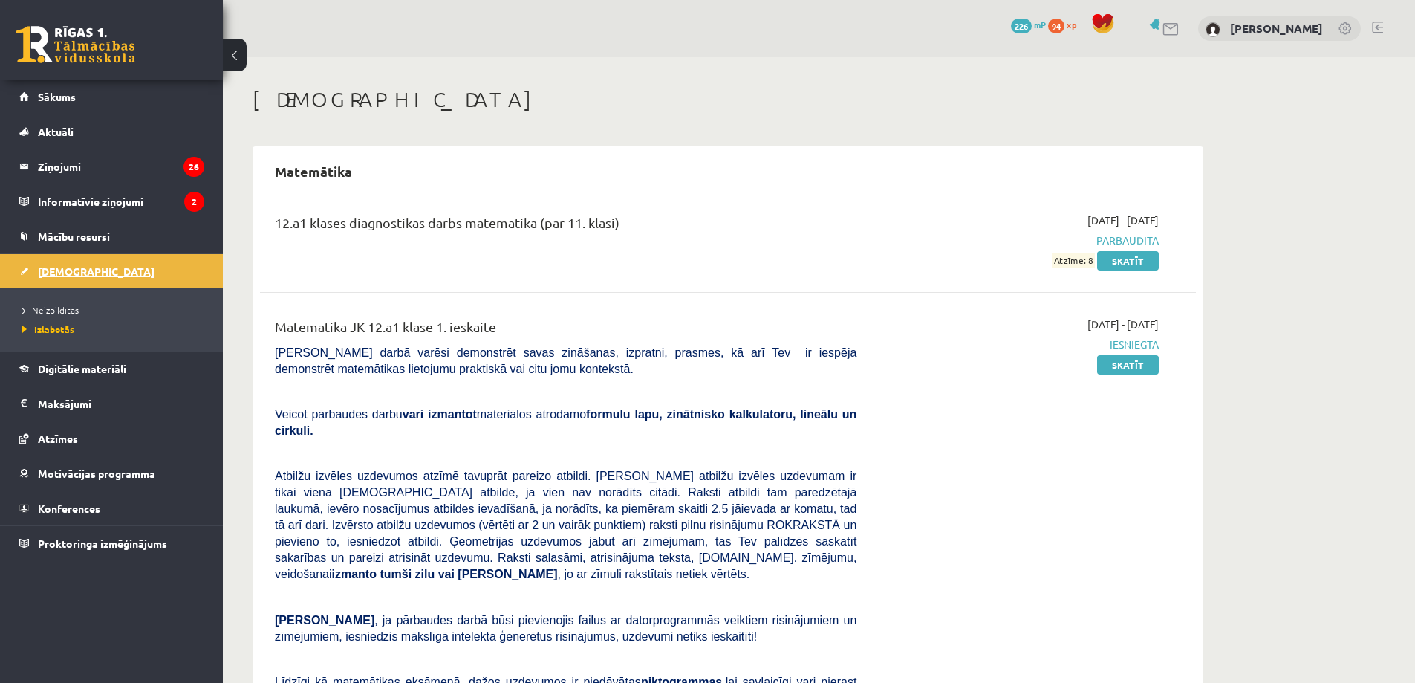
click at [149, 265] on link "[DEMOGRAPHIC_DATA]" at bounding box center [111, 271] width 185 height 34
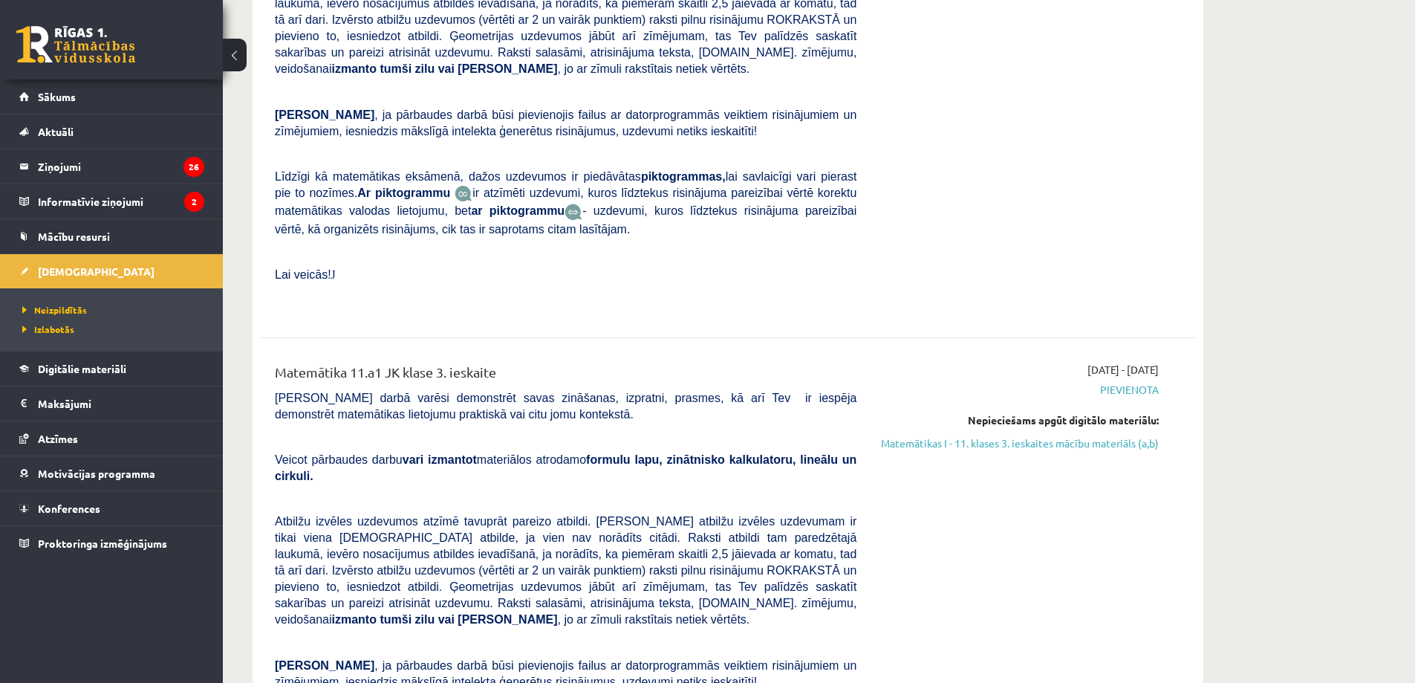
scroll to position [1579, 0]
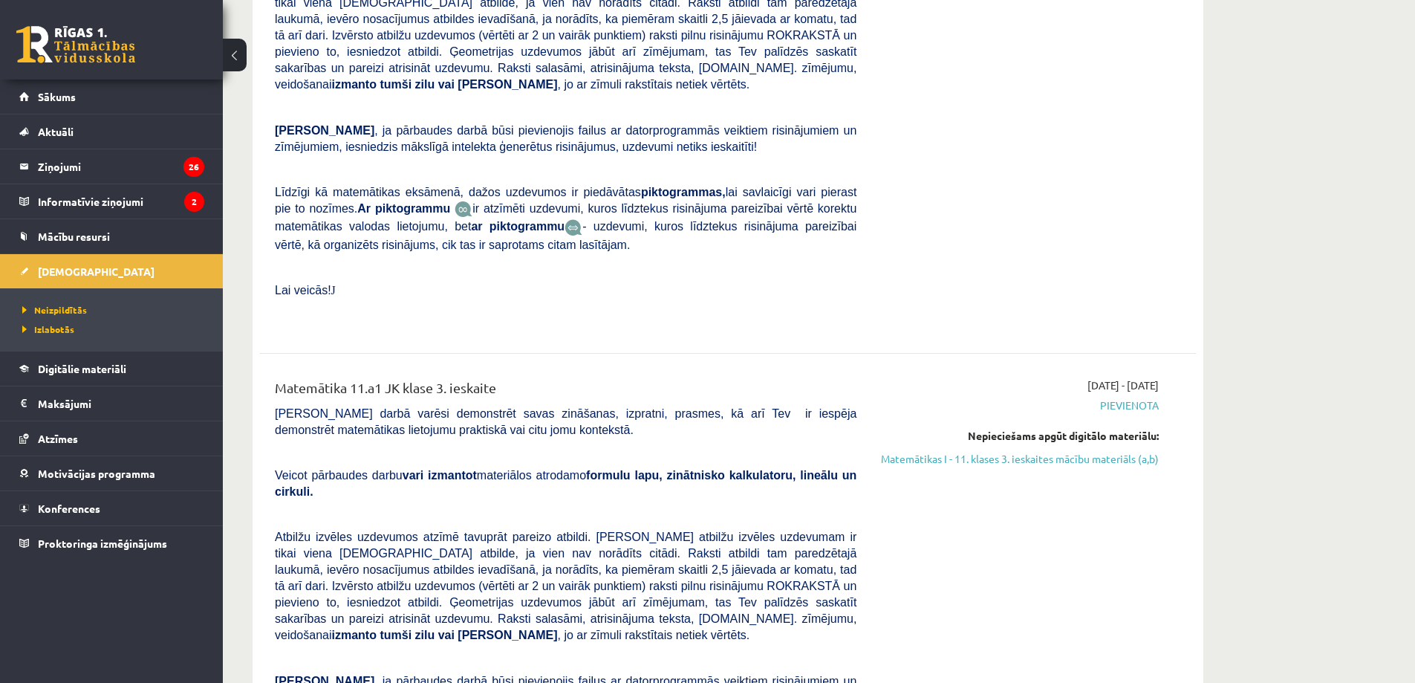
drag, startPoint x: 1400, startPoint y: 224, endPoint x: 1415, endPoint y: 210, distance: 20.5
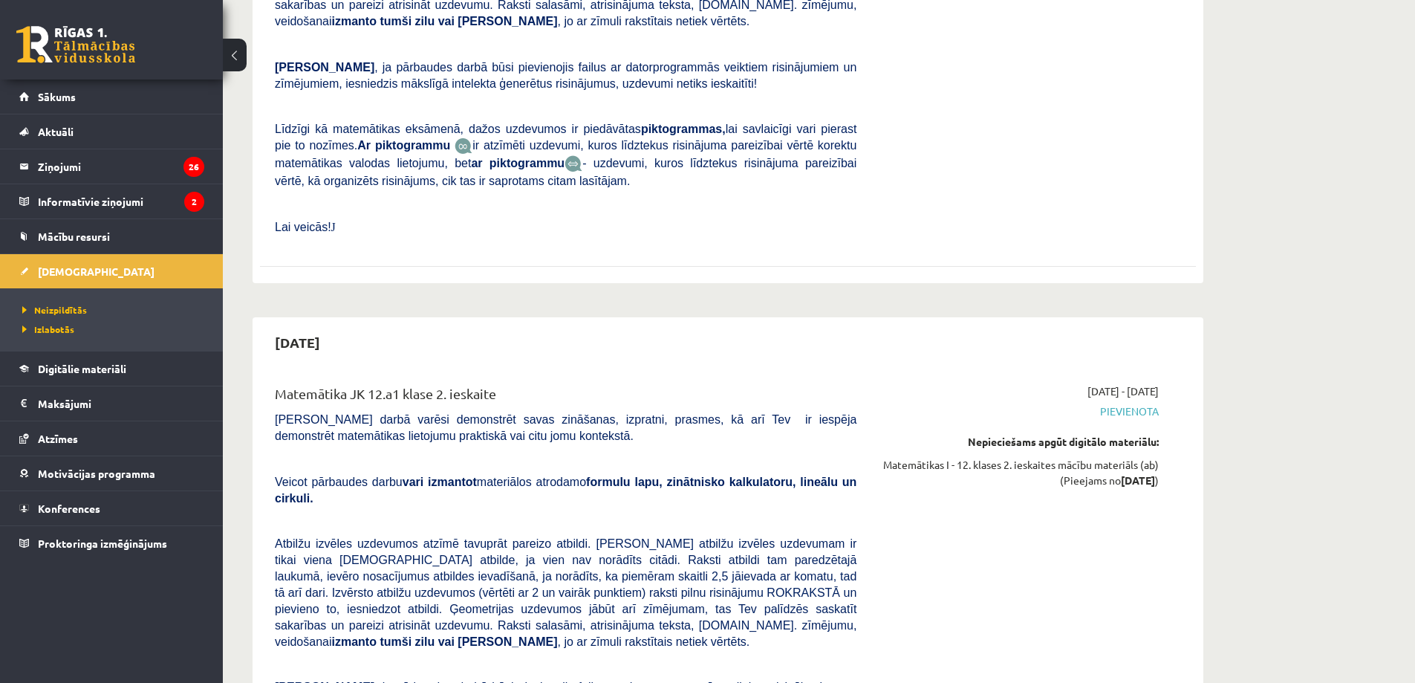
scroll to position [4837, 0]
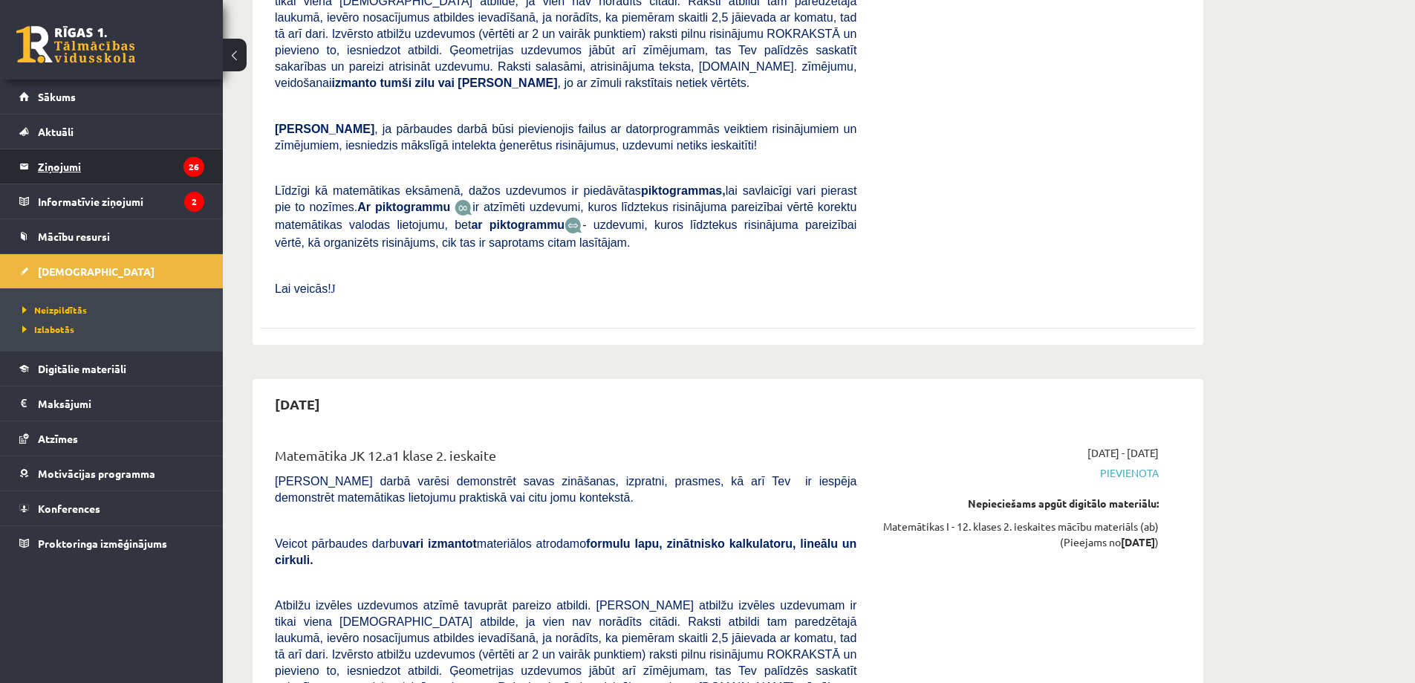
click at [126, 169] on legend "Ziņojumi 26" at bounding box center [121, 166] width 166 height 34
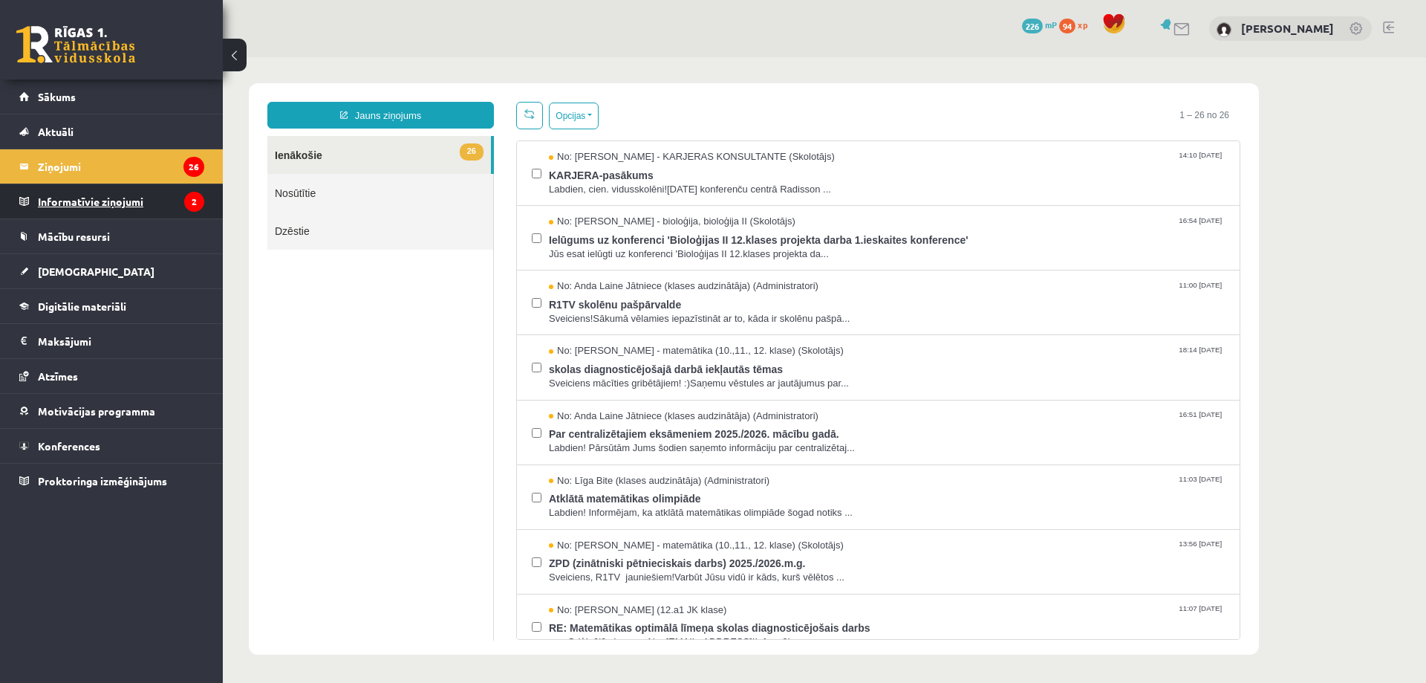
click at [145, 189] on legend "Informatīvie ziņojumi 2" at bounding box center [121, 201] width 166 height 34
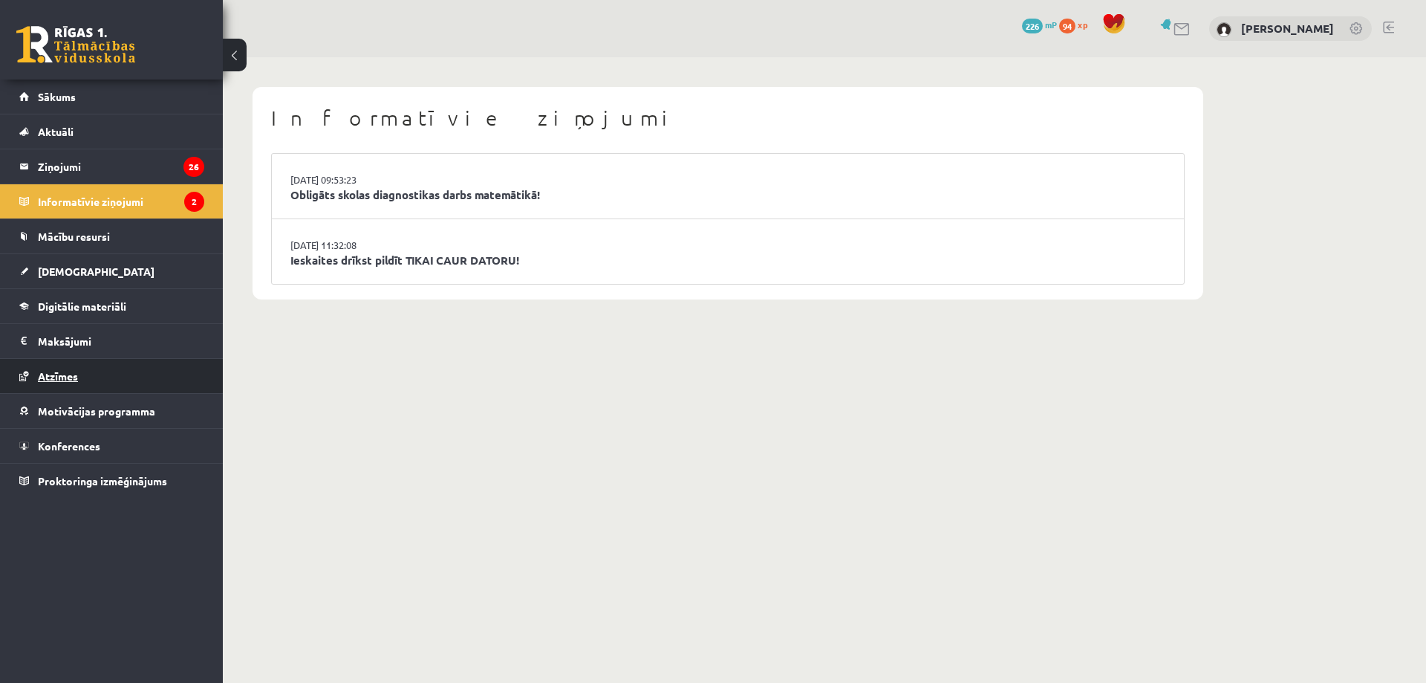
click at [190, 376] on link "Atzīmes" at bounding box center [111, 376] width 185 height 34
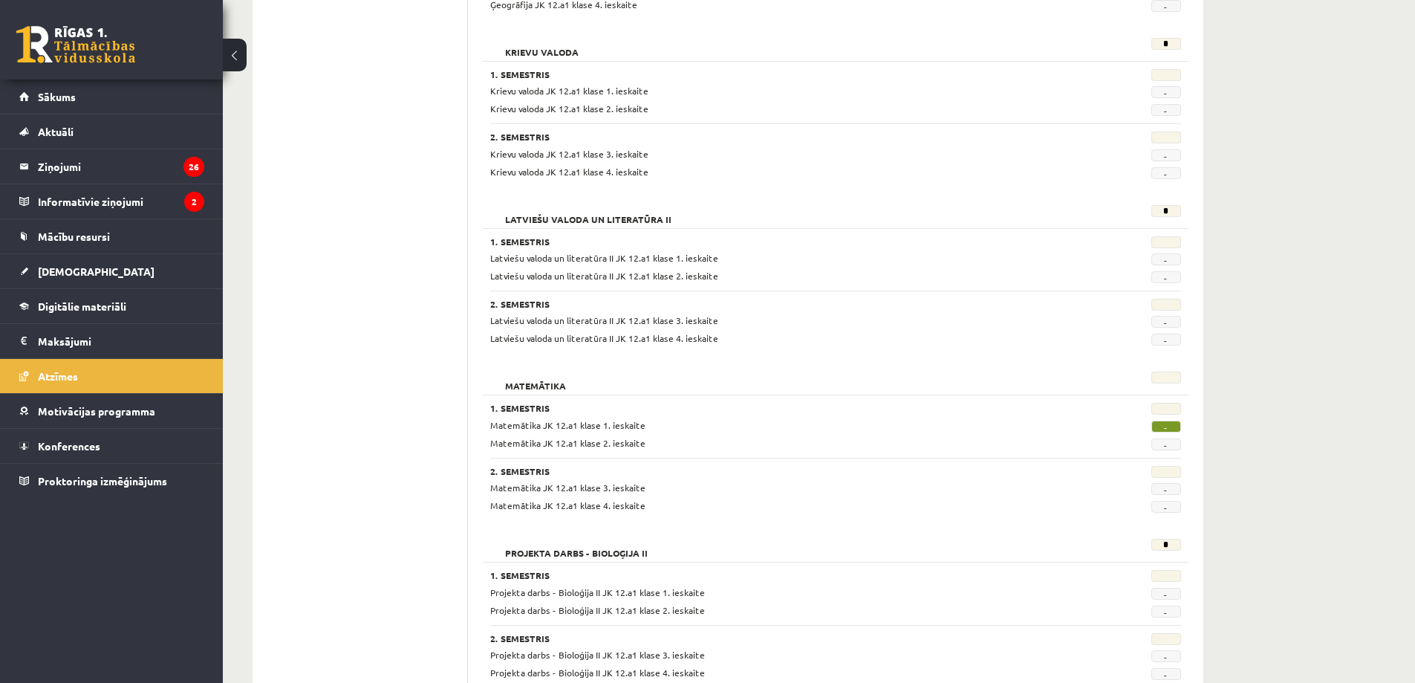
scroll to position [1070, 0]
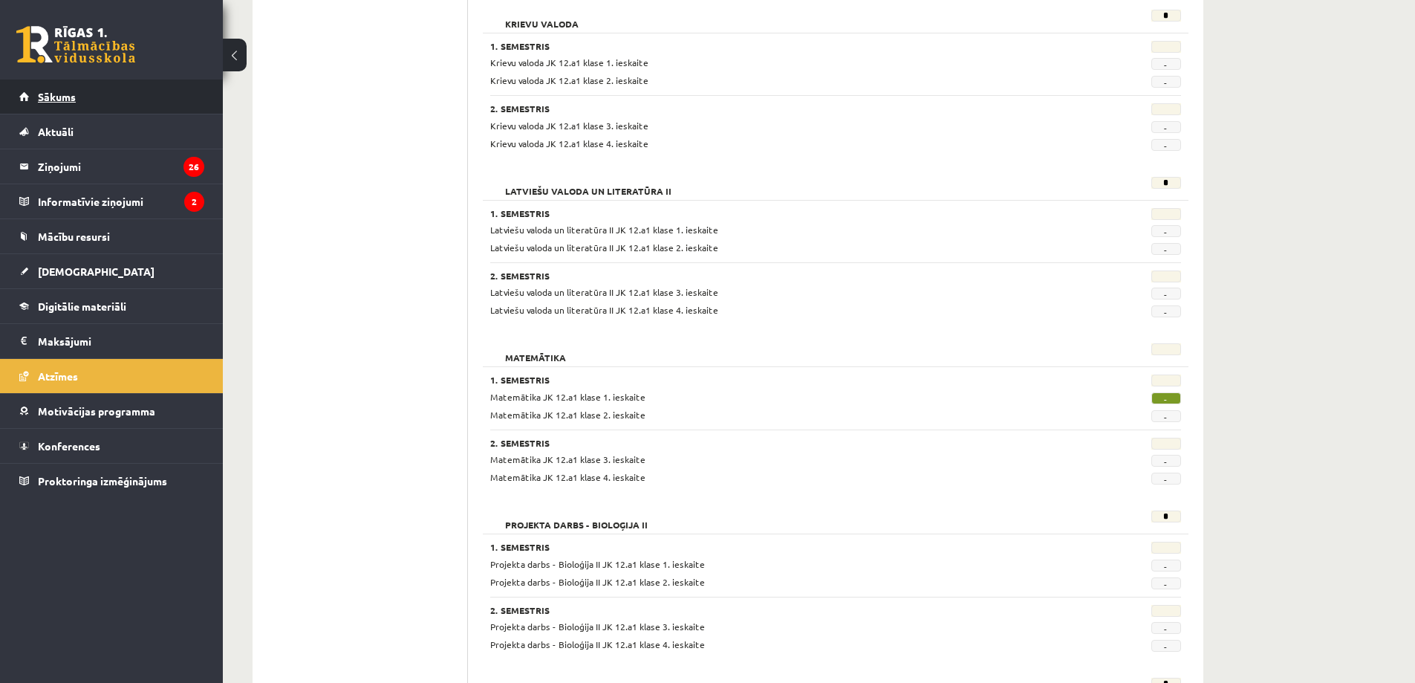
click at [181, 100] on link "Sākums" at bounding box center [111, 96] width 185 height 34
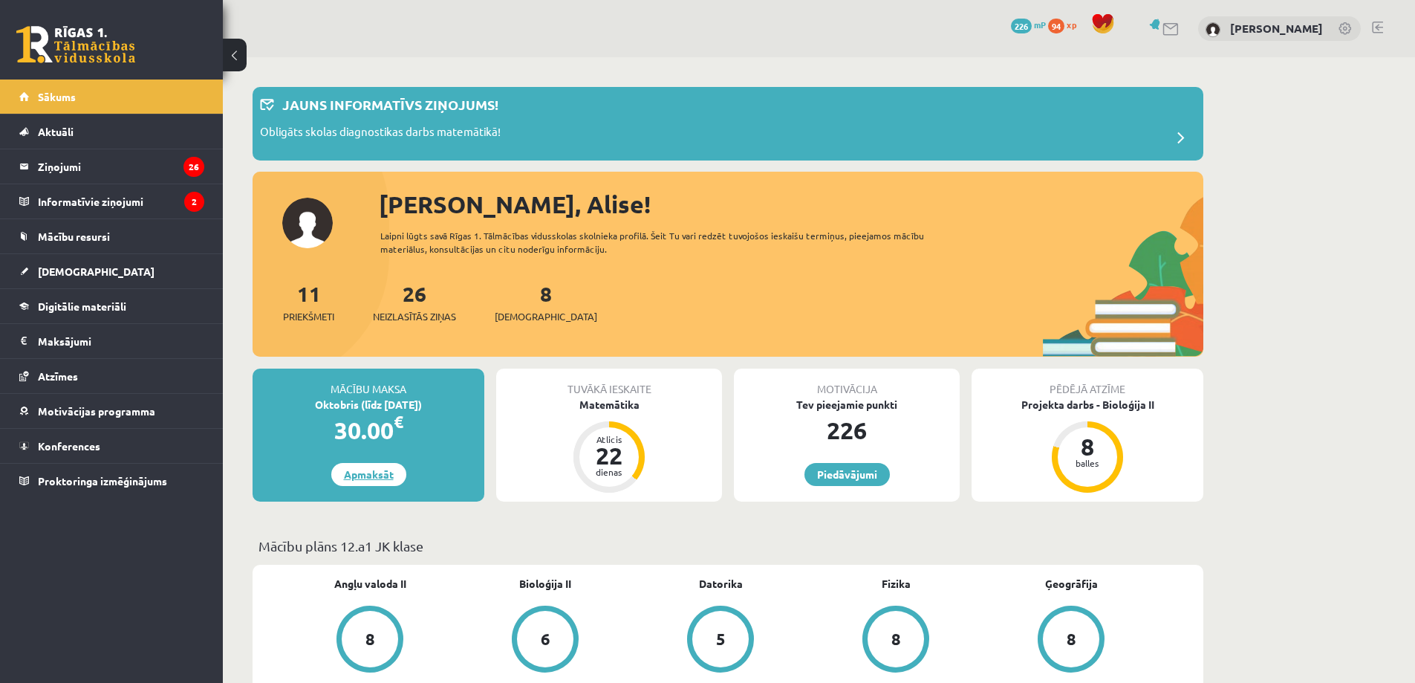
click at [380, 479] on link "Apmaksāt" at bounding box center [368, 474] width 75 height 23
